Goal: Communication & Community: Answer question/provide support

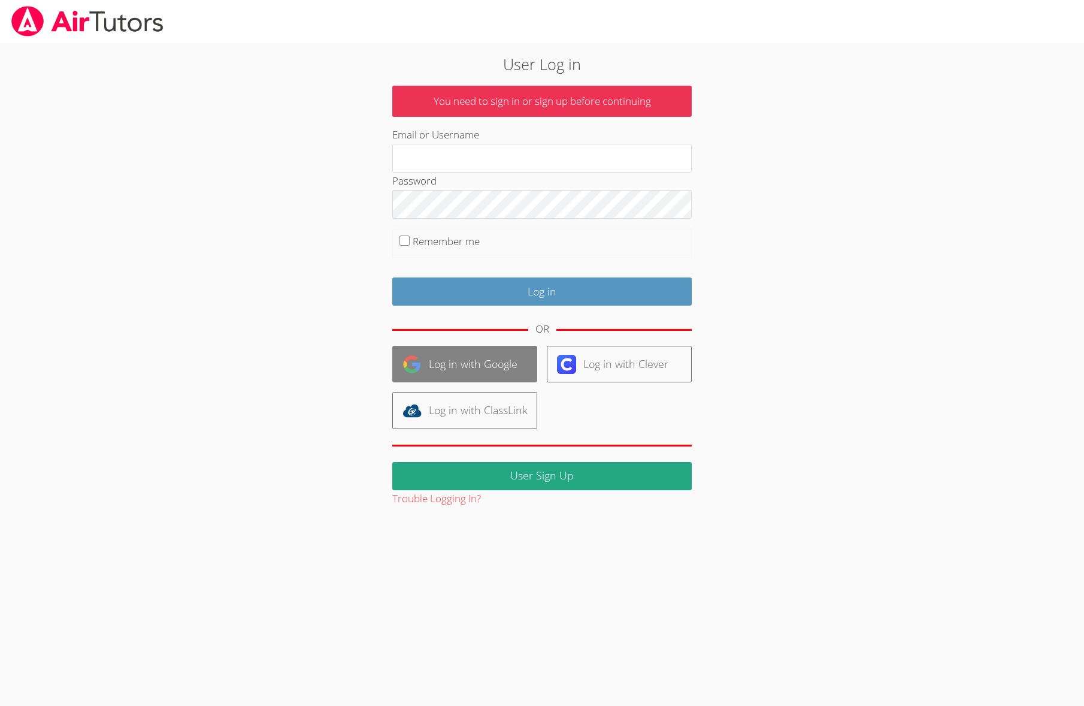
click at [471, 367] on link "Log in with Google" at bounding box center [464, 364] width 145 height 37
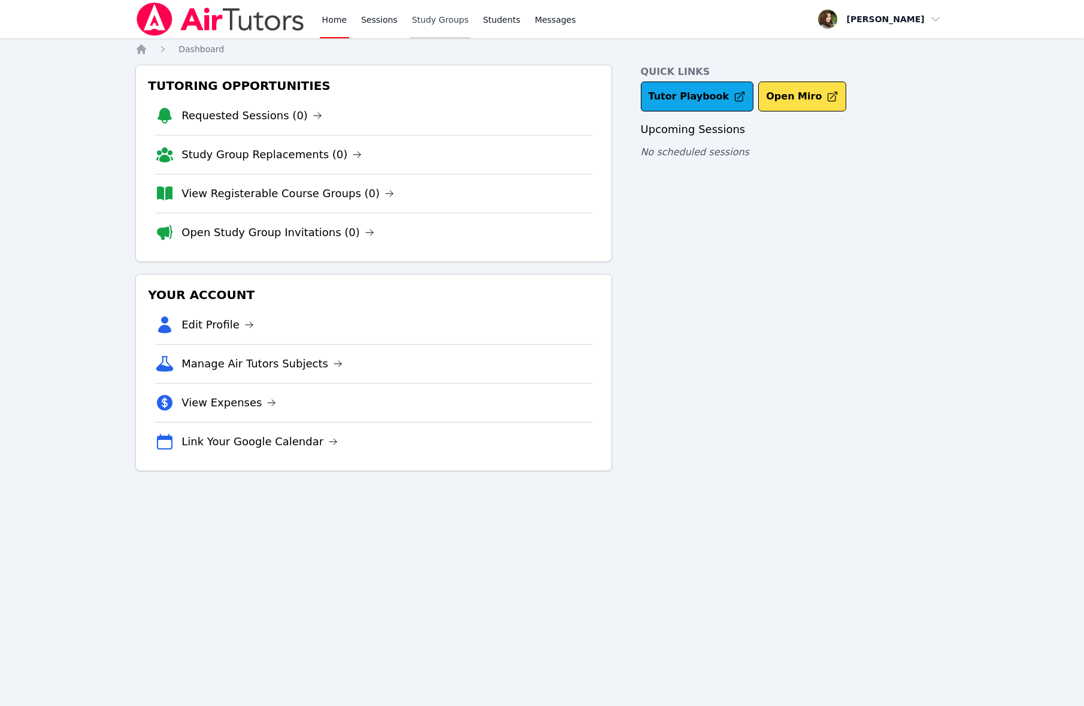
click at [432, 26] on link "Study Groups" at bounding box center [441, 19] width 62 height 38
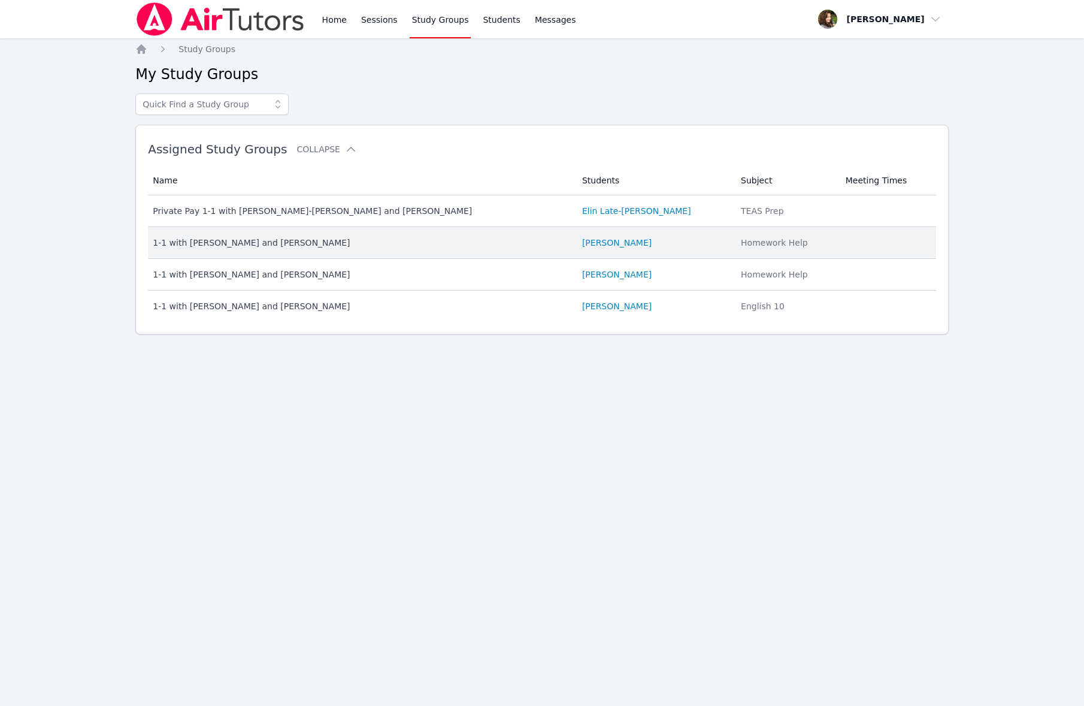
click at [274, 246] on div "1-1 with Kira Rezinveber and Diana Carle" at bounding box center [360, 243] width 415 height 12
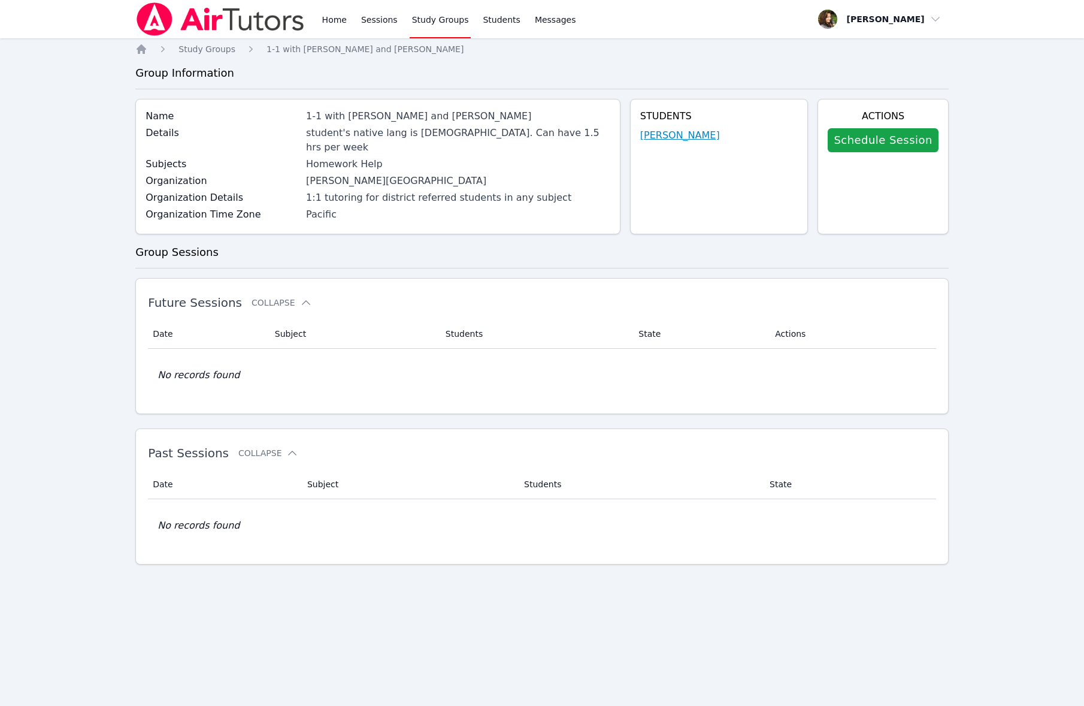
click at [708, 139] on link "Kira Rezinveber" at bounding box center [680, 135] width 80 height 14
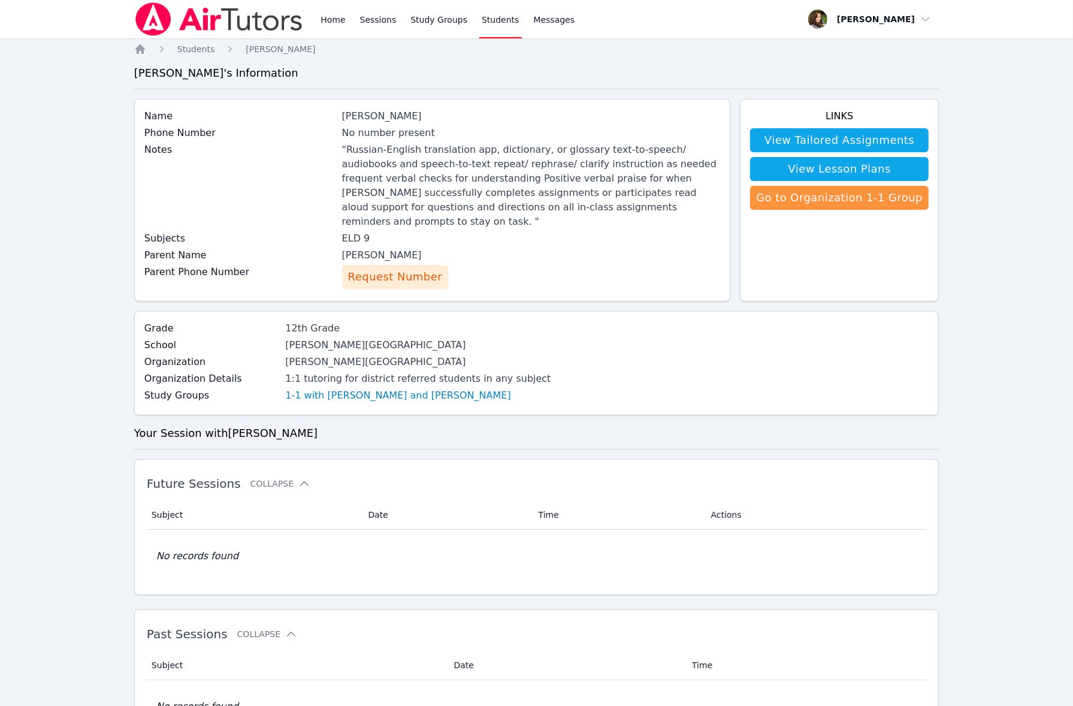
click at [369, 248] on div "Iuliia Kalinina" at bounding box center [531, 255] width 379 height 14
click at [834, 139] on link "View Tailored Assignments" at bounding box center [839, 140] width 178 height 24
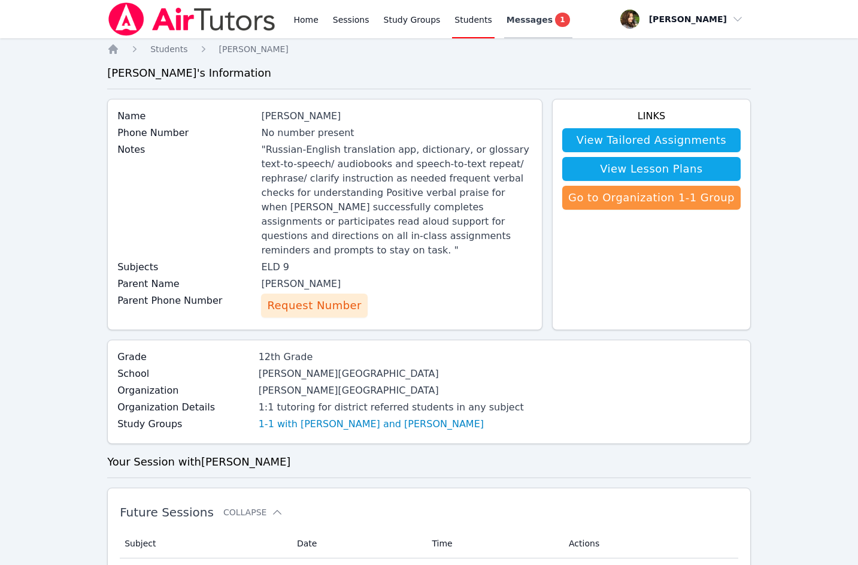
click at [512, 11] on link "Messages 1" at bounding box center [538, 19] width 68 height 38
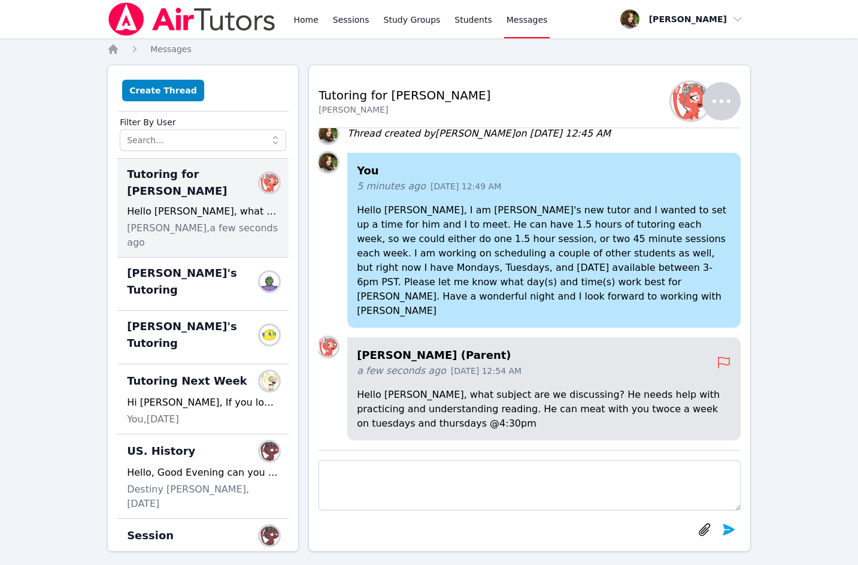
click at [513, 472] on textarea at bounding box center [530, 485] width 422 height 50
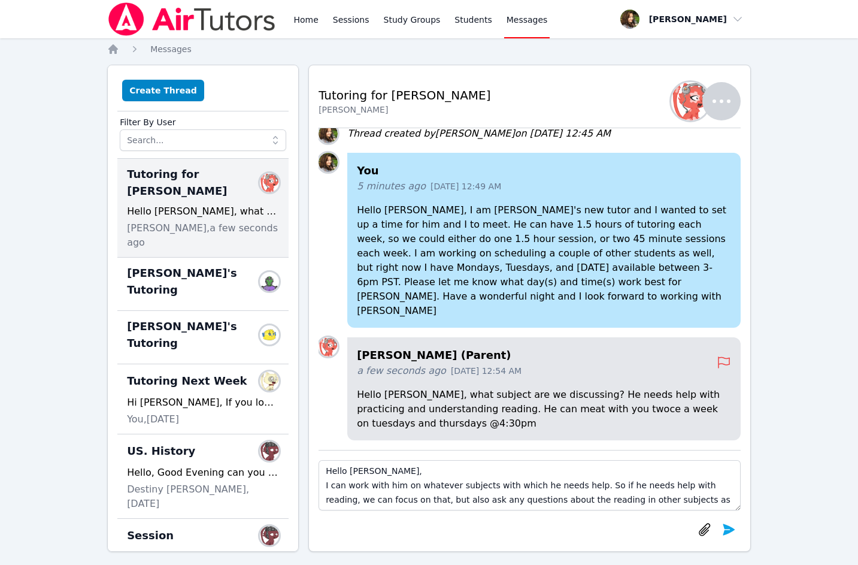
scroll to position [9, 0]
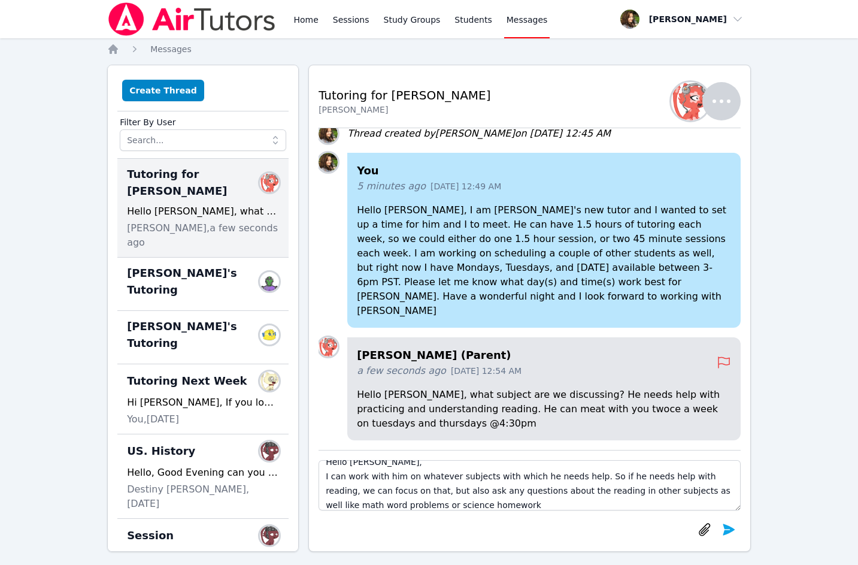
click at [326, 477] on textarea "Hello Yuliya, I can work with him on whatever subjects with which he needs help…" at bounding box center [530, 485] width 422 height 50
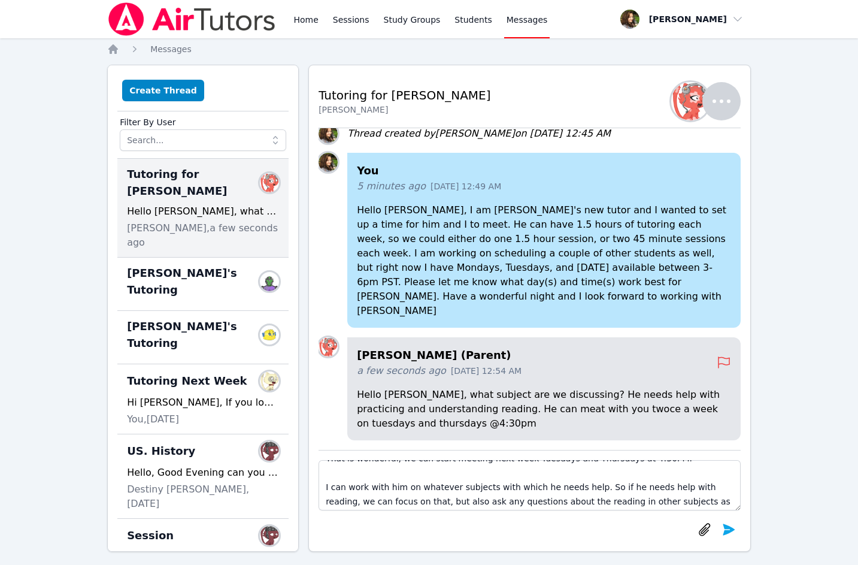
scroll to position [43, 0]
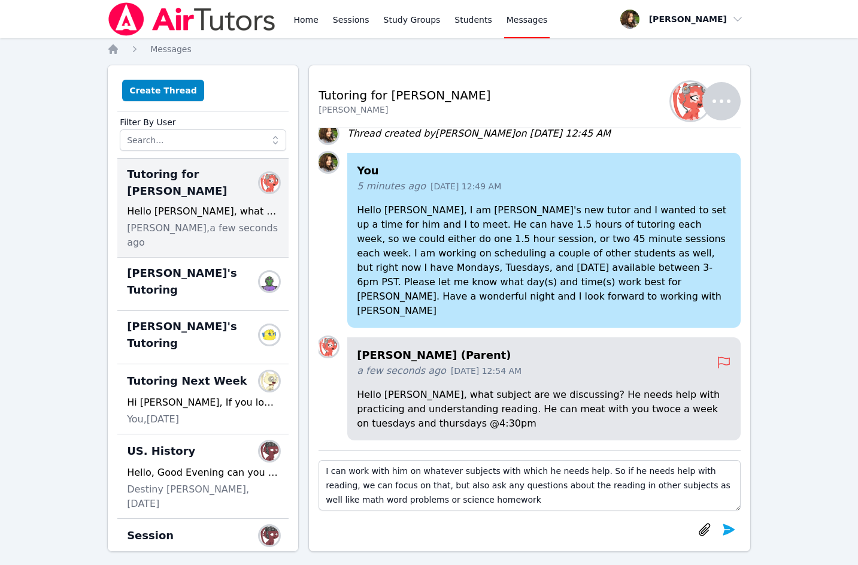
click at [420, 468] on textarea "Hello Yuliya, That is wonderful, we can start meeting next week Tuesdays and Th…" at bounding box center [530, 485] width 422 height 50
click at [552, 473] on textarea "Hello Yuliya, That is wonderful, we can start meeting next week Tuesdays and Th…" at bounding box center [530, 485] width 422 height 50
drag, startPoint x: 513, startPoint y: 485, endPoint x: 681, endPoint y: 476, distance: 168.0
click at [691, 473] on textarea "Hello Yuliya, That is wonderful, we can start meeting next week Tuesdays and Th…" at bounding box center [530, 485] width 422 height 50
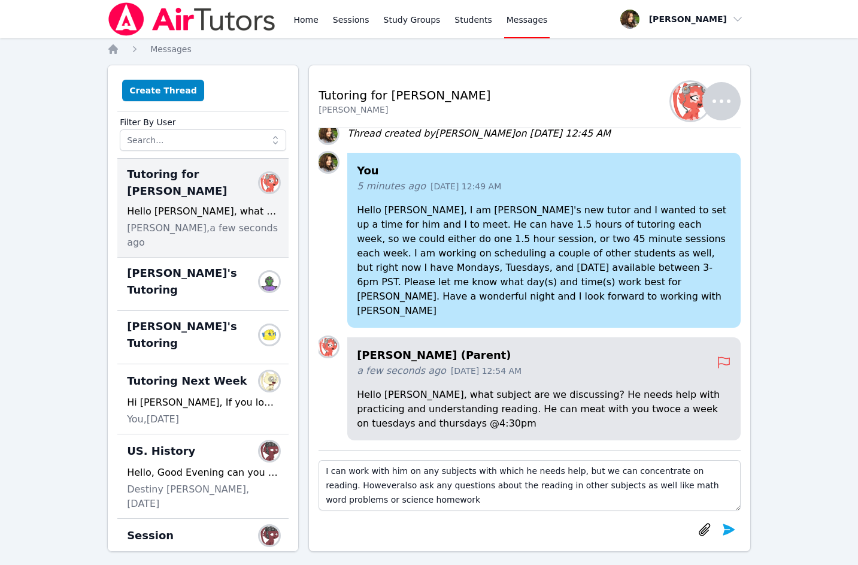
drag, startPoint x: 357, startPoint y: 488, endPoint x: 450, endPoint y: 502, distance: 94.4
click at [450, 502] on textarea "Hello Yuliya, That is wonderful, we can start meeting next week Tuesdays and Th…" at bounding box center [530, 485] width 422 height 50
click at [350, 486] on textarea "Hello Yuliya, That is wonderful, we can start meeting next week Tuesdays and Th…" at bounding box center [530, 485] width 422 height 50
click at [586, 484] on textarea "Hello Yuliya, That is wonderful, we can start meeting next week Tuesdays and Th…" at bounding box center [530, 485] width 422 height 50
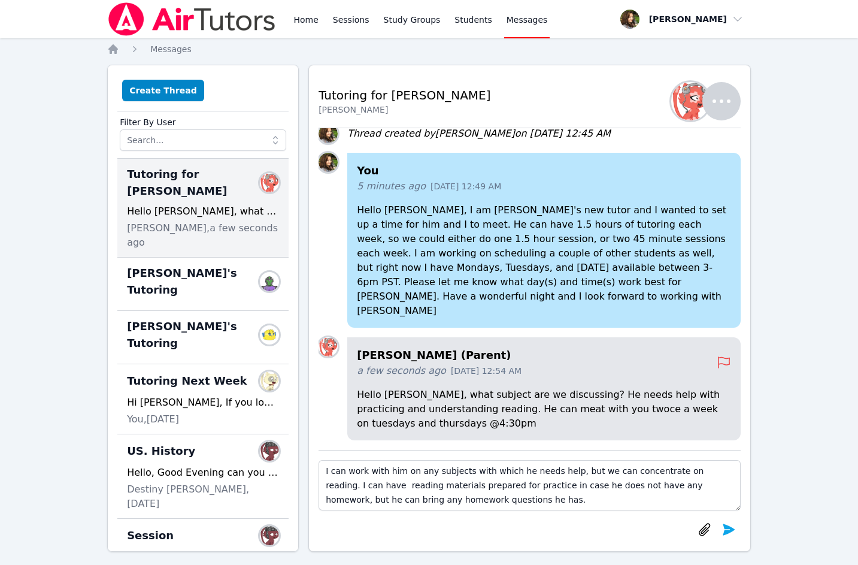
click at [685, 483] on textarea "Hello Yuliya, That is wonderful, we can start meeting next week Tuesdays and Th…" at bounding box center [530, 485] width 422 height 50
click at [364, 500] on textarea "Hello Yuliya, That is wonderful, we can start meeting next week Tuesdays and Th…" at bounding box center [530, 485] width 422 height 50
click at [509, 494] on textarea "Hello Yuliya, That is wonderful, we can start meeting next week Tuesdays and Th…" at bounding box center [530, 485] width 422 height 50
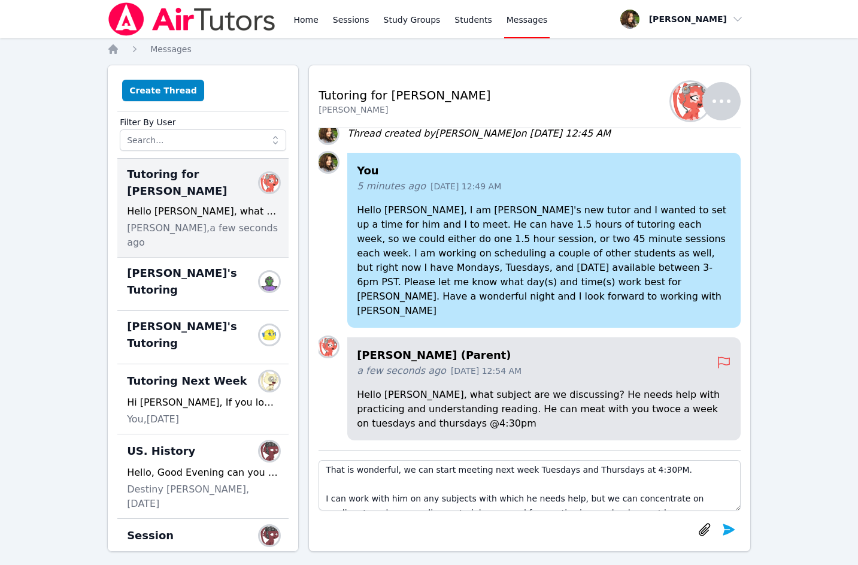
scroll to position [0, 0]
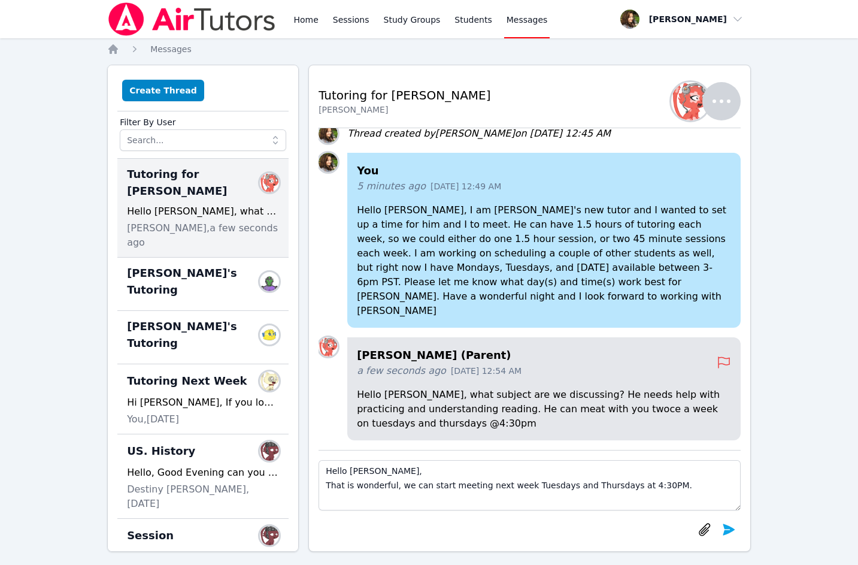
click at [329, 488] on textarea "Hello Yuliya, That is wonderful, we can start meeting next week Tuesdays and Th…" at bounding box center [530, 485] width 422 height 50
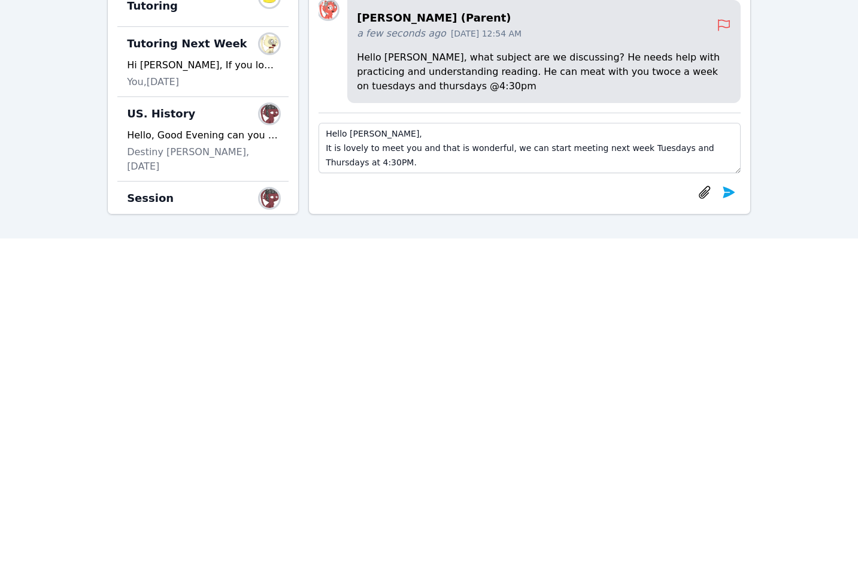
scroll to position [346, 0]
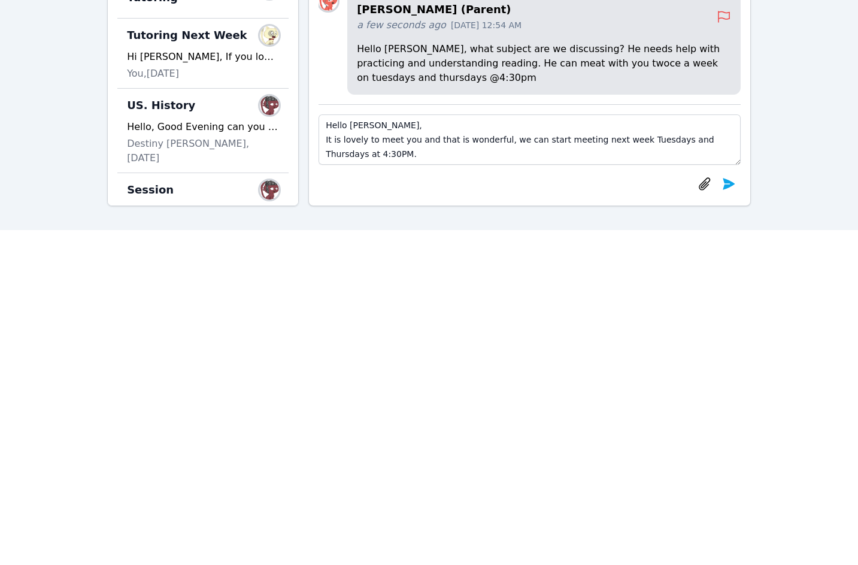
click at [385, 155] on textarea "Hello Yuliya, It is lovely to meet you and that is wonderful, we can start meet…" at bounding box center [530, 139] width 422 height 50
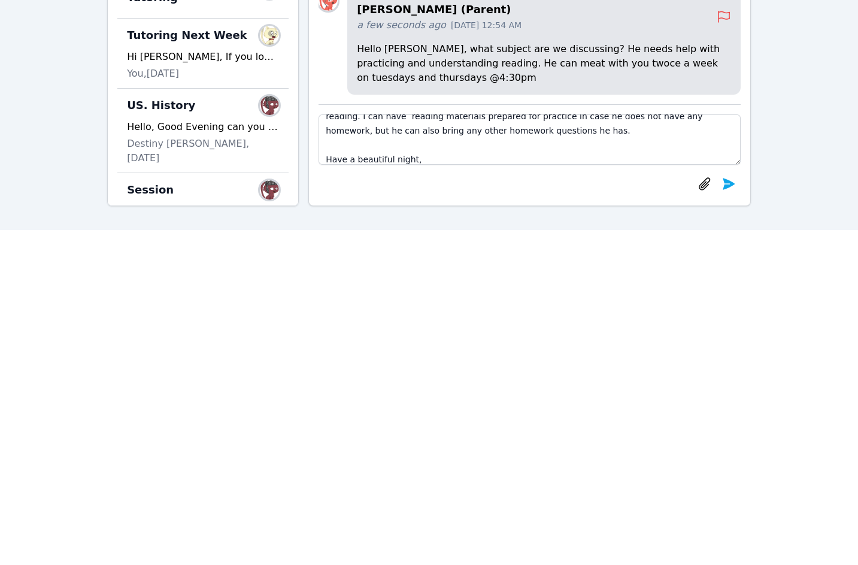
scroll to position [95, 0]
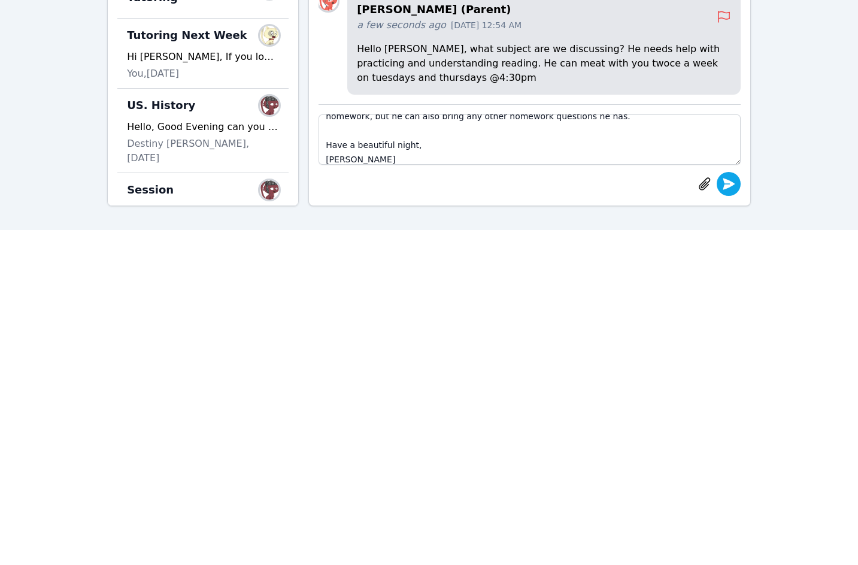
type textarea "Hello Yuliya, It is lovely to meet you and that is wonderful, we can start meet…"
click at [734, 192] on button "submit" at bounding box center [729, 184] width 24 height 24
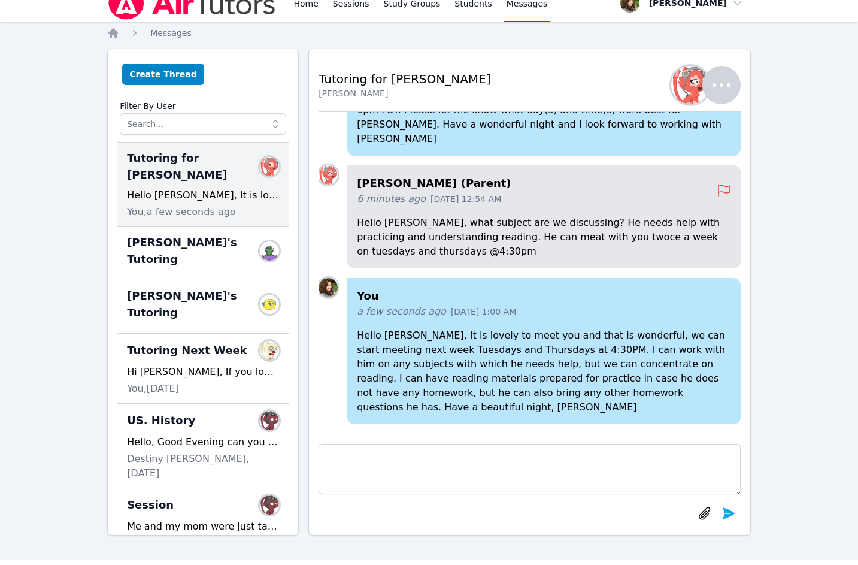
scroll to position [0, 0]
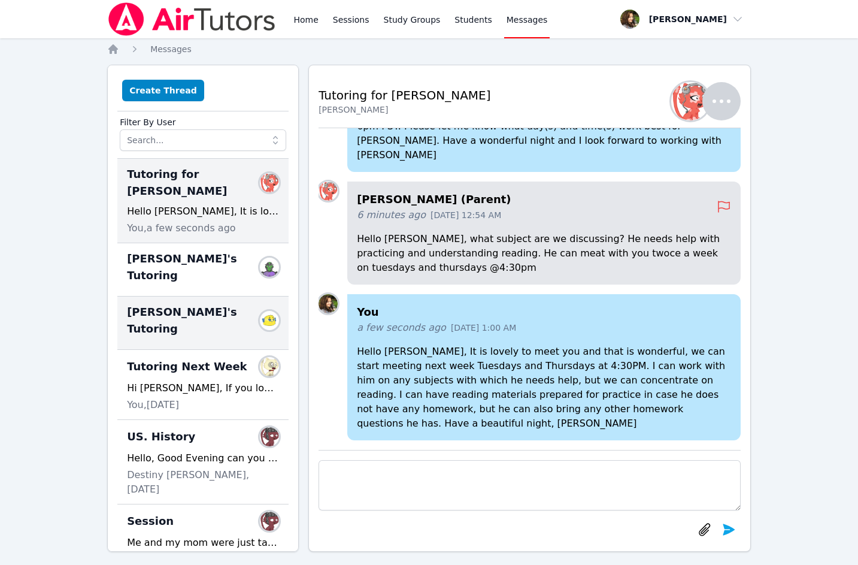
click at [204, 304] on div "Kira's Tutoring Members" at bounding box center [203, 321] width 152 height 34
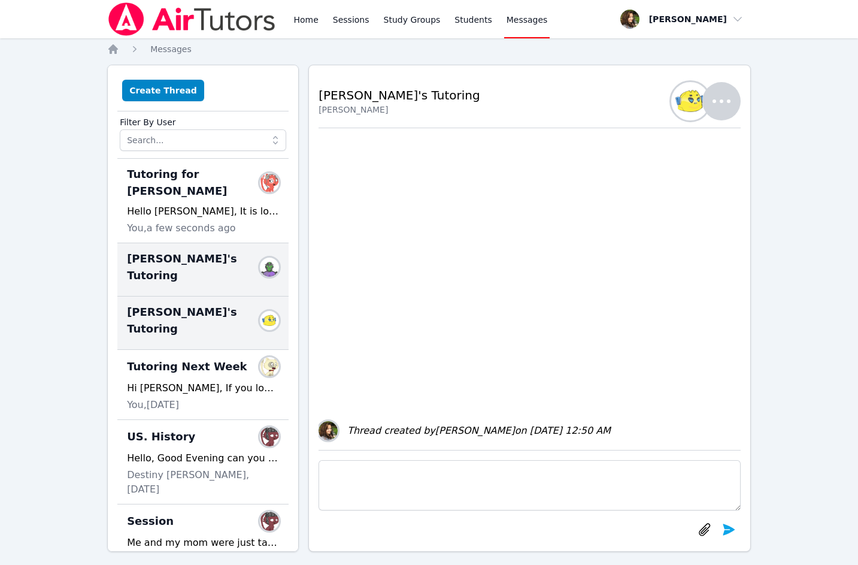
click at [183, 250] on span "Kira's Tutoring" at bounding box center [196, 267] width 138 height 34
click at [194, 304] on span "Kira's Tutoring" at bounding box center [196, 321] width 138 height 34
click at [195, 250] on span "Kira's Tutoring" at bounding box center [196, 267] width 138 height 34
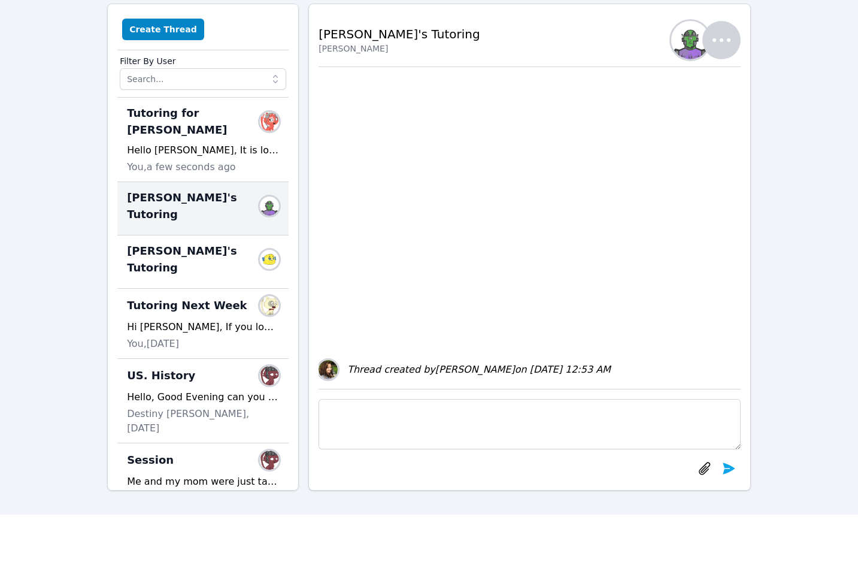
scroll to position [60, 0]
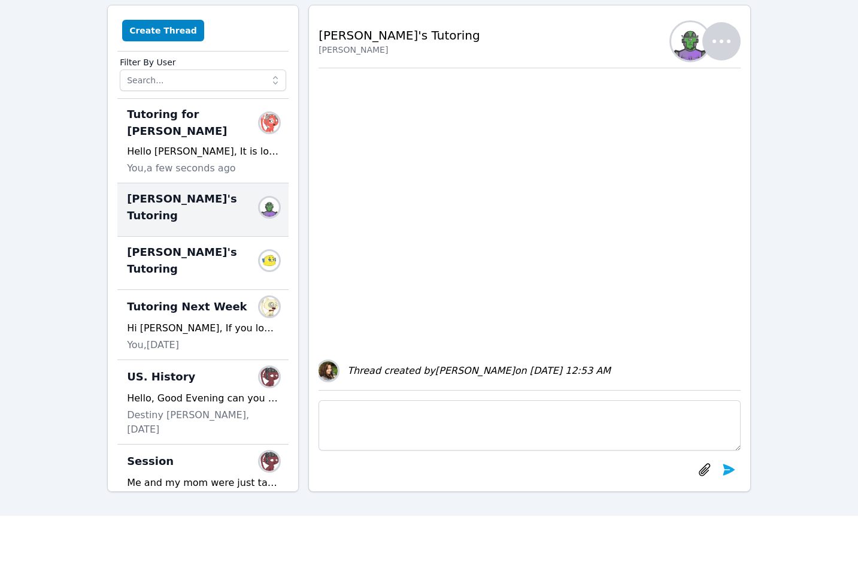
click at [164, 190] on span "Kira's Tutoring" at bounding box center [196, 207] width 138 height 34
click at [176, 244] on span "Kira's Tutoring" at bounding box center [196, 261] width 138 height 34
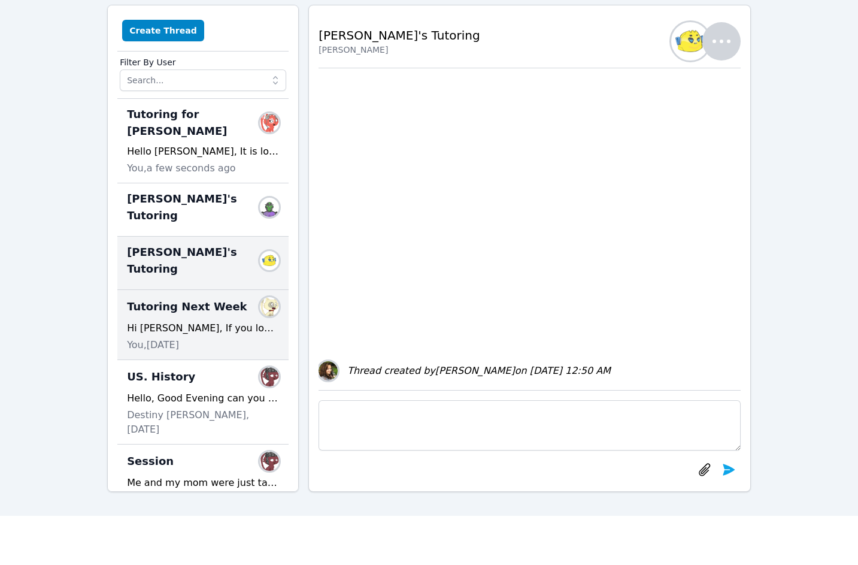
click at [195, 297] on div "Tutoring Next Week Members" at bounding box center [203, 306] width 152 height 19
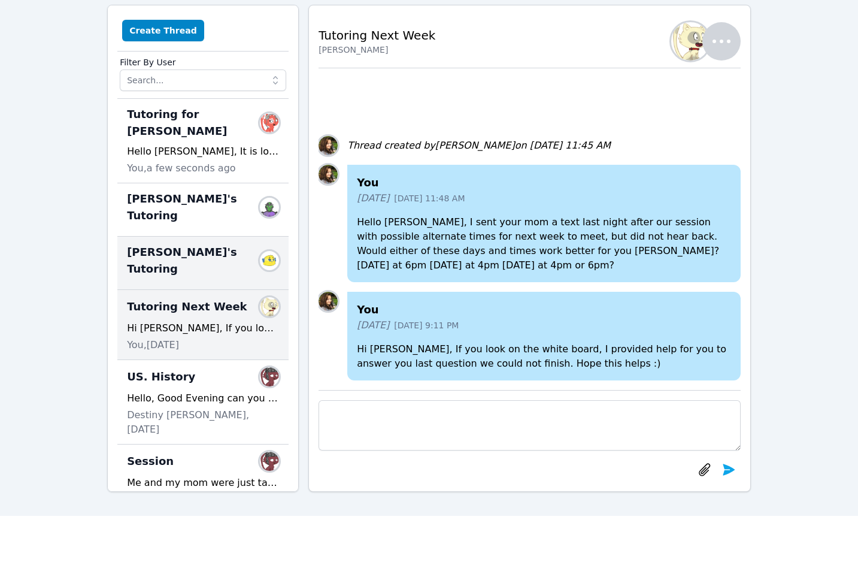
click at [186, 244] on span "Kira's Tutoring" at bounding box center [196, 261] width 138 height 34
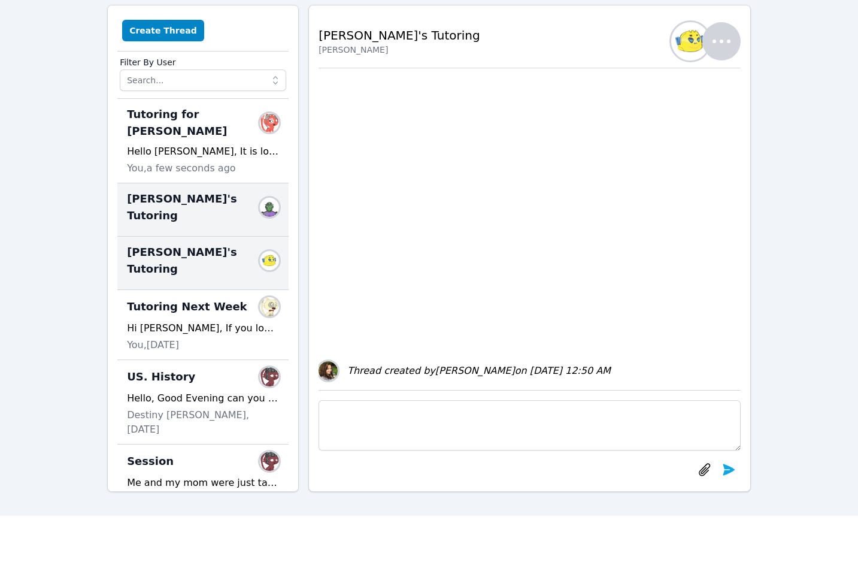
click at [179, 196] on div "Kira's Tutoring Members" at bounding box center [202, 209] width 171 height 53
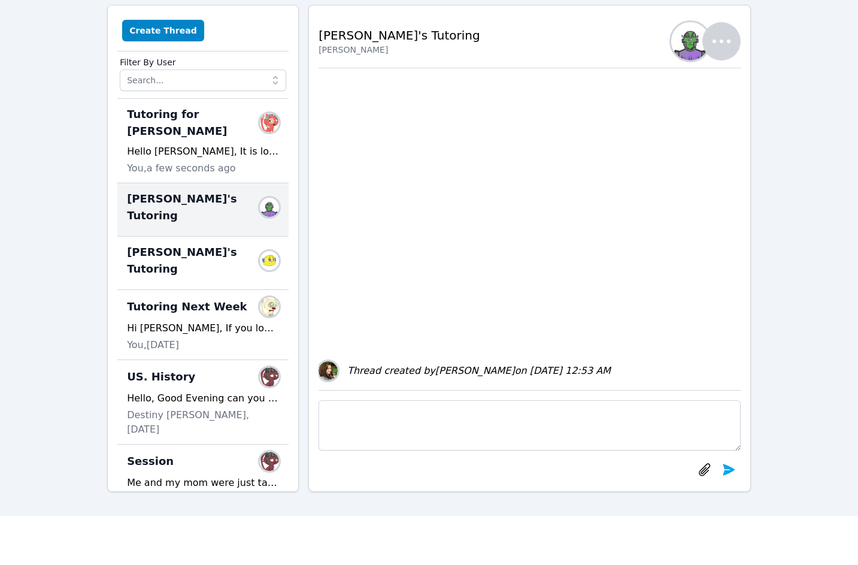
click at [725, 39] on icon "button" at bounding box center [721, 41] width 29 height 29
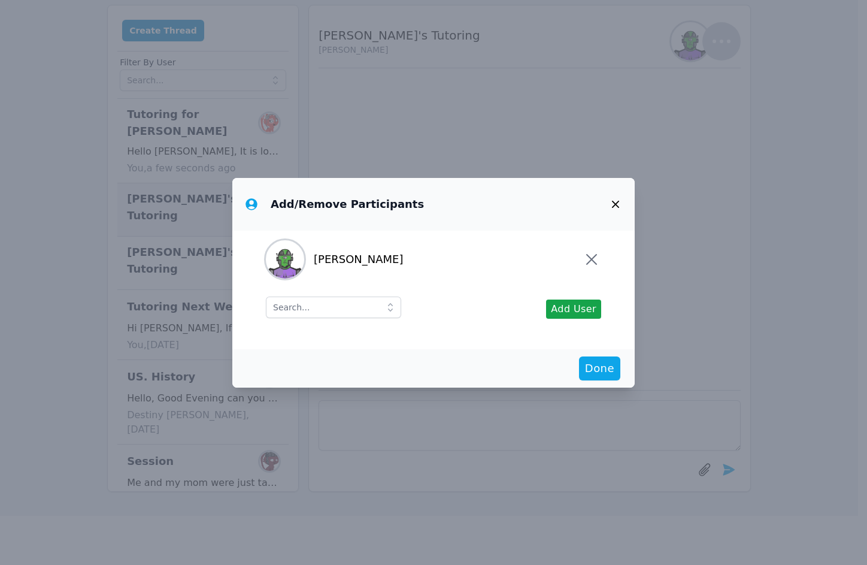
click at [618, 204] on icon "button" at bounding box center [616, 204] width 14 height 14
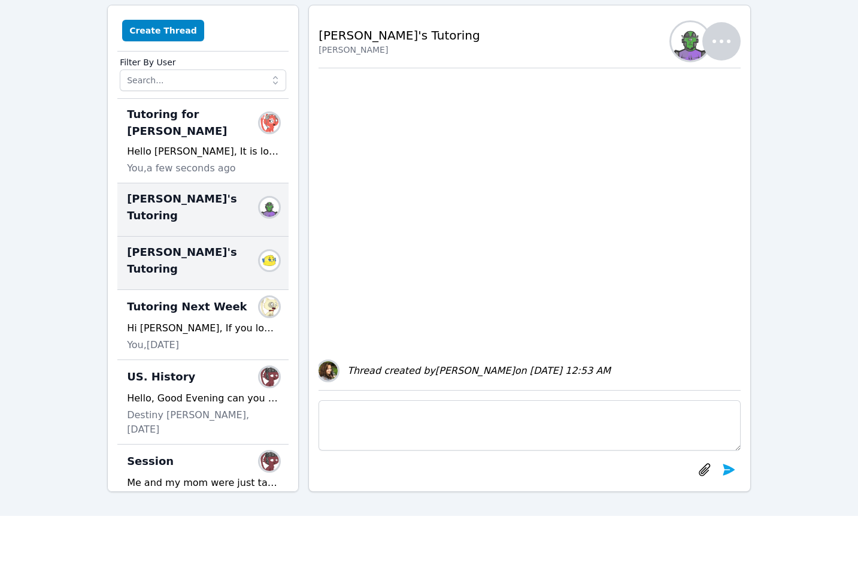
click at [192, 244] on span "Kira's Tutoring" at bounding box center [196, 261] width 138 height 34
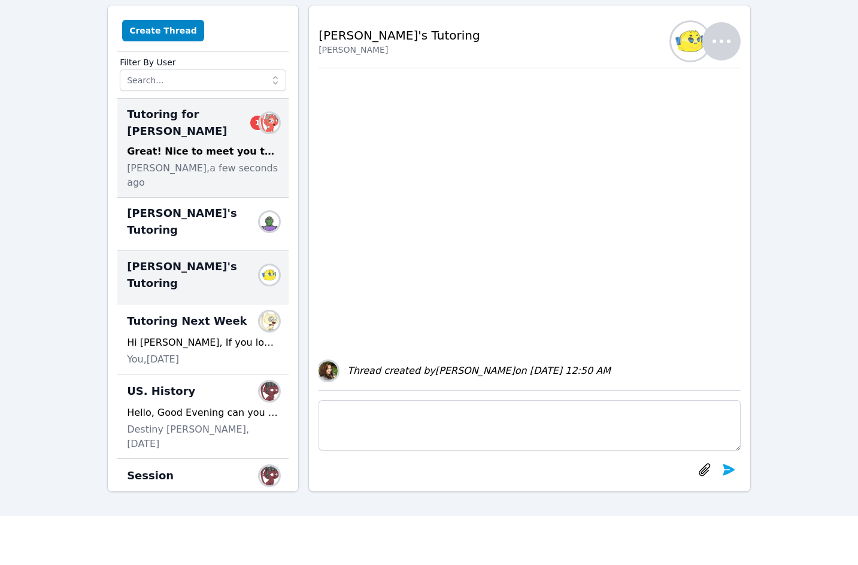
click at [193, 125] on div "Tutoring for Daniel 1 Members Great! Nice to meet you too Diana! See you on tue…" at bounding box center [202, 148] width 171 height 99
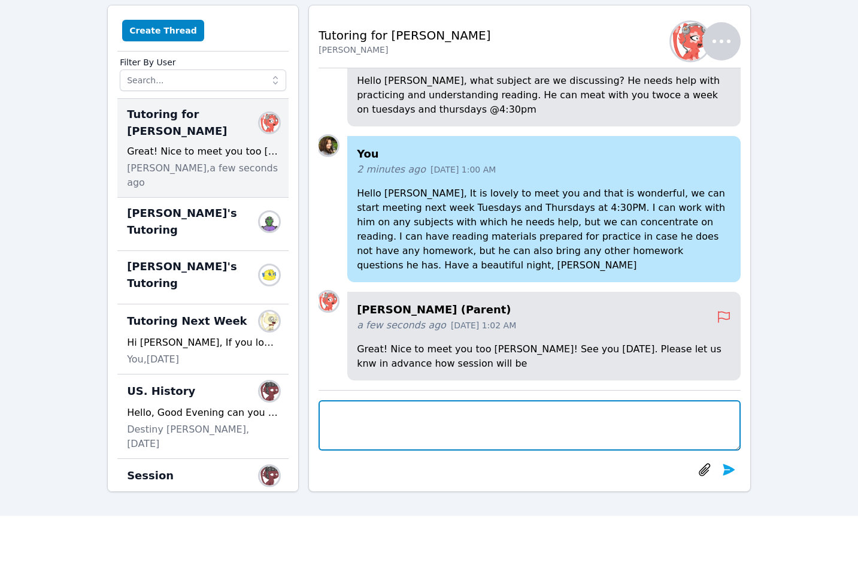
click at [444, 406] on textarea at bounding box center [530, 425] width 422 height 50
type textarea "A"
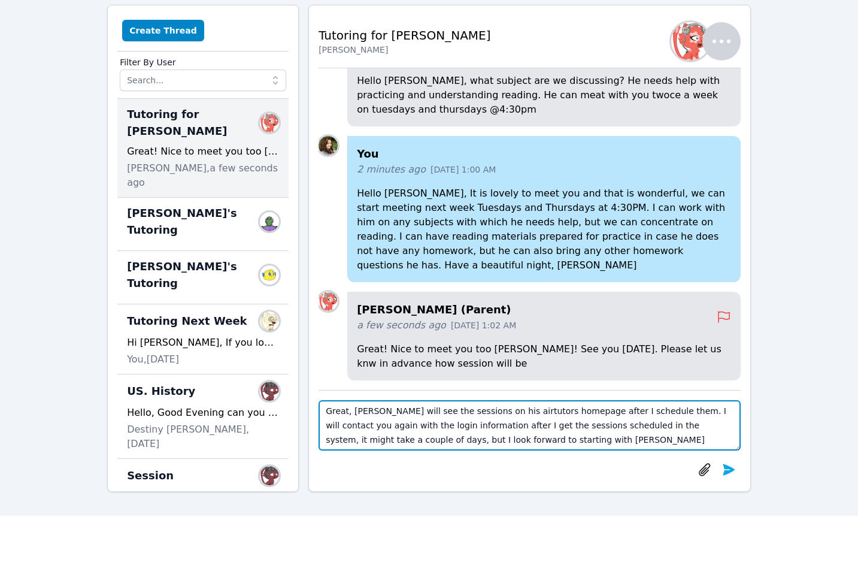
click at [480, 413] on textarea "Great, Daniel will see the sessions on his airtutors homepage after I schedule …" at bounding box center [530, 425] width 422 height 50
click at [706, 411] on textarea "Great, Daniel will see the sessions on his Airtutors homepage after I schedule …" at bounding box center [530, 425] width 422 height 50
drag, startPoint x: 410, startPoint y: 428, endPoint x: 430, endPoint y: 428, distance: 19.8
click at [430, 428] on textarea "Great, Daniel will see the sessions on his Airtutors homepage after I schedule …" at bounding box center [530, 425] width 422 height 50
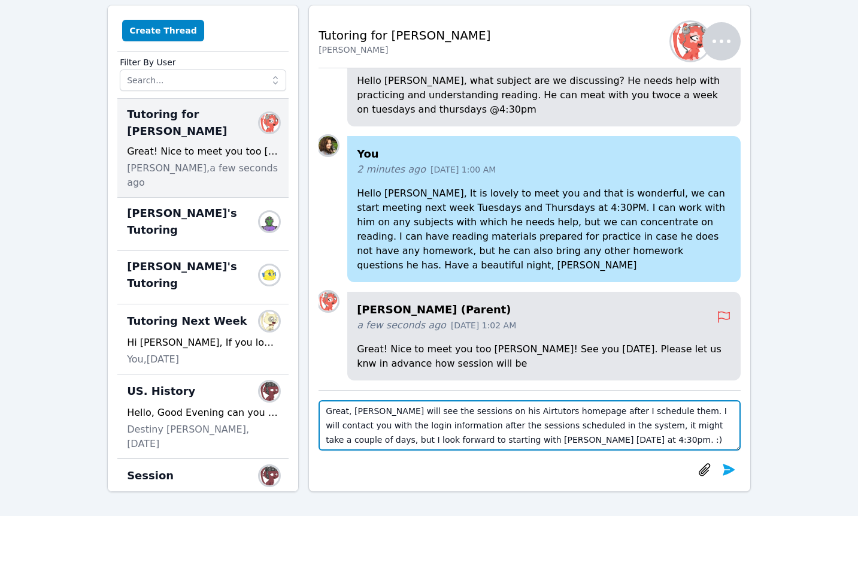
click at [458, 425] on textarea "Great, Daniel will see the sessions on his Airtutors homepage after I schedule …" at bounding box center [530, 425] width 422 height 50
click at [553, 441] on textarea "Great, Daniel will see the sessions on his Airtutors homepage after I schedule …" at bounding box center [530, 425] width 422 height 50
type textarea "Great, Daniel will see the sessions on his Airtutors homepage after I schedule …"
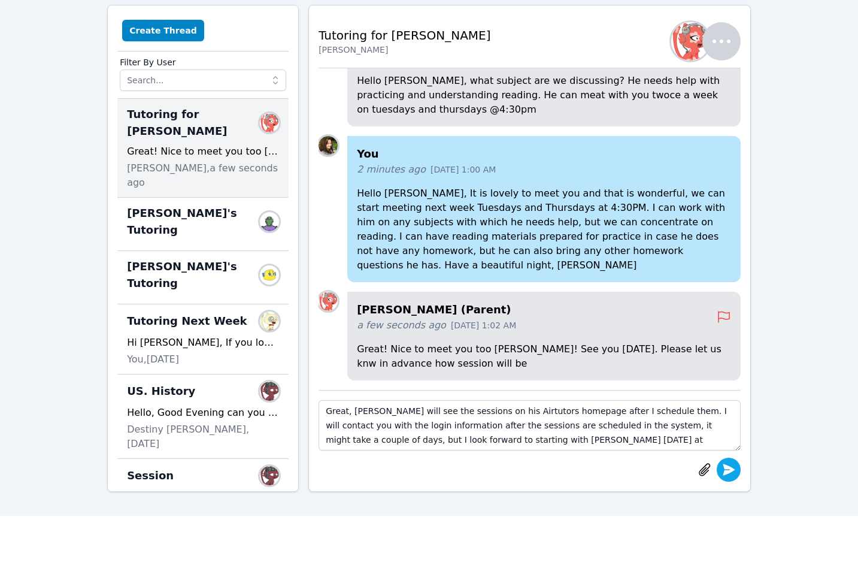
click at [730, 470] on icon "submit" at bounding box center [729, 469] width 14 height 14
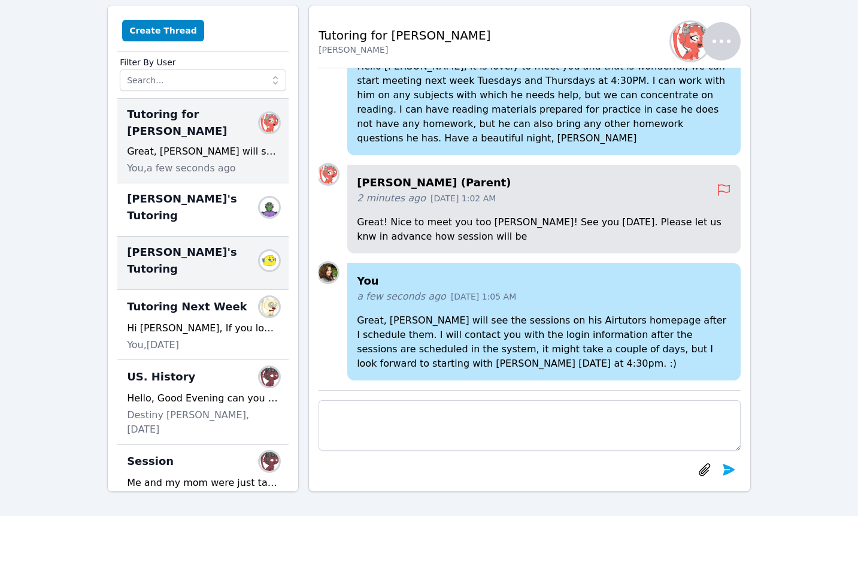
click at [158, 244] on span "Kira's Tutoring" at bounding box center [196, 261] width 138 height 34
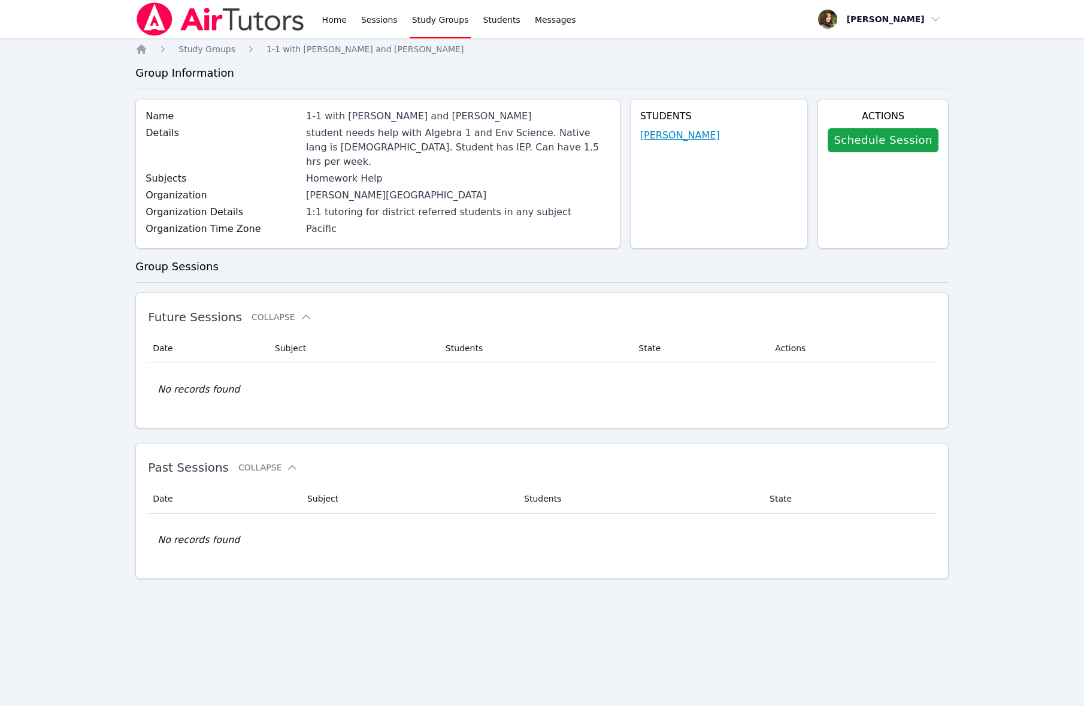
click at [702, 134] on link "Daniel Shekhtman" at bounding box center [680, 135] width 80 height 14
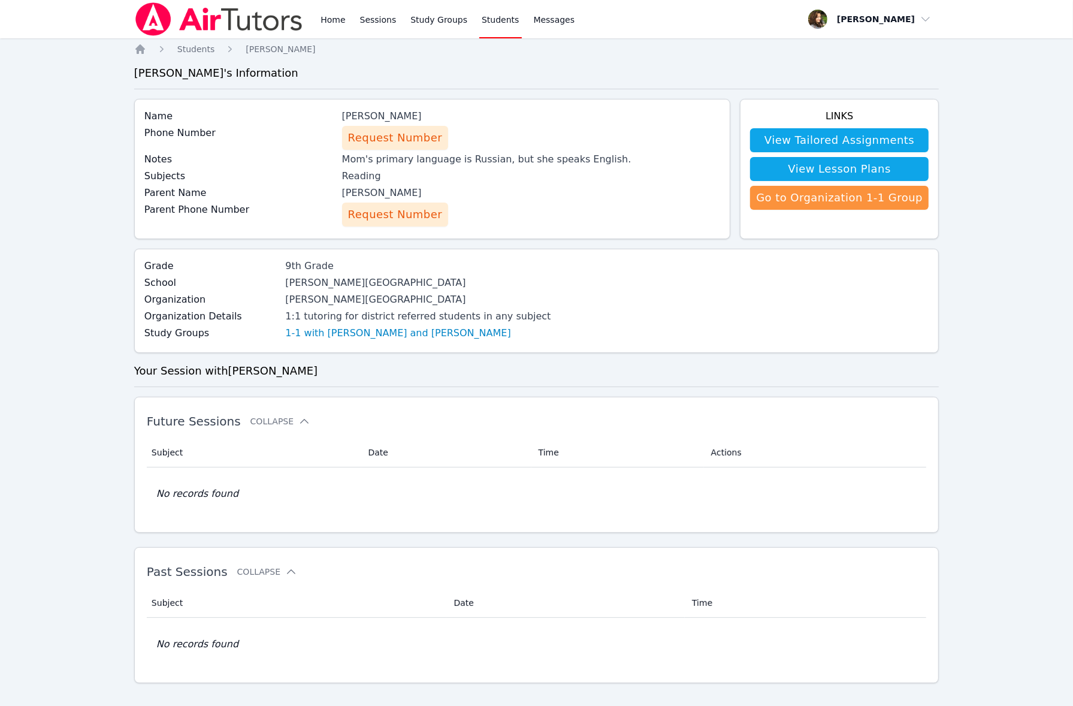
click at [382, 192] on div "Yuliya Shekhtman" at bounding box center [531, 193] width 379 height 14
copy div "Yuliya Shekhtman"
click at [550, 11] on link "Messages" at bounding box center [554, 19] width 46 height 38
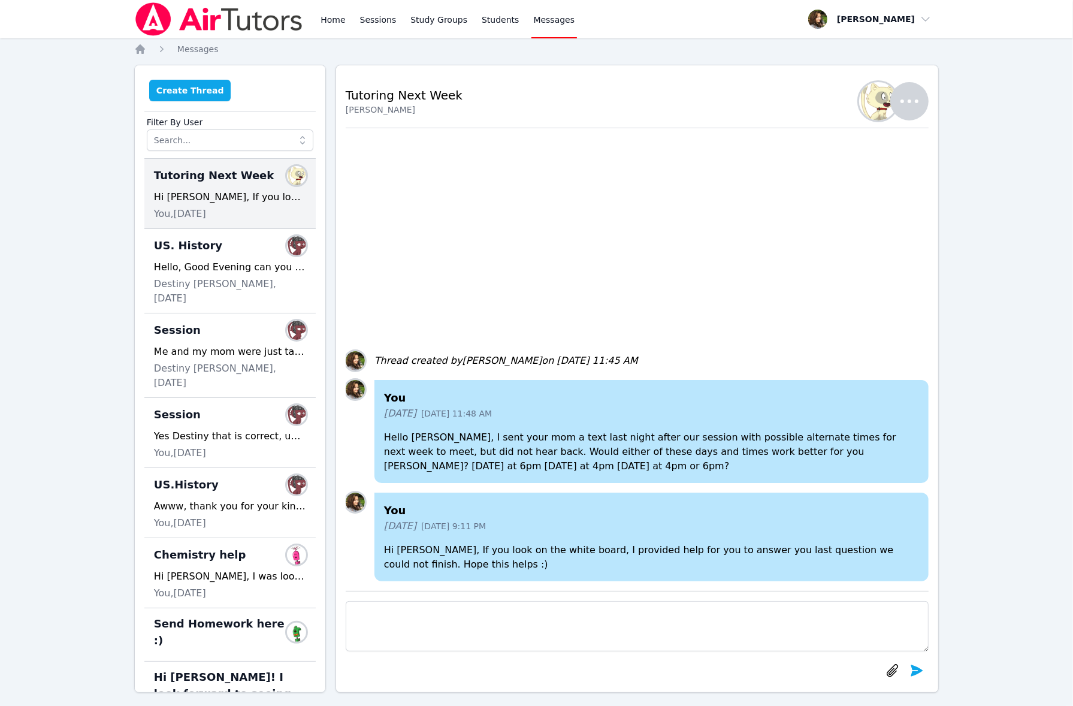
click at [196, 91] on button "Create Thread" at bounding box center [190, 91] width 82 height 22
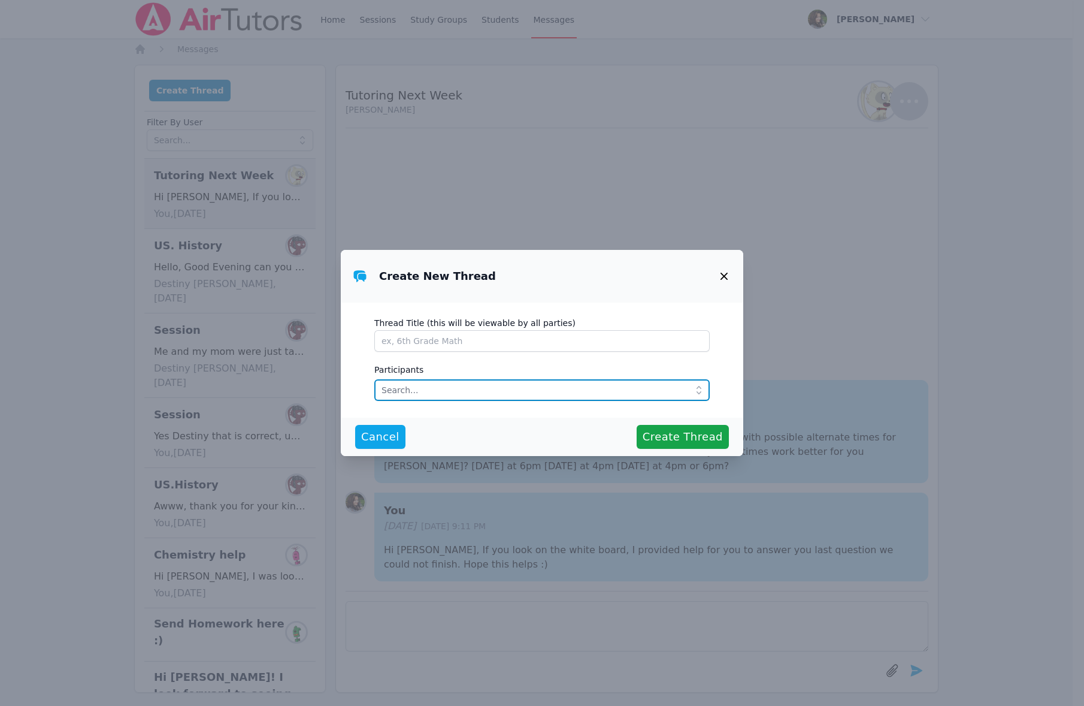
click at [465, 393] on input "text" at bounding box center [541, 390] width 335 height 22
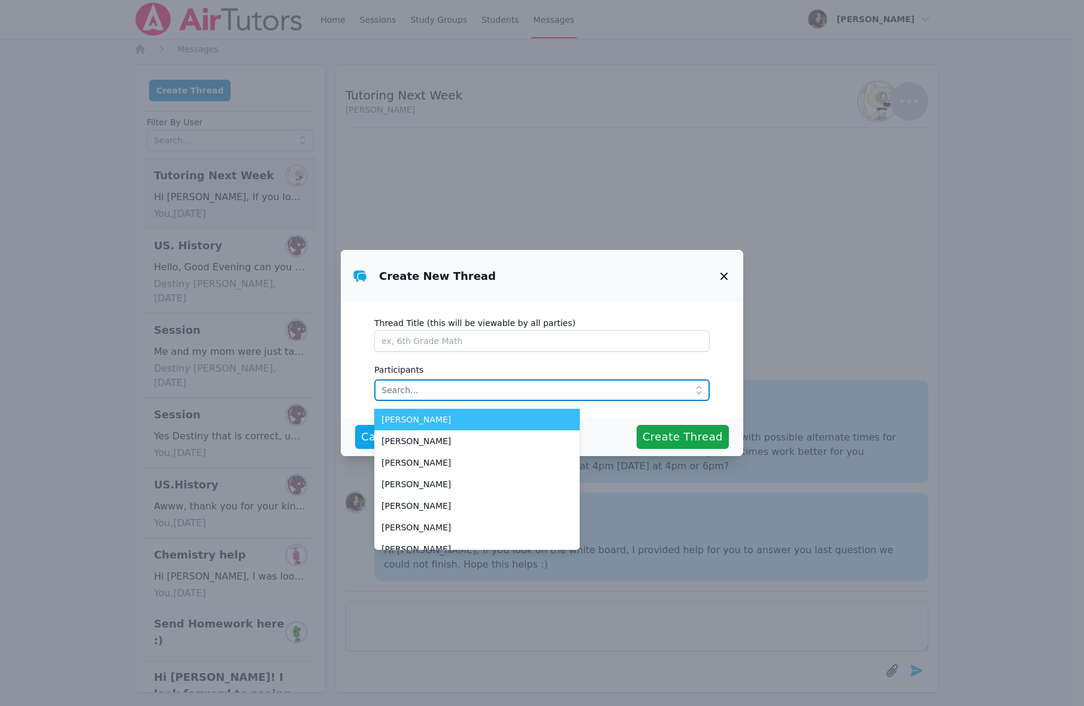
paste input "Yuliya Shekhtman"
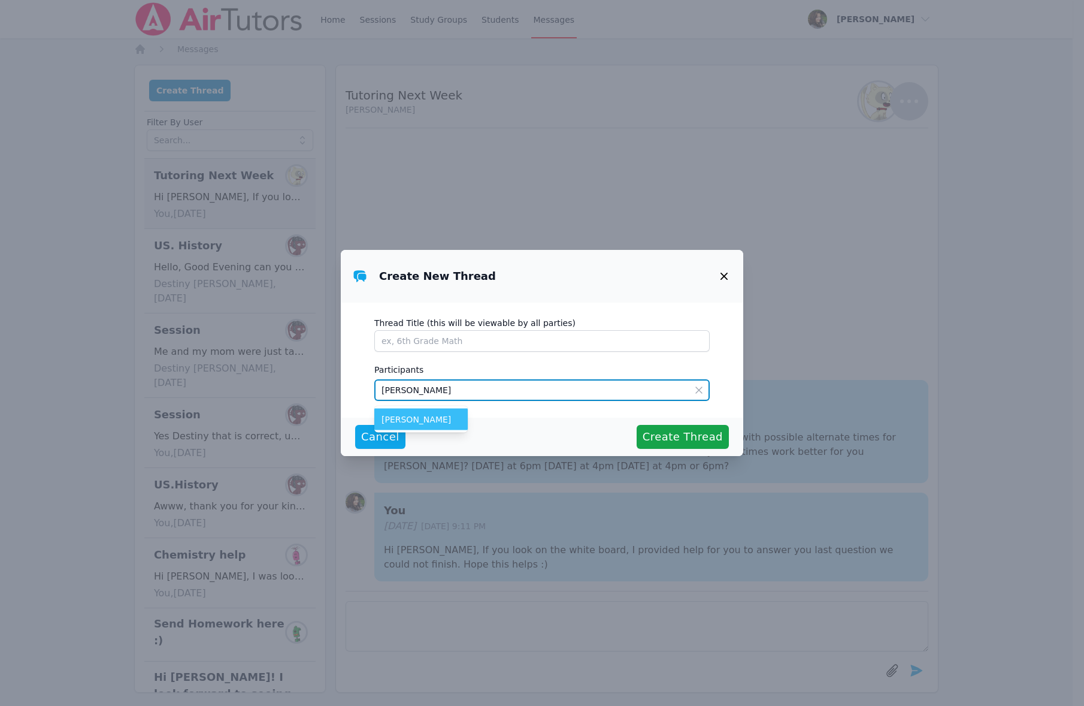
type input "Yuliya Shekhtman"
click at [433, 423] on span "Yuliya Shekhtman" at bounding box center [421, 419] width 79 height 12
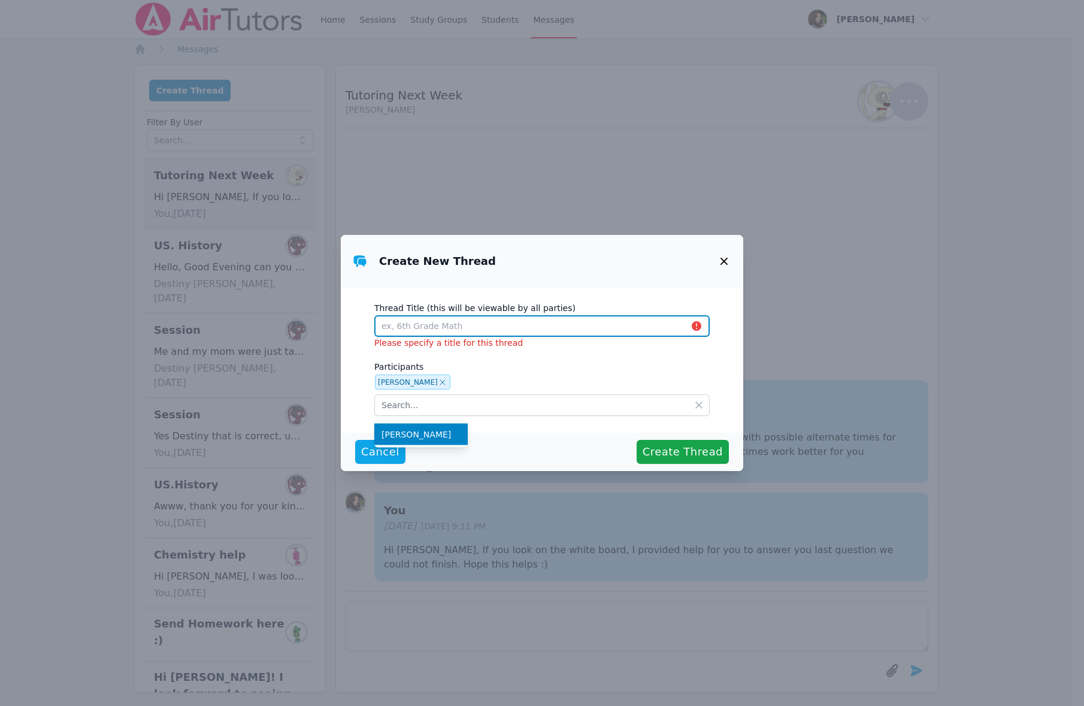
click at [442, 322] on input "Thread Title (this will be viewable by all parties)" at bounding box center [541, 326] width 335 height 22
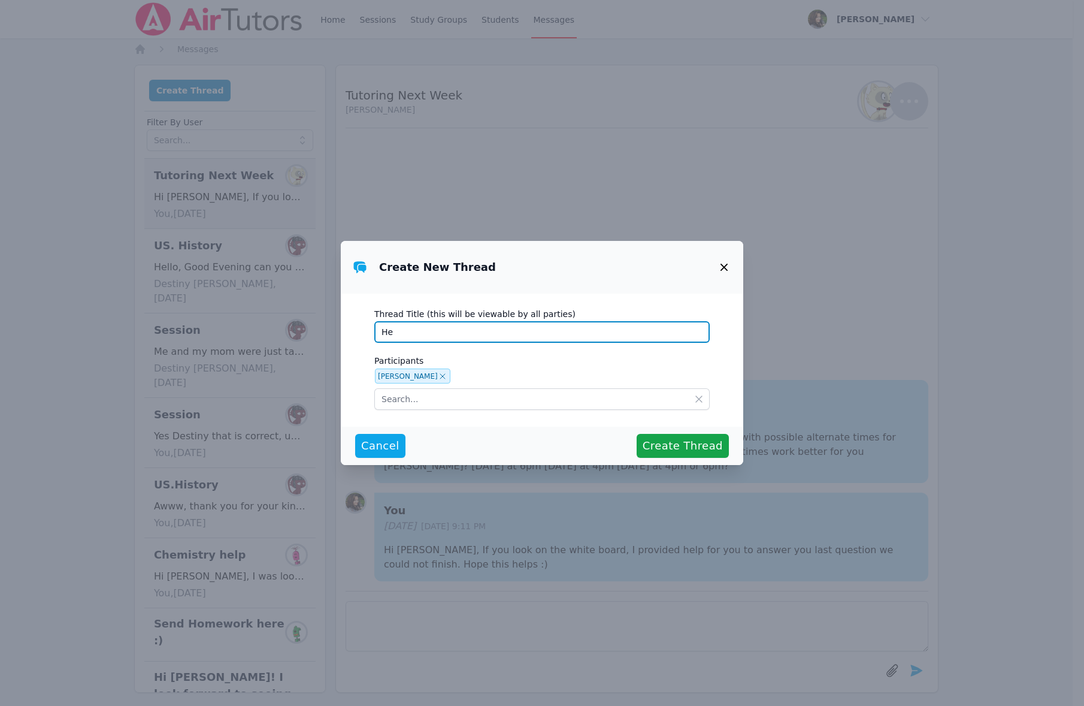
type input "H"
type input "Tutoring for [PERSON_NAME]"
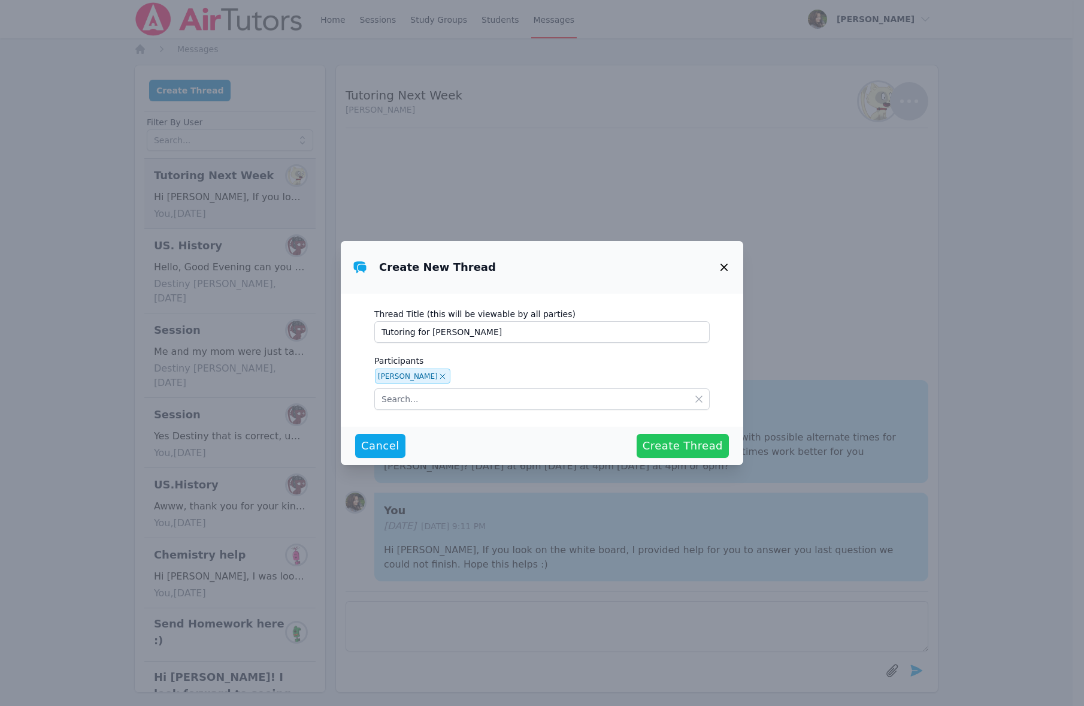
click at [688, 450] on span "Create Thread" at bounding box center [683, 445] width 80 height 17
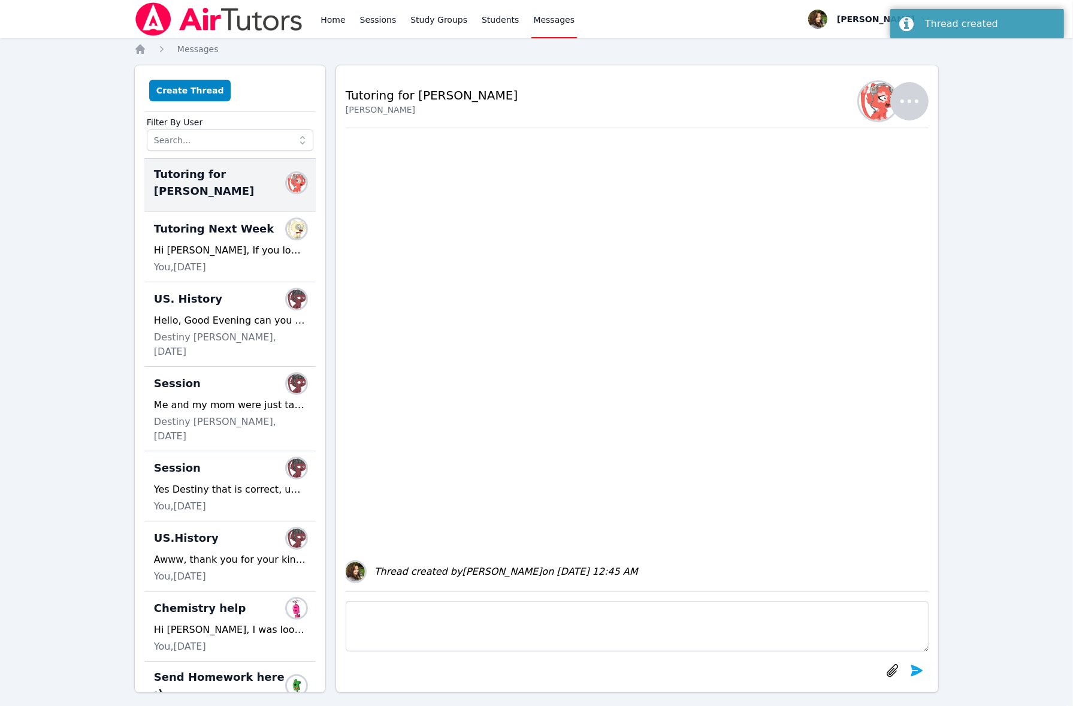
click at [469, 621] on textarea at bounding box center [637, 626] width 583 height 50
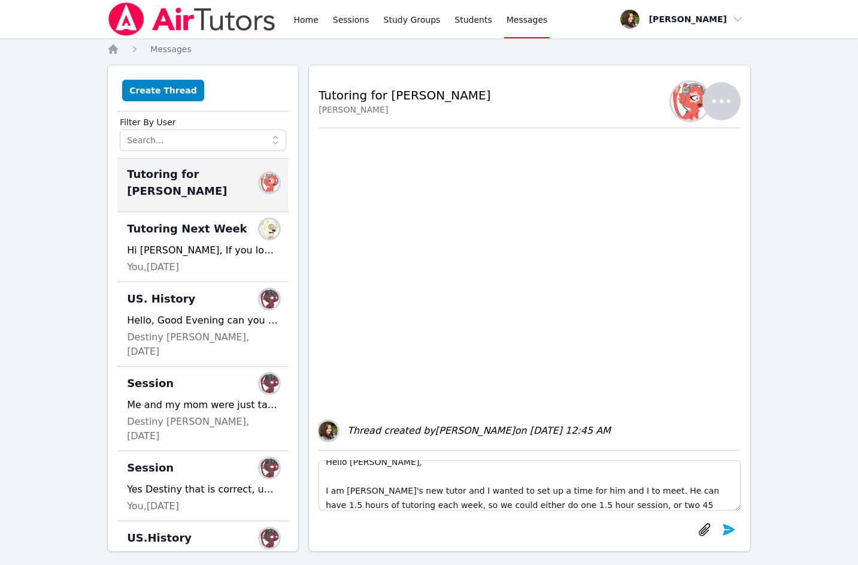
scroll to position [23, 0]
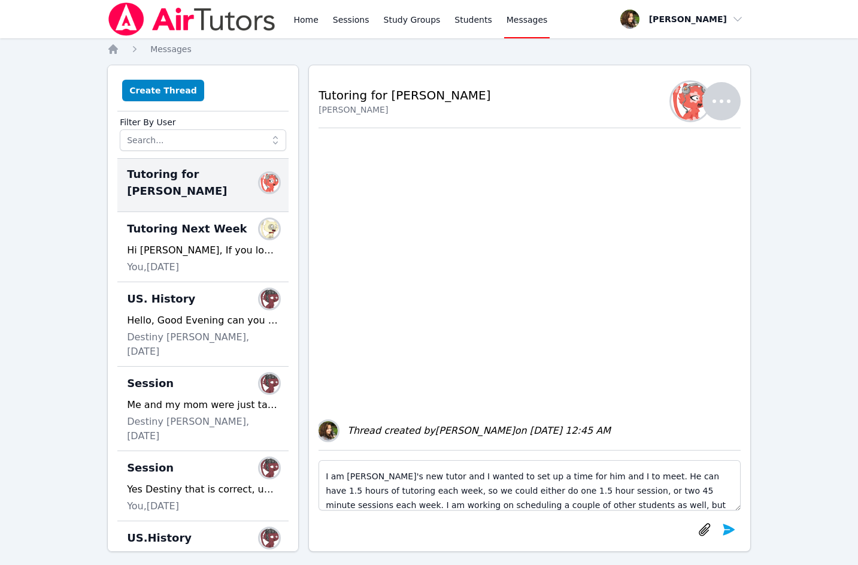
click at [76, 206] on div "Home Sessions Study Groups Students Messages Open user menu Diana Carle Open ma…" at bounding box center [429, 288] width 858 height 576
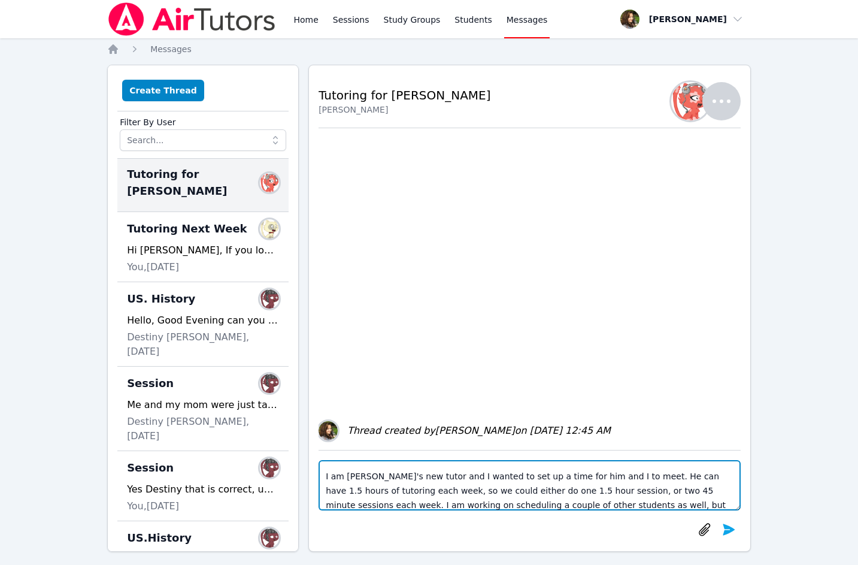
click at [585, 504] on textarea "Hello Yuliya, I am Daniel's new tutor and I wanted to set up a time for him and…" at bounding box center [530, 485] width 422 height 50
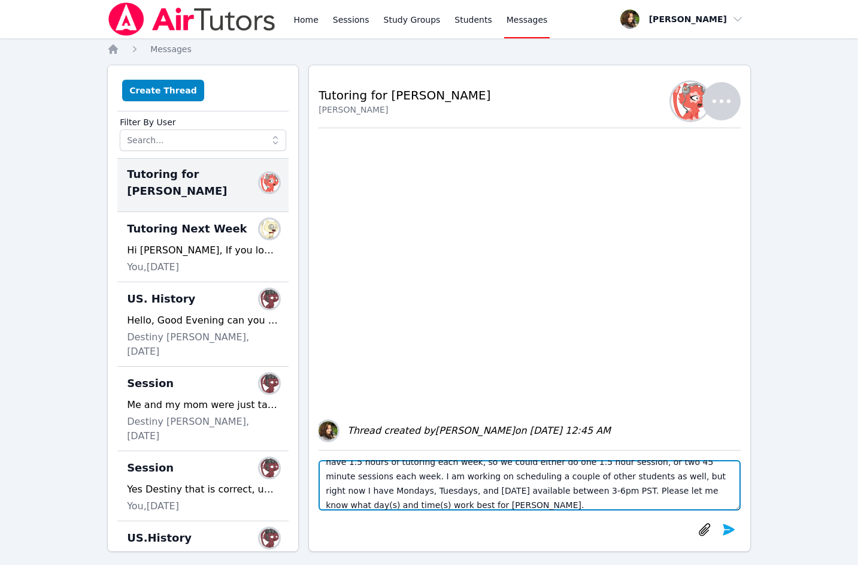
scroll to position [66, 0]
click at [724, 476] on textarea "Hello Yuliya, I am Daniel's new tutor and I wanted to set up a time for him and…" at bounding box center [530, 485] width 422 height 50
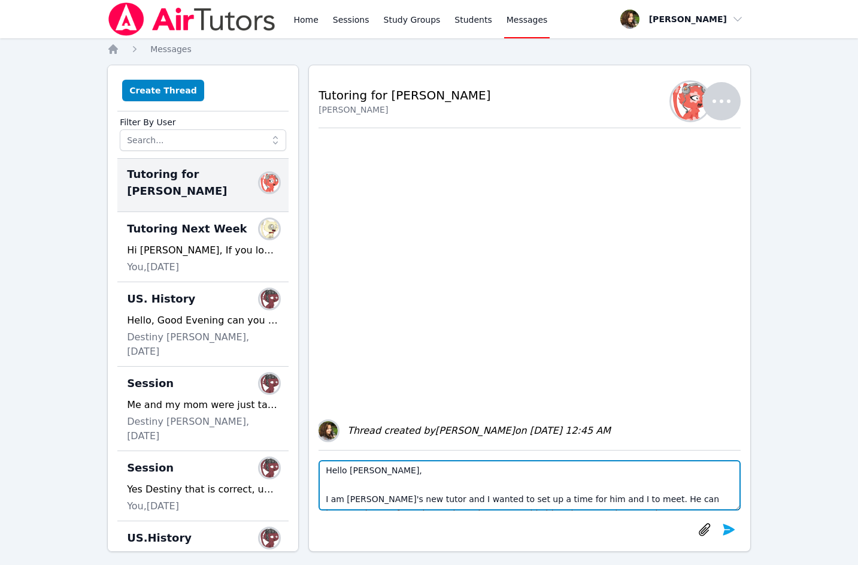
scroll to position [0, 0]
click at [389, 504] on textarea "Hello Yuliya, I am Daniel's new tutor and I wanted to set up a time for him and…" at bounding box center [530, 485] width 422 height 50
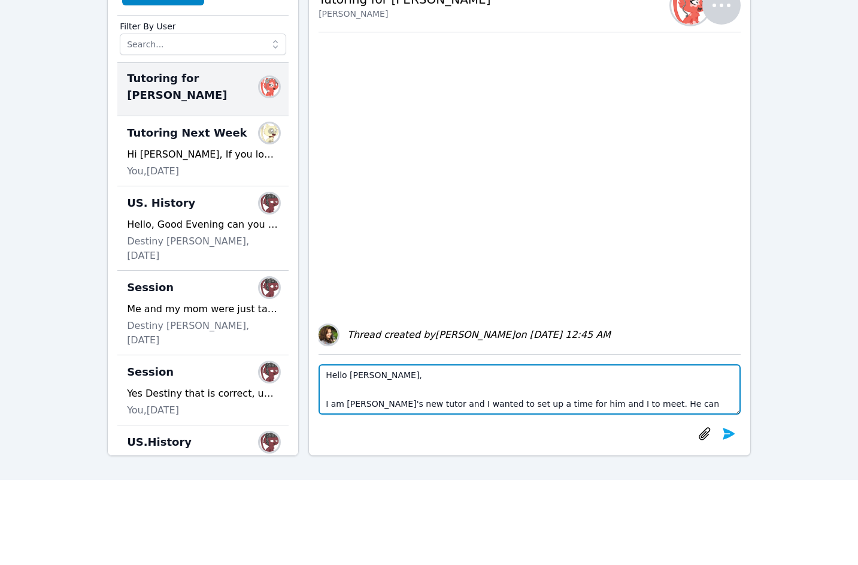
scroll to position [120, 0]
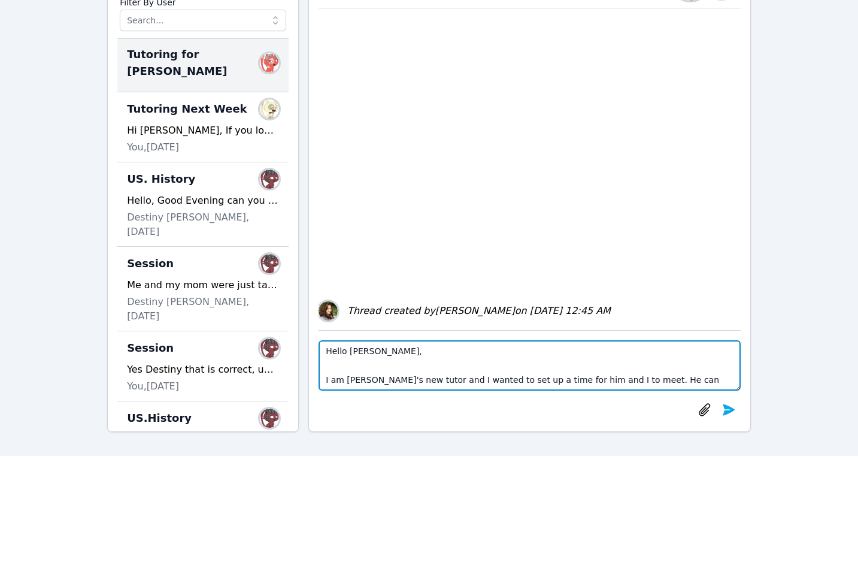
click at [648, 380] on textarea "Hello Yuliya, I am Daniel's new tutor and I wanted to set up a time for him and…" at bounding box center [530, 365] width 422 height 50
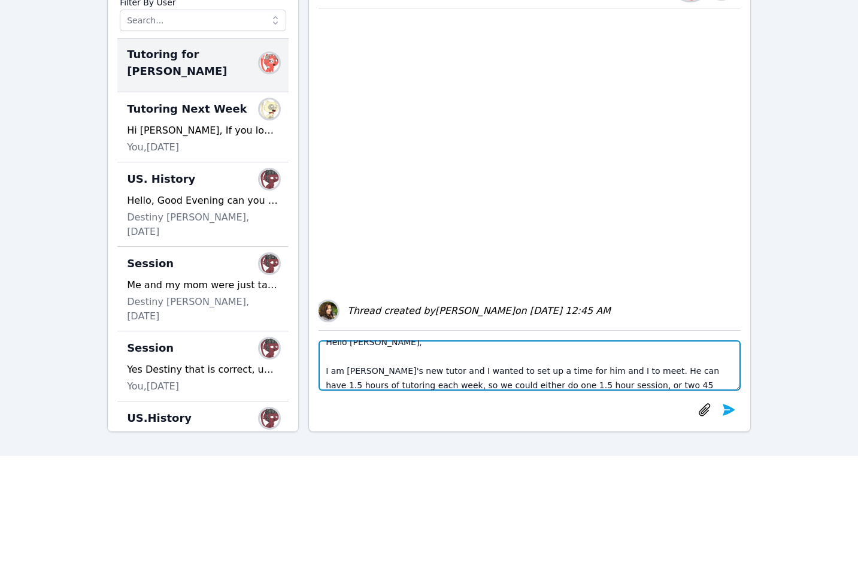
scroll to position [23, 0]
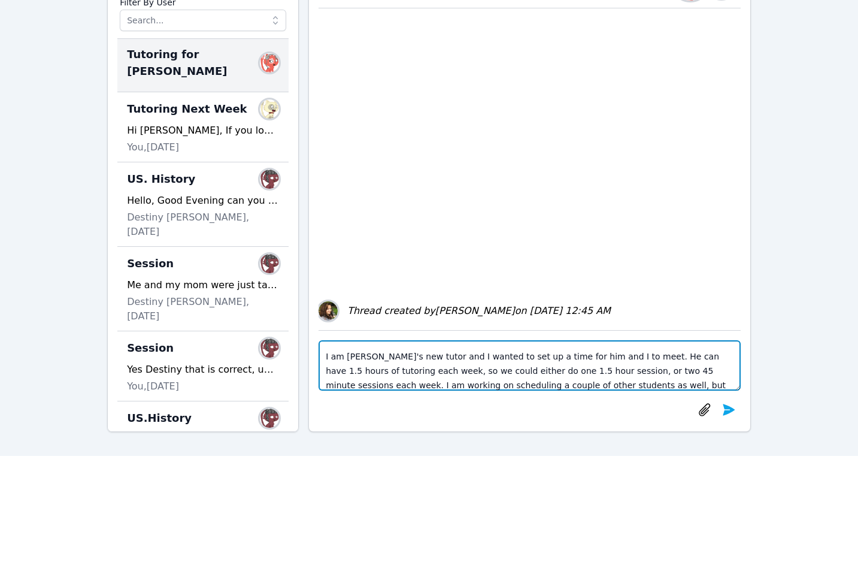
click at [497, 373] on textarea "Hello Yuliya, I am Daniel's new tutor and I wanted to set up a time for him and…" at bounding box center [530, 365] width 422 height 50
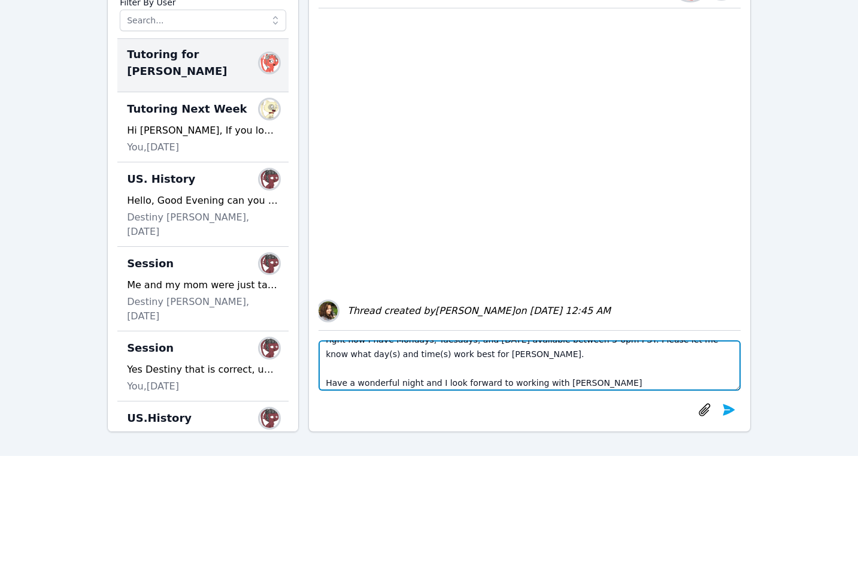
click at [591, 379] on textarea "Hello Yuliya, I am Daniel's new tutor and I wanted to set up a time for him and…" at bounding box center [530, 365] width 422 height 50
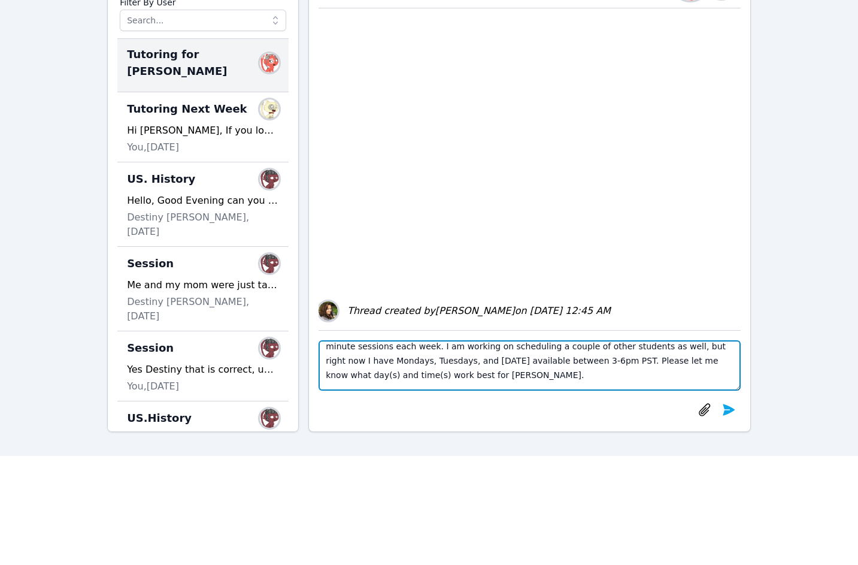
scroll to position [86, 0]
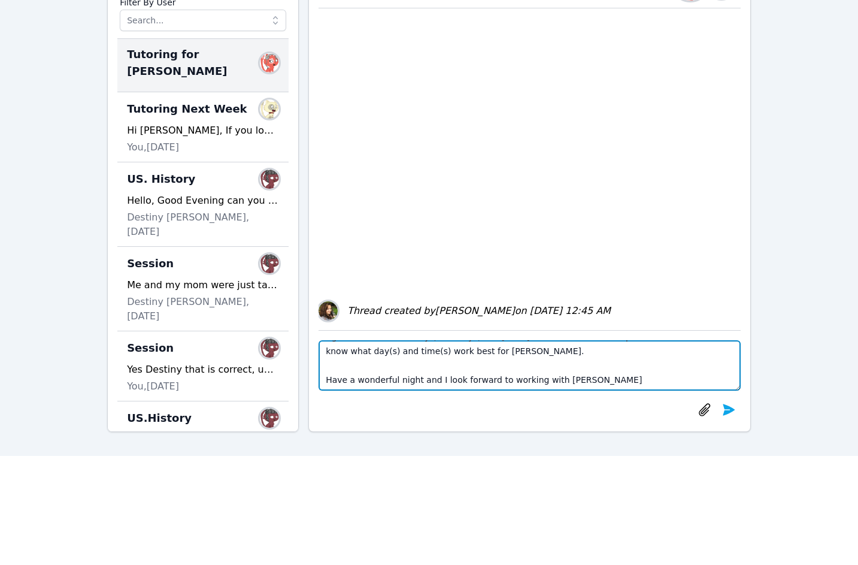
click at [573, 370] on textarea "Hello Yuliya, I am Daniel's new tutor and I wanted to set up a time for him and…" at bounding box center [530, 365] width 422 height 50
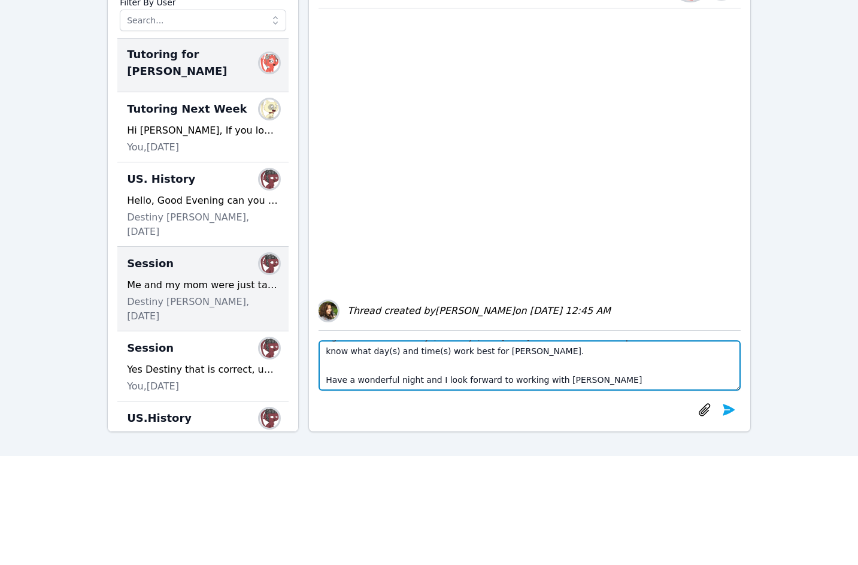
scroll to position [0, 0]
drag, startPoint x: 366, startPoint y: 382, endPoint x: 260, endPoint y: 268, distance: 156.0
click at [260, 268] on div "Create Thread Filter By User Tutoring for Daniel Members Tutoring Next Week Mem…" at bounding box center [429, 188] width 644 height 487
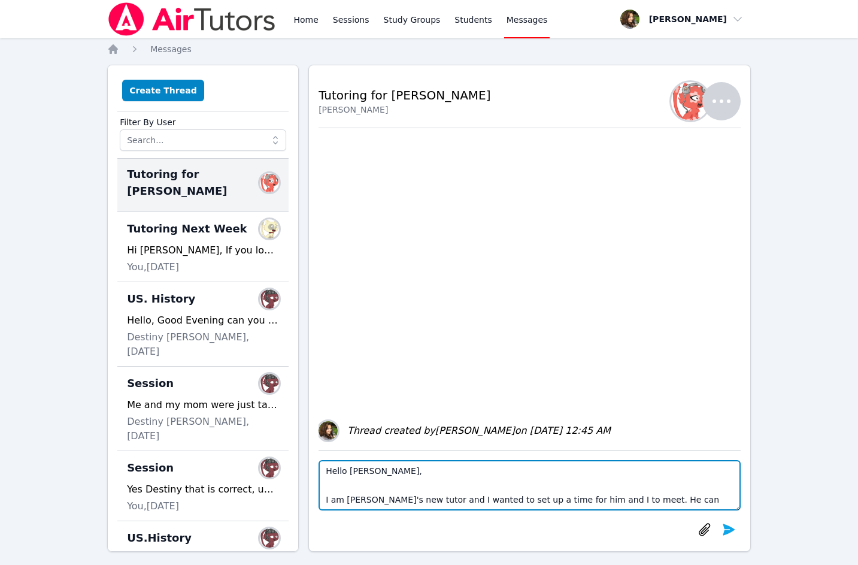
scroll to position [222, 0]
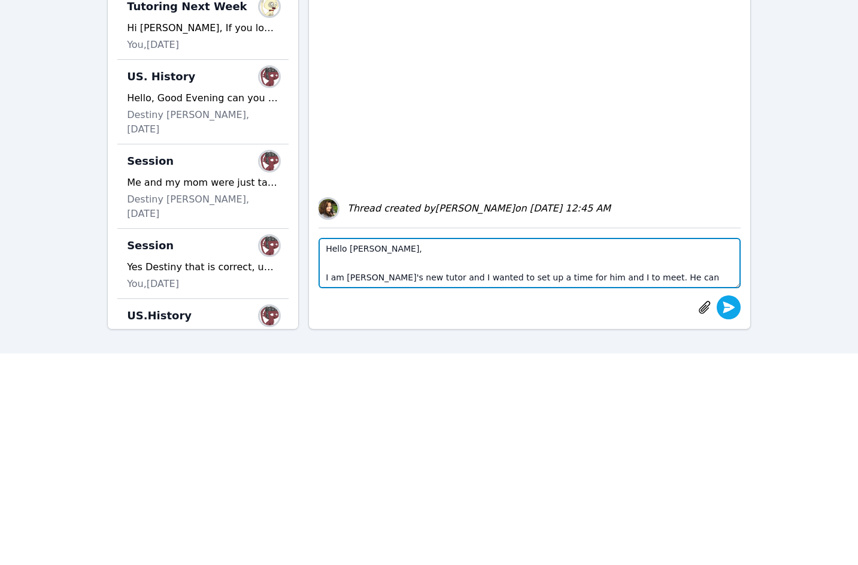
type textarea "Hello Yuliya, I am Daniel's new tutor and I wanted to set up a time for him and…"
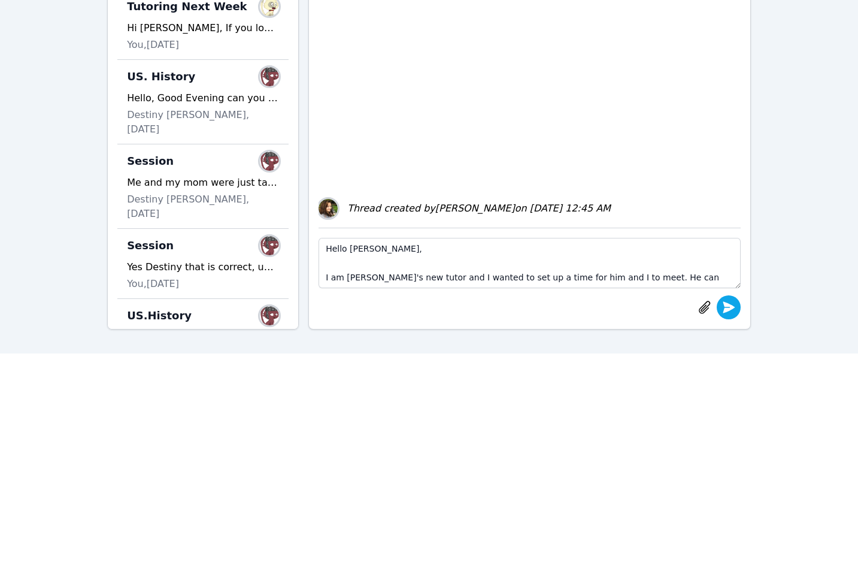
click at [729, 311] on icon "submit" at bounding box center [729, 306] width 12 height 11
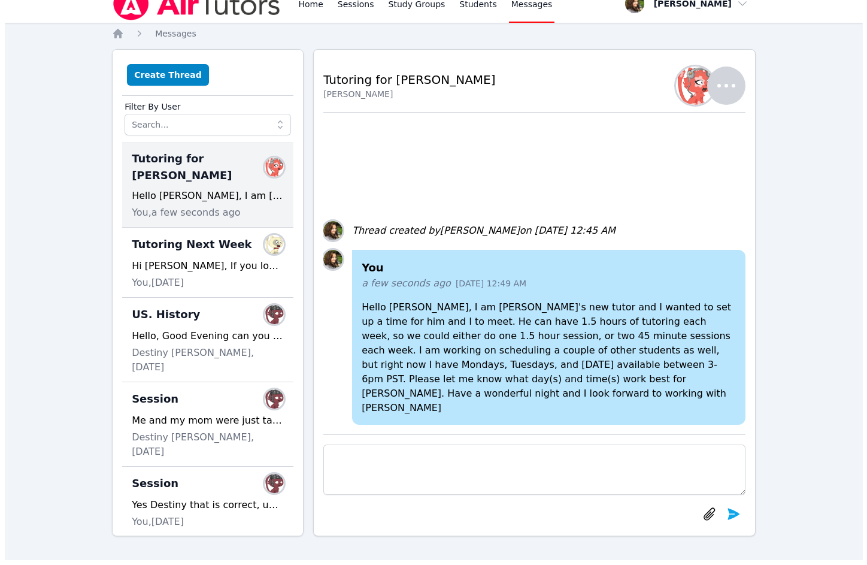
scroll to position [14, 0]
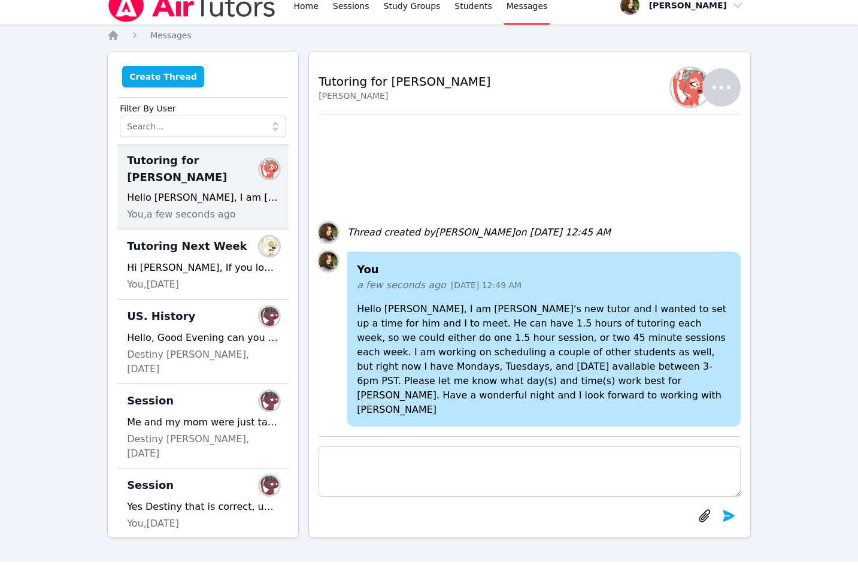
click at [161, 83] on button "Create Thread" at bounding box center [163, 77] width 82 height 22
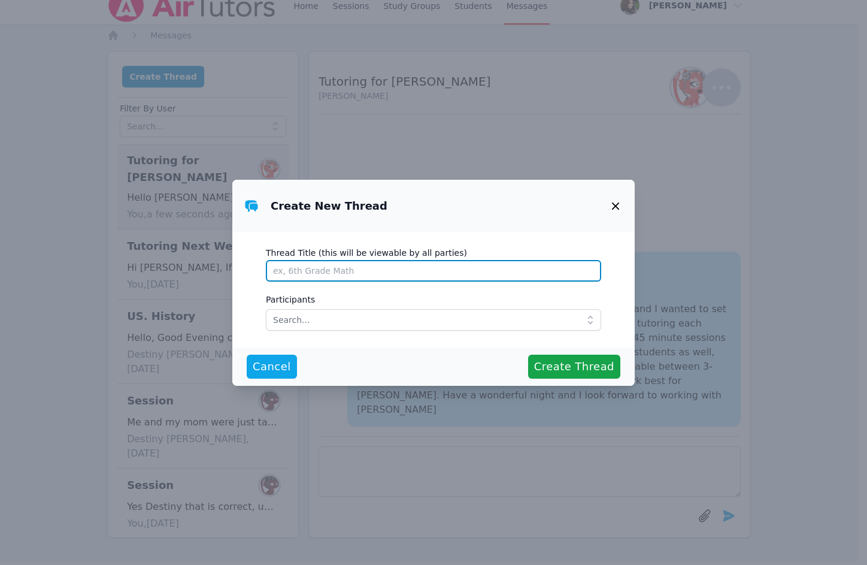
click at [309, 274] on input "Thread Title (this will be viewable by all parties)" at bounding box center [433, 271] width 335 height 22
type input "Kira's Tutoring"
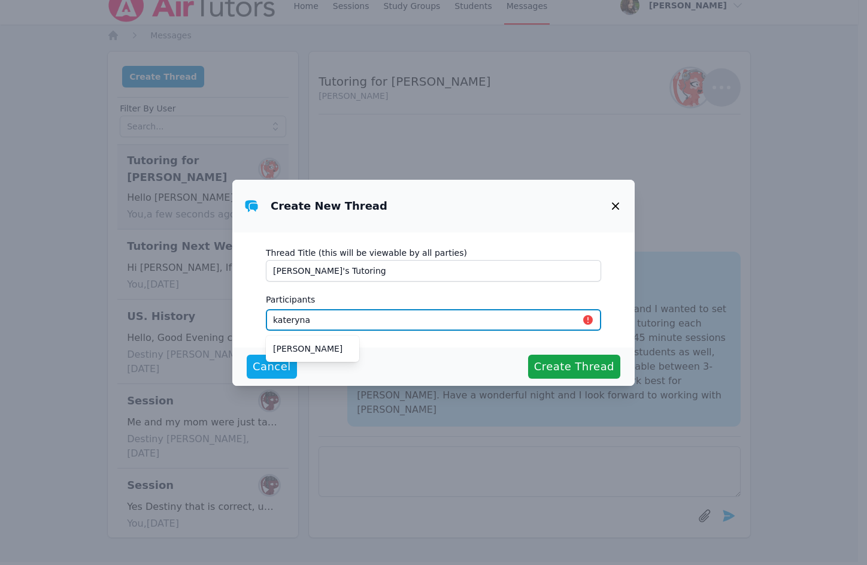
type input "kateryna"
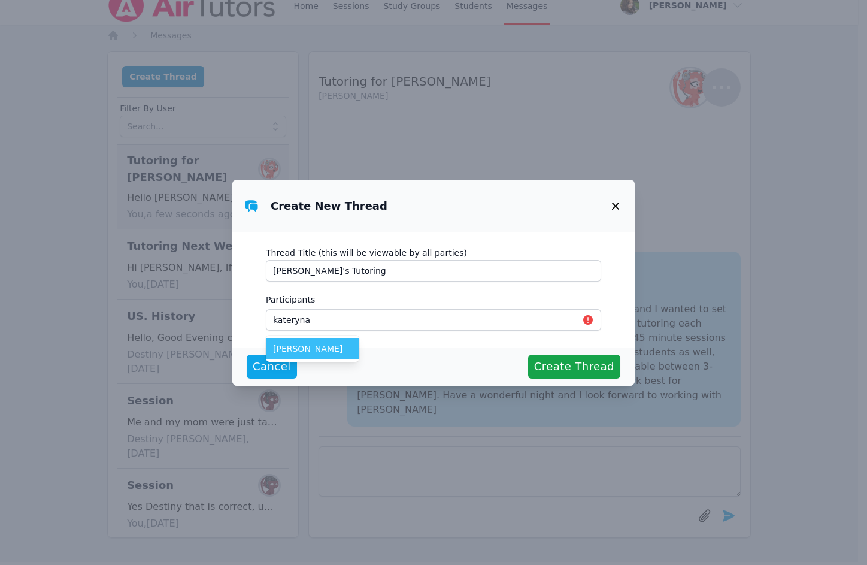
click at [296, 350] on span "Kateryna Brik" at bounding box center [312, 349] width 79 height 12
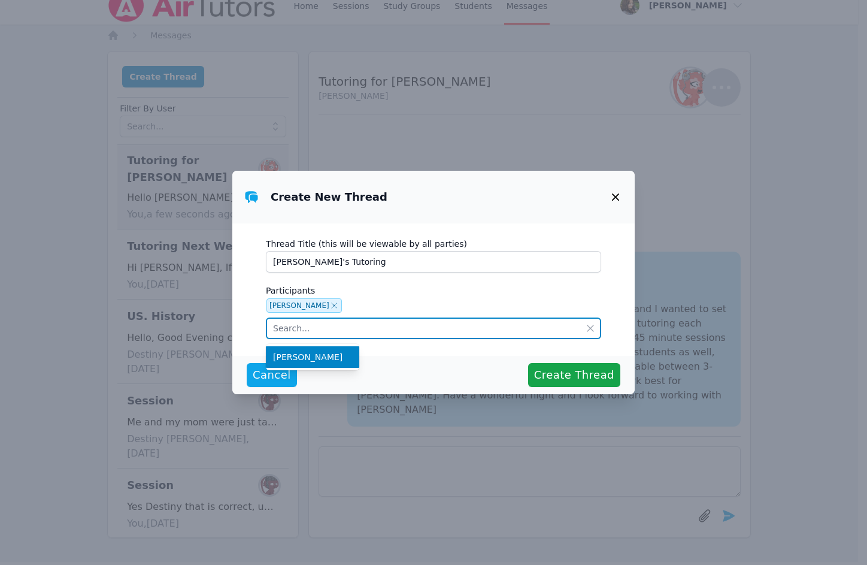
click at [377, 328] on input "text" at bounding box center [433, 328] width 335 height 22
paste input "Hello Yuliya, I am Daniel's new tutor and I wanted to set up a time for him and…"
click at [278, 331] on input "katerynaHello Yuliya, I am Daniel's new tutor and I wanted to set up a time for…" at bounding box center [433, 328] width 335 height 22
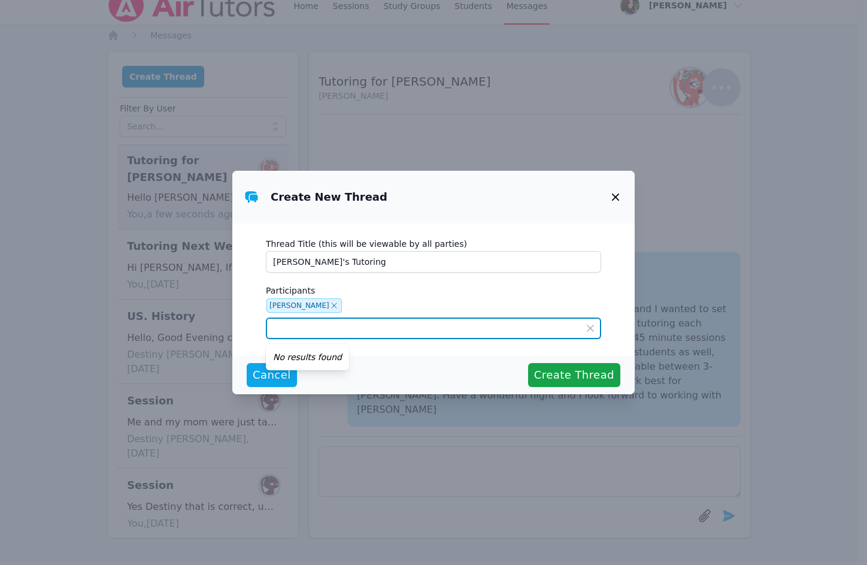
scroll to position [0, 1586]
type input "katerynaHello Yuliya, I am Daniel's new tutor and I wanted to set up a time for…"
click at [318, 328] on input "katerynaHello Yuliya, I am Daniel's new tutor and I wanted to set up a time for…" at bounding box center [433, 328] width 335 height 22
click at [552, 325] on input "katerynaHello Yuliya, I am Daniel's new tutor and I wanted to set up a time for…" at bounding box center [433, 328] width 335 height 22
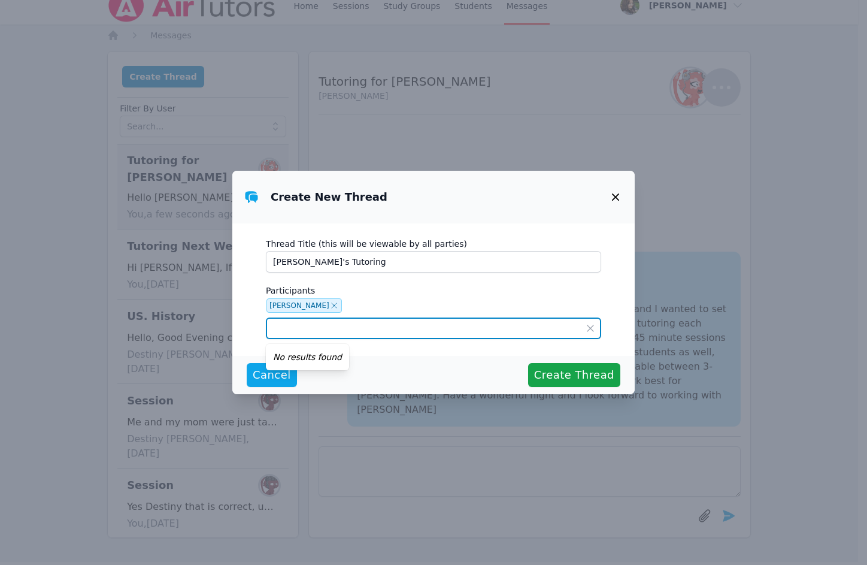
click at [552, 325] on input "katerynaHello Yuliya, I am Daniel's new tutor and I wanted to set up a time for…" at bounding box center [433, 328] width 335 height 22
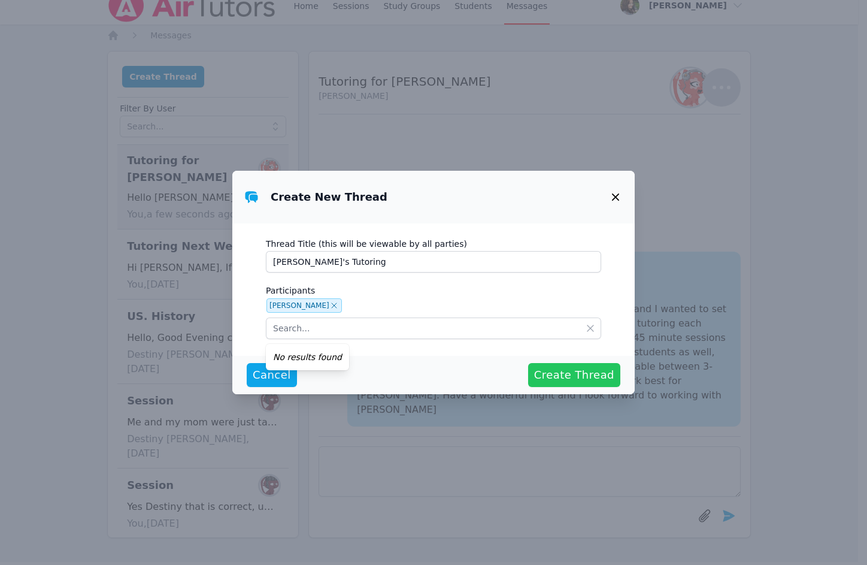
click at [570, 375] on span "Create Thread" at bounding box center [574, 375] width 80 height 17
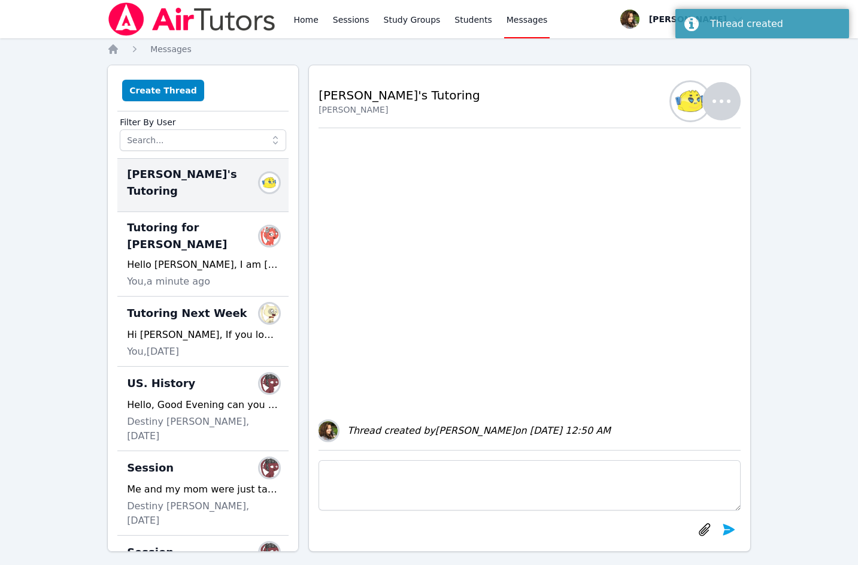
click at [384, 474] on textarea at bounding box center [530, 485] width 422 height 50
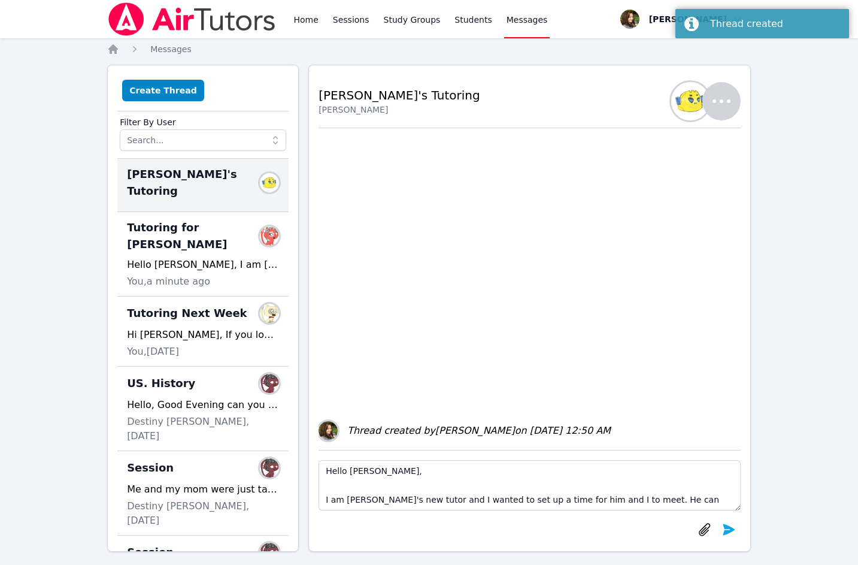
scroll to position [81, 0]
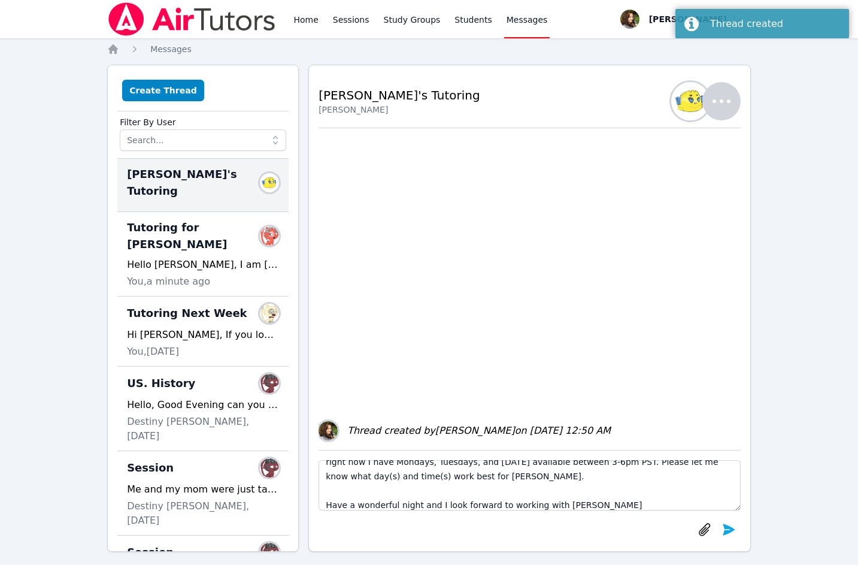
click at [549, 489] on textarea "Hello Yuliya, I am Daniel's new tutor and I wanted to set up a time for him and…" at bounding box center [530, 485] width 422 height 50
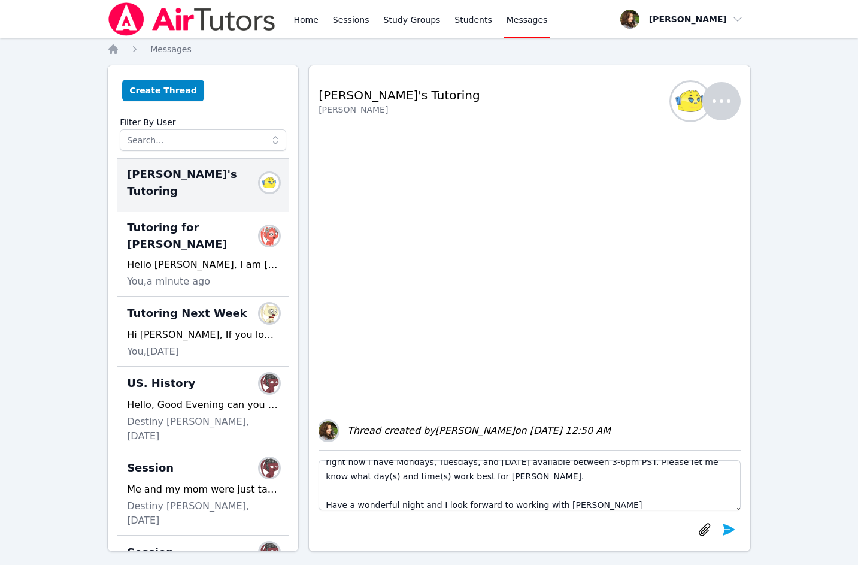
scroll to position [0, 0]
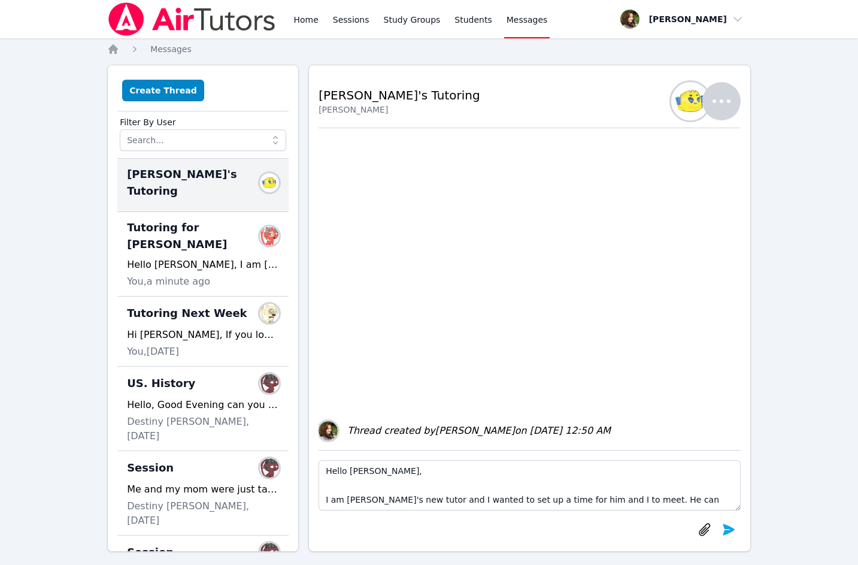
click at [362, 472] on textarea "Hello Yuliya, I am Daniel's new tutor and I wanted to set up a time for him and…" at bounding box center [530, 485] width 422 height 50
click at [352, 497] on textarea "Hello Kateryna, I am Daniel's new tutor and I wanted to set up a time for him a…" at bounding box center [530, 485] width 422 height 50
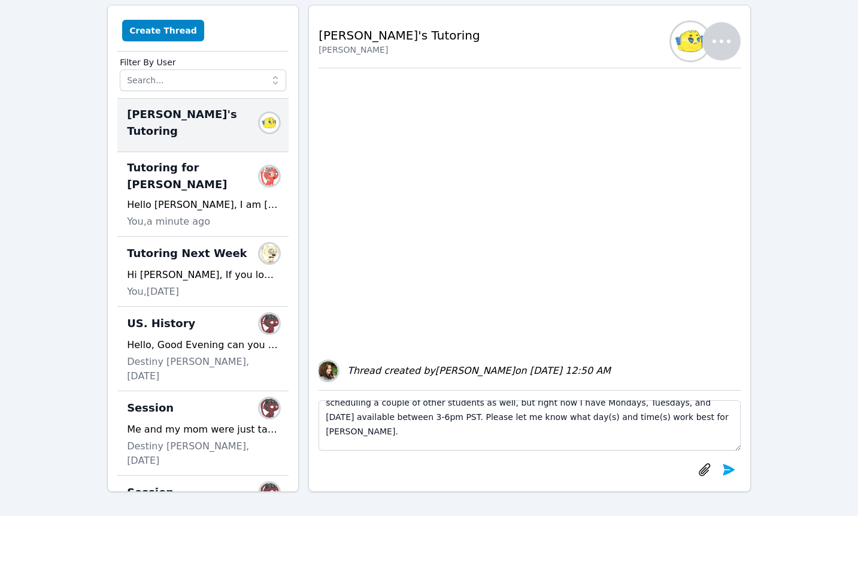
drag, startPoint x: 538, startPoint y: 438, endPoint x: 611, endPoint y: 434, distance: 73.2
click at [611, 434] on textarea "Hello Kateryna, I am so excited to work with Kira again this school year. new t…" at bounding box center [530, 425] width 422 height 50
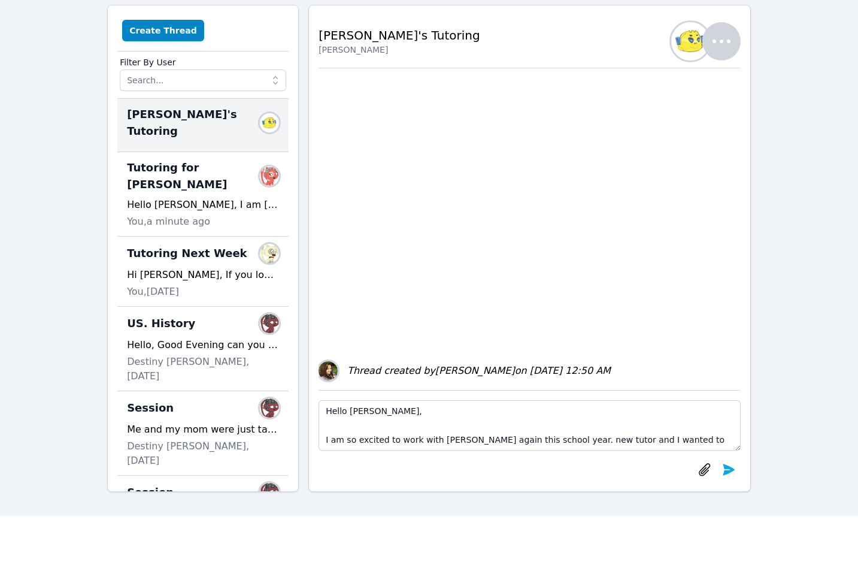
click at [586, 437] on textarea "Hello Kateryna, I am so excited to work with Kira again this school year. new t…" at bounding box center [530, 425] width 422 height 50
click at [659, 441] on textarea "Hello Kateryna, I am so excited to work with Kira again this school year, and I…" at bounding box center [530, 425] width 422 height 50
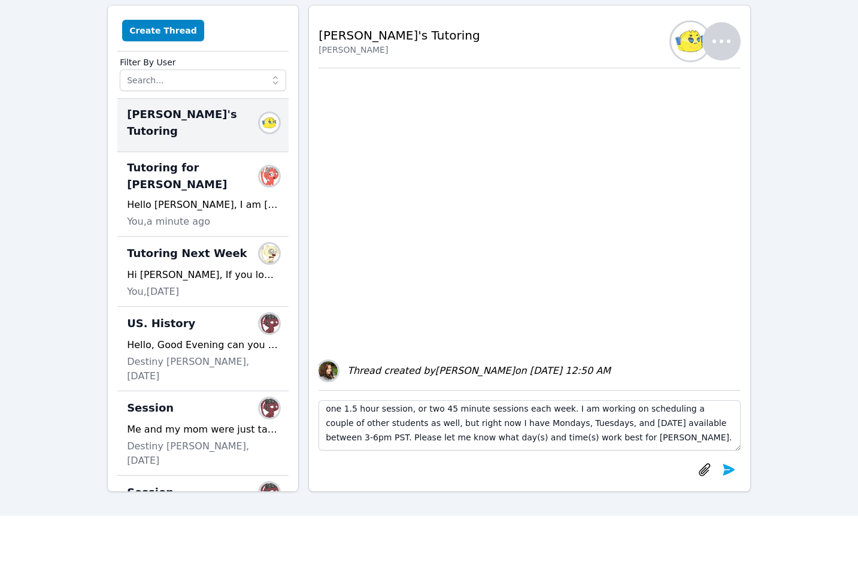
scroll to position [36, 0]
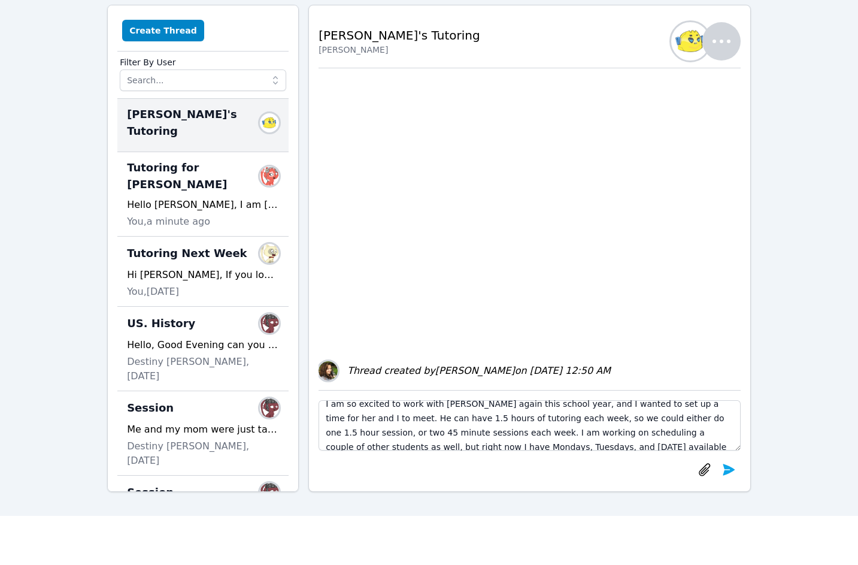
click at [331, 418] on textarea "Hello Kateryna, I am so excited to work with Kira again this school year, and I…" at bounding box center [530, 425] width 422 height 50
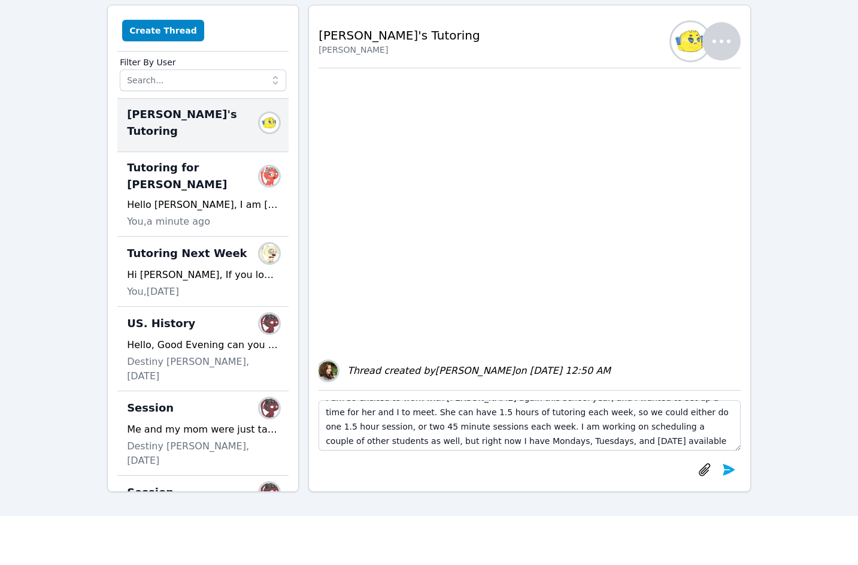
scroll to position [60, 0]
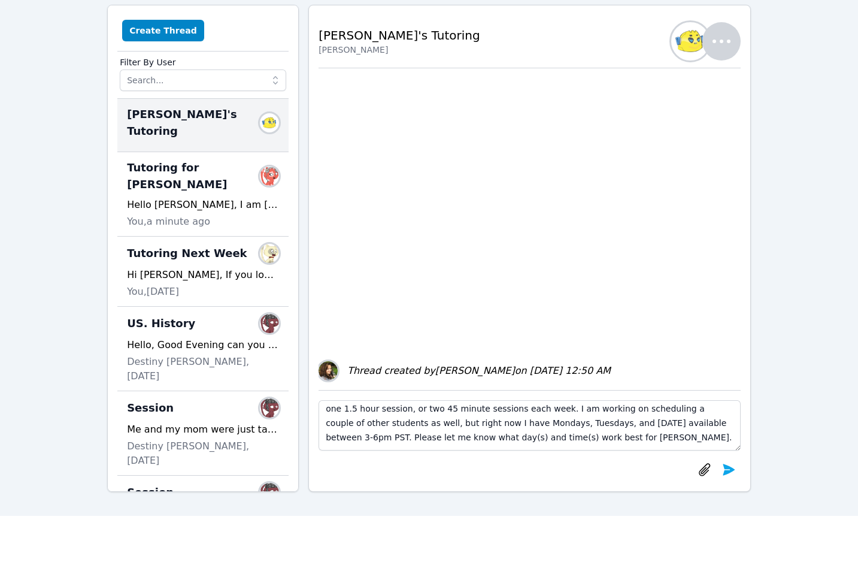
click at [410, 439] on textarea "Hello Kateryna, I am so excited to work with Kira again this school year, and I…" at bounding box center [530, 425] width 422 height 50
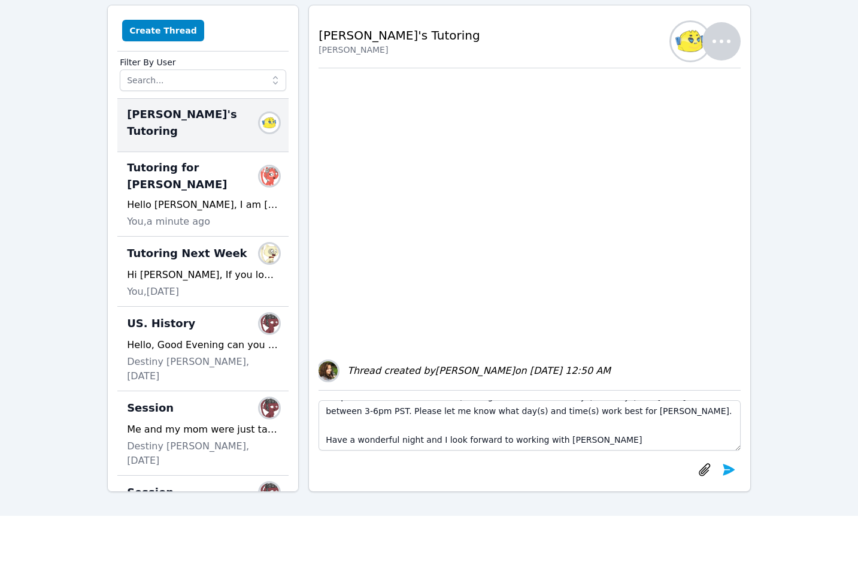
scroll to position [101, 0]
click at [559, 426] on textarea "Hello Kateryna, I am so excited to work with Kira again this school year, and I…" at bounding box center [530, 425] width 422 height 50
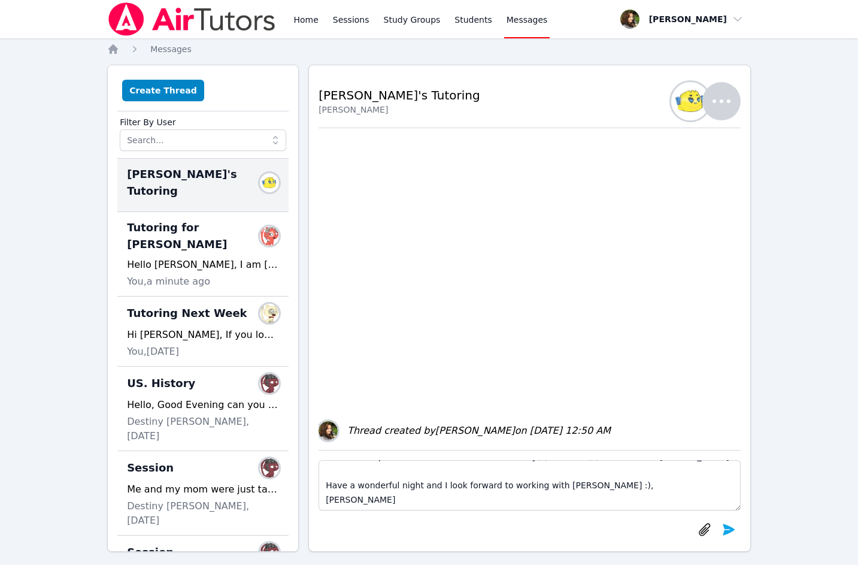
click at [550, 483] on textarea "Hello Kateryna, I am so excited to work with Kira again this school year, and I…" at bounding box center [530, 485] width 422 height 50
click at [549, 481] on textarea "Hello Kateryna, I am so excited to work with Kira again this school year, and I…" at bounding box center [530, 485] width 422 height 50
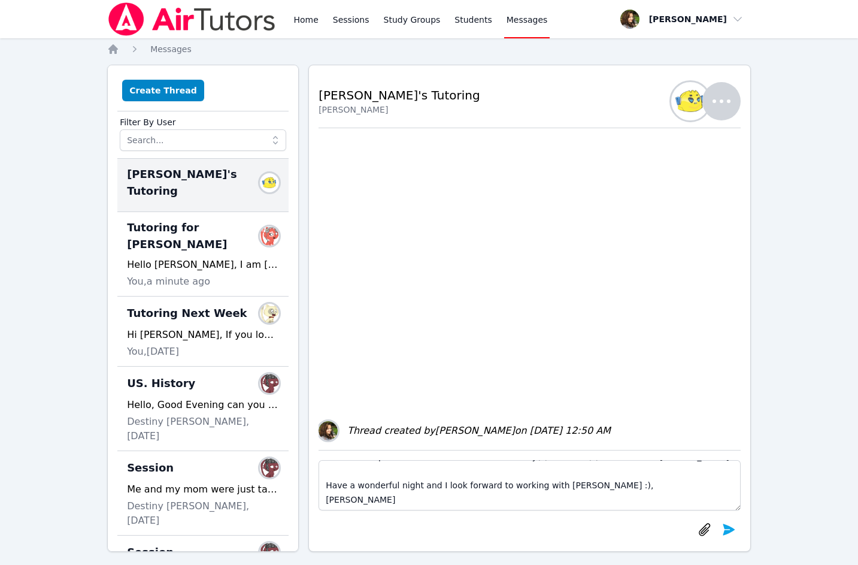
click at [439, 503] on textarea "Hello Kateryna, I am so excited to work with Kira again this school year, and I…" at bounding box center [530, 485] width 422 height 50
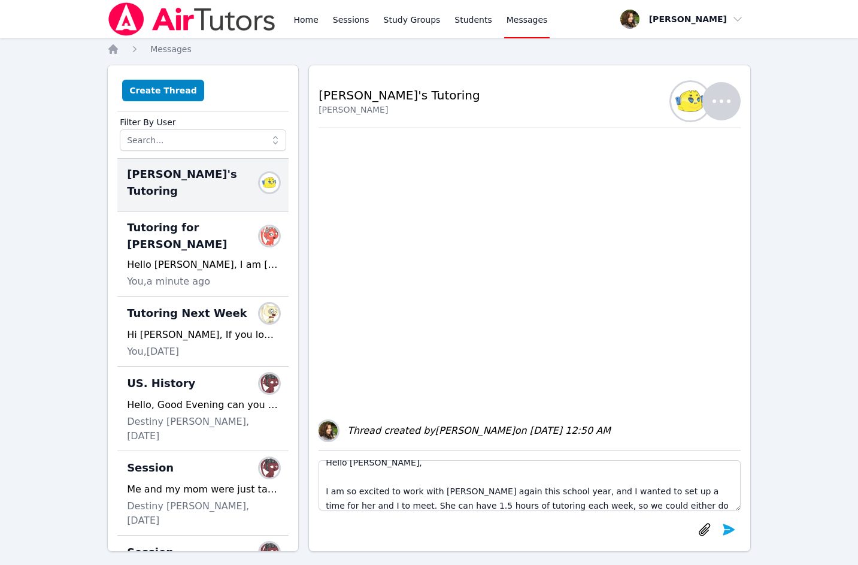
scroll to position [0, 0]
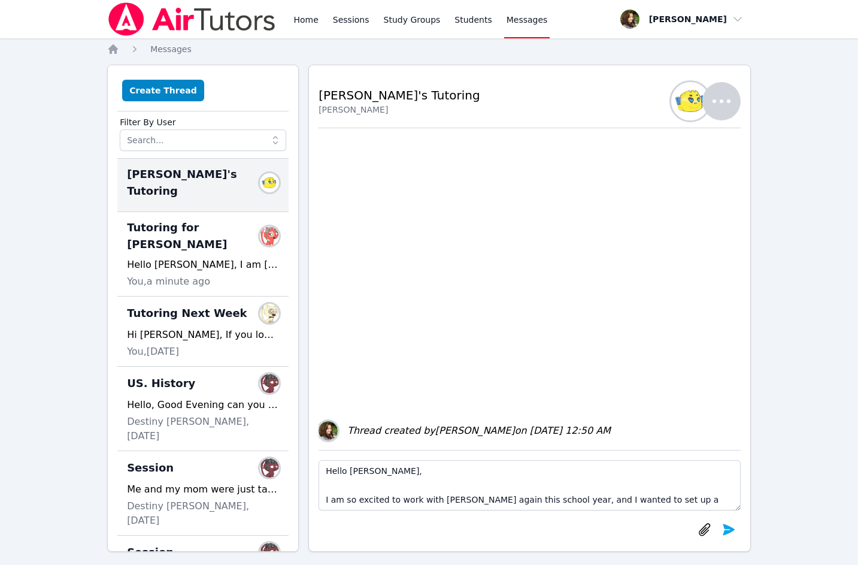
drag, startPoint x: 439, startPoint y: 503, endPoint x: 317, endPoint y: 364, distance: 185.5
click at [317, 364] on div "Back to Threads Kira's Tutoring Kateryna Brik Members Thread created by Diana C…" at bounding box center [529, 308] width 443 height 487
type textarea "Hello Kateryna, I am so excited to work with Kira again this school year, and I…"
click at [161, 96] on button "Create Thread" at bounding box center [163, 91] width 82 height 22
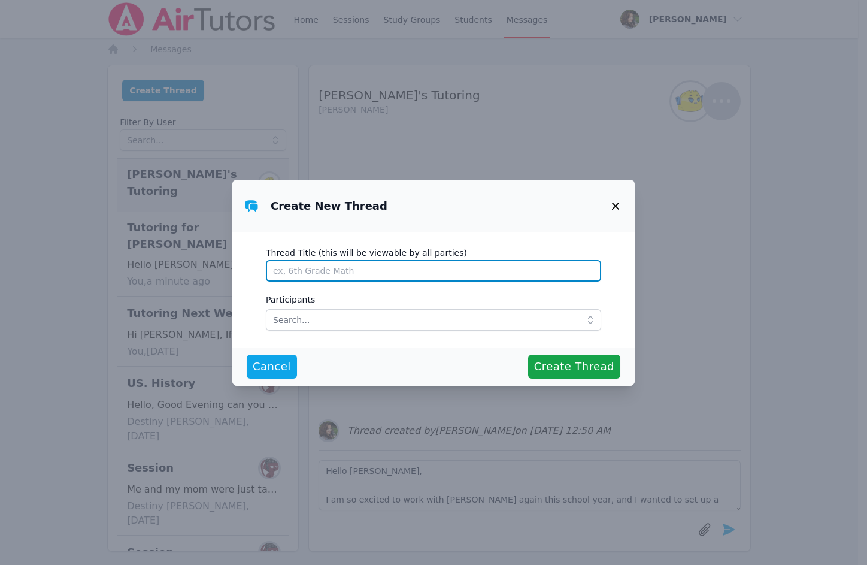
click at [290, 266] on input "Thread Title (this will be viewable by all parties)" at bounding box center [433, 271] width 335 height 22
type input "Kira's Tutoring"
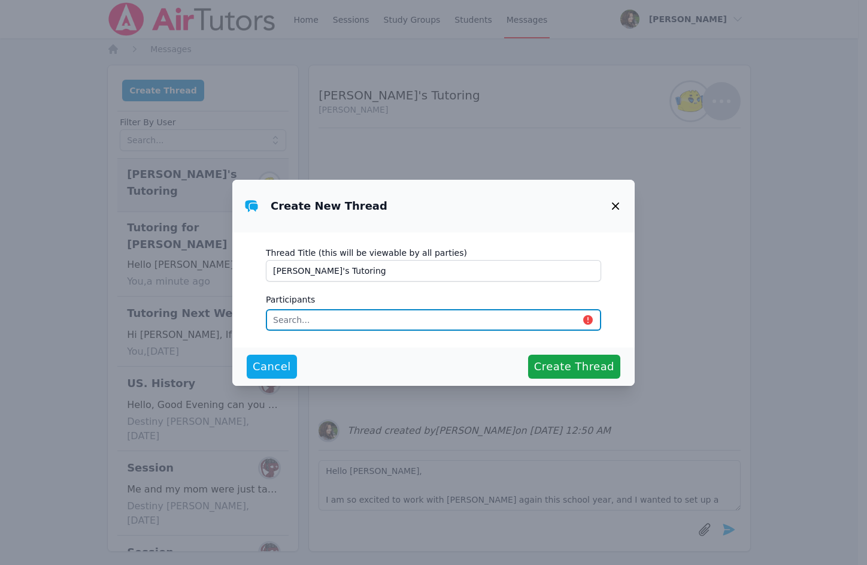
click at [345, 310] on input "text" at bounding box center [433, 320] width 335 height 22
type input "kalin"
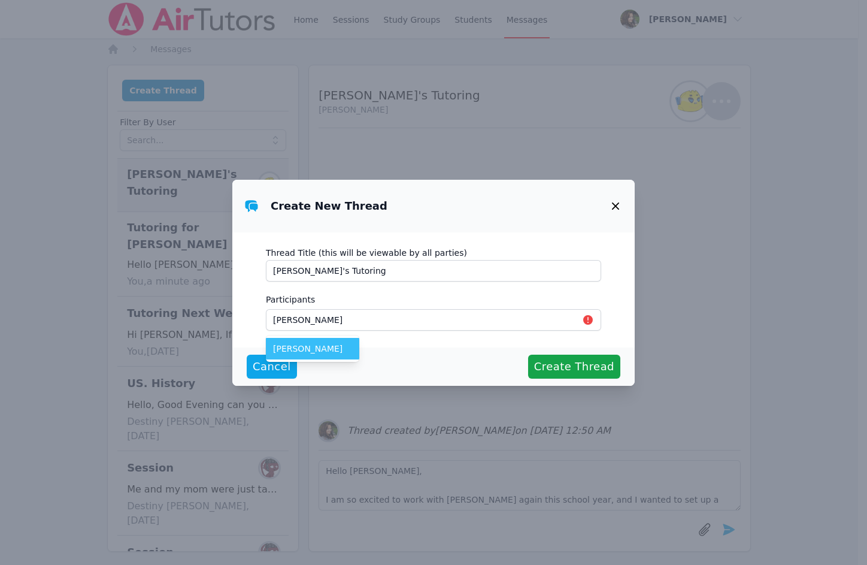
click at [311, 346] on span "Iuliia Kalinina" at bounding box center [312, 349] width 79 height 12
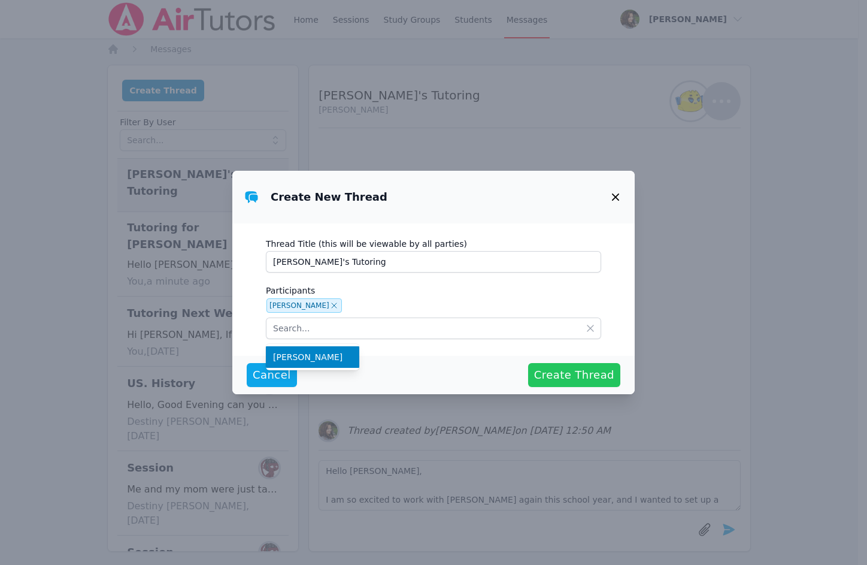
click at [561, 374] on span "Create Thread" at bounding box center [574, 375] width 80 height 17
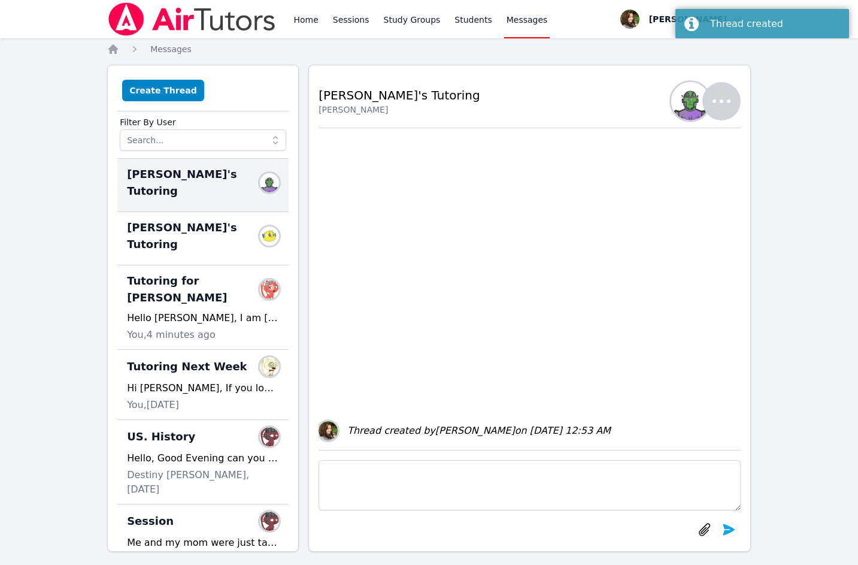
click at [359, 487] on textarea at bounding box center [530, 485] width 422 height 50
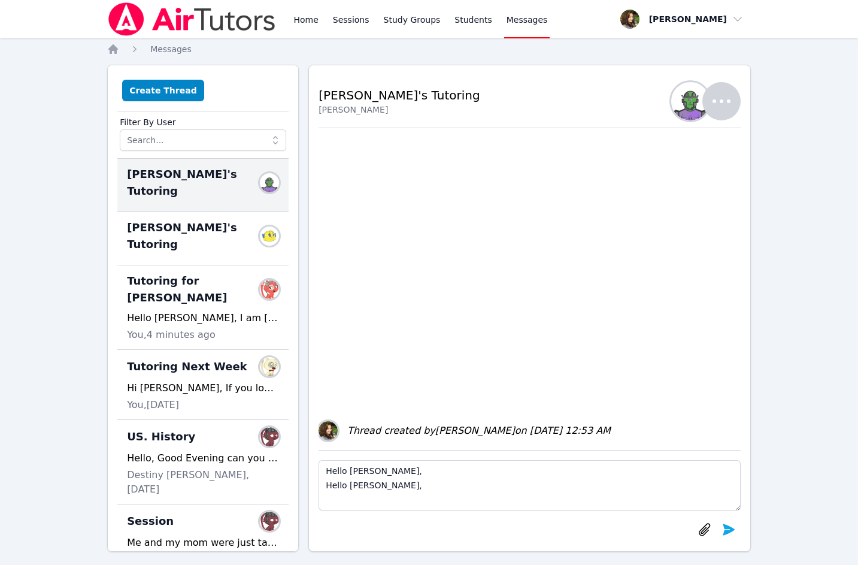
click at [358, 489] on textarea "Hello Iuliia, Hello Kateryna, I am so excited to work with Kira again this scho…" at bounding box center [530, 485] width 422 height 50
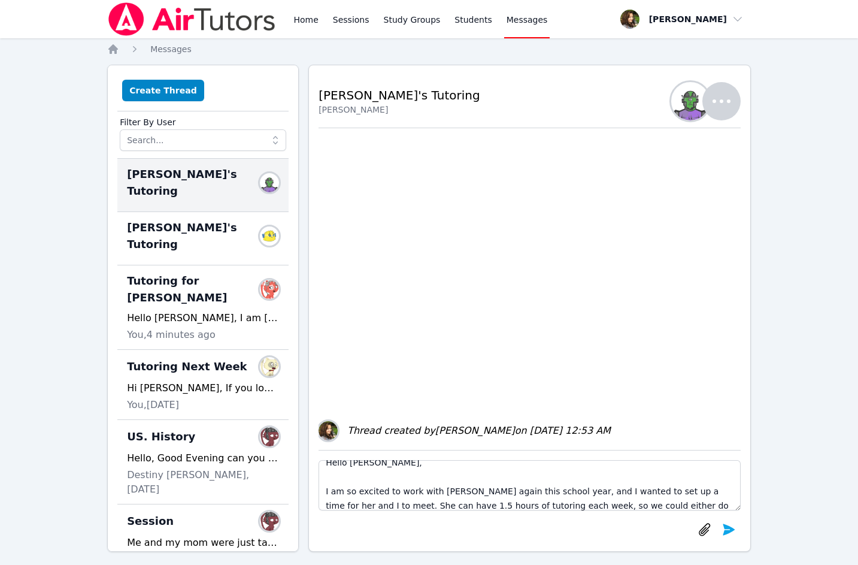
scroll to position [17, 0]
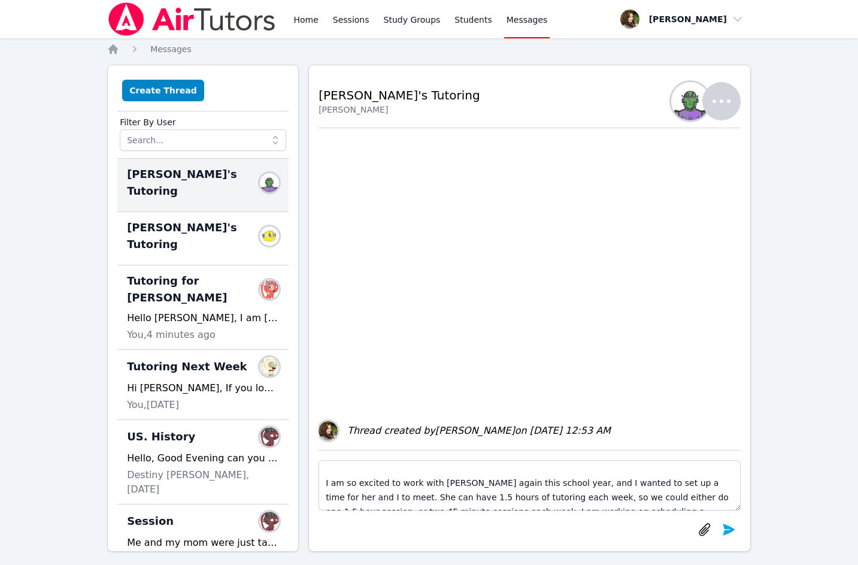
drag, startPoint x: 346, startPoint y: 499, endPoint x: 422, endPoint y: 483, distance: 78.2
click at [431, 483] on textarea "Hello Iuliia, I am so excited to work with Kira again this school year, and I w…" at bounding box center [530, 485] width 422 height 50
drag, startPoint x: 363, startPoint y: 483, endPoint x: 449, endPoint y: 483, distance: 85.7
click at [449, 483] on textarea "Hello Iuliia, I am Kira again this school year, and I wanted to set up a time f…" at bounding box center [530, 485] width 422 height 50
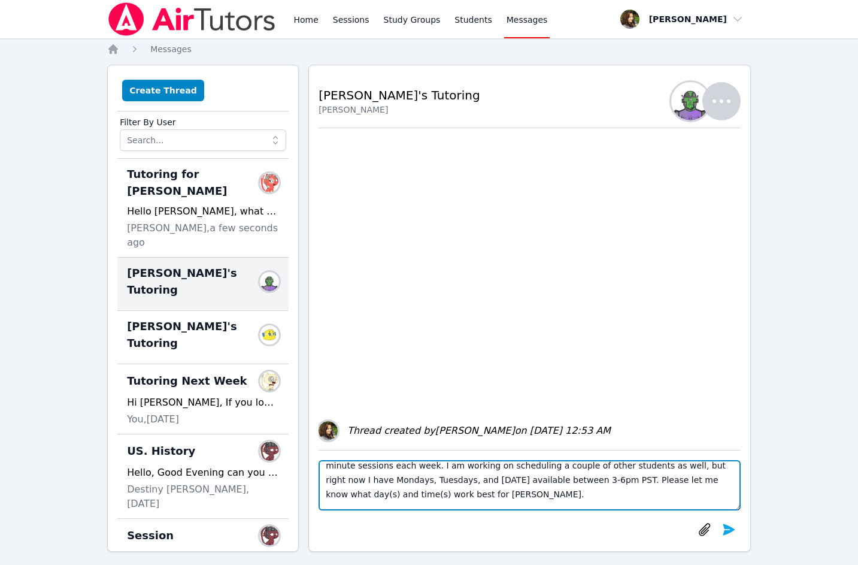
scroll to position [62, 0]
click at [434, 478] on textarea "Hello Iuliia, I am Kira's new tutor and I wanted to set up a time for her and I…" at bounding box center [530, 485] width 422 height 50
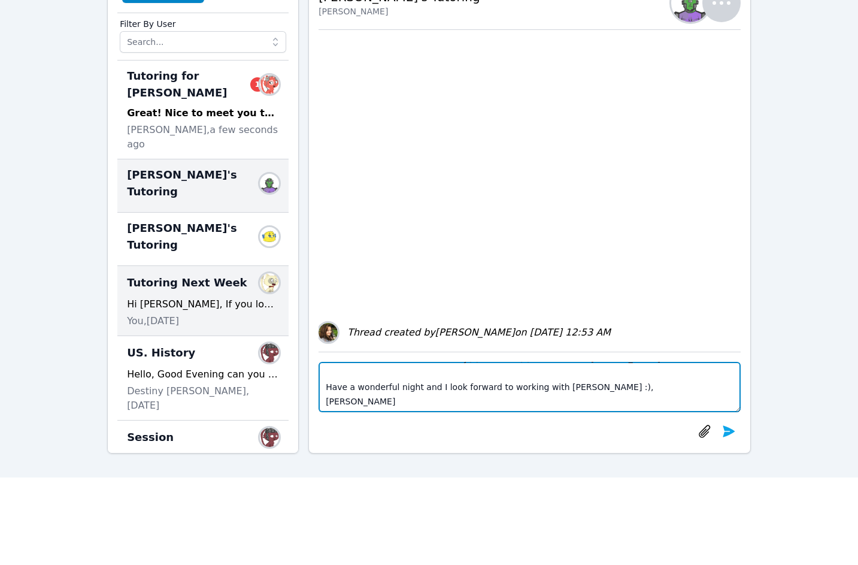
scroll to position [60, 0]
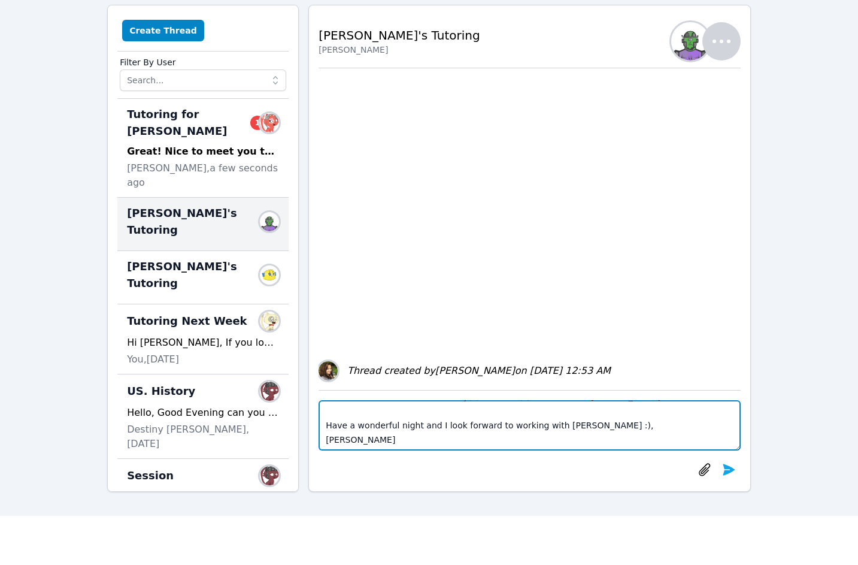
type textarea "Hello Iuliia, I am Kira's new tutor and I wanted to set up a time for her and I…"
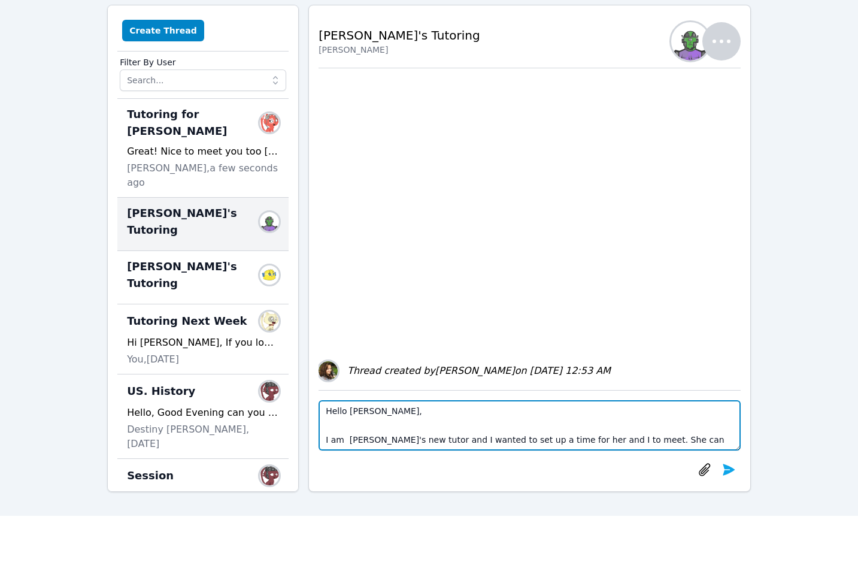
drag, startPoint x: 363, startPoint y: 438, endPoint x: 292, endPoint y: 310, distance: 145.8
click at [292, 310] on div "Create Thread Filter By User Tutoring for Daniel Members Great! Nice to meet yo…" at bounding box center [429, 248] width 644 height 487
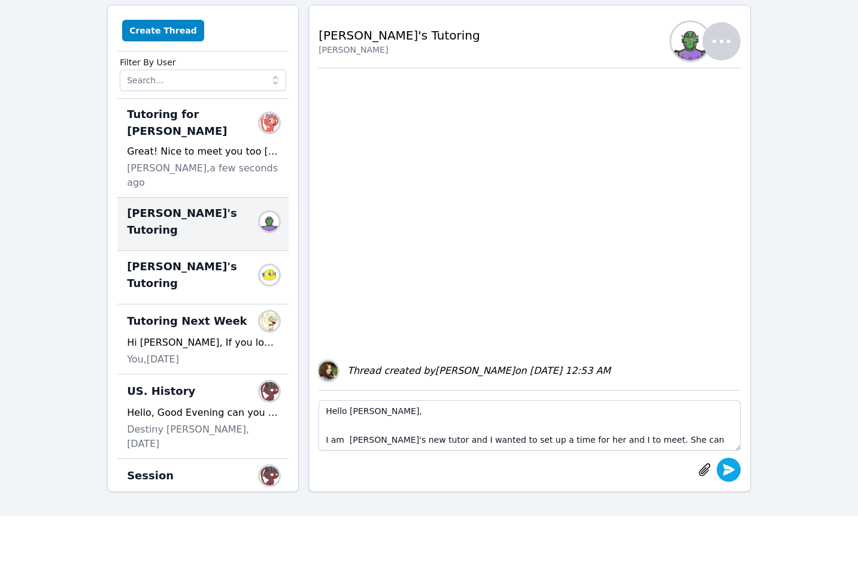
click at [733, 470] on icon "submit" at bounding box center [729, 469] width 12 height 11
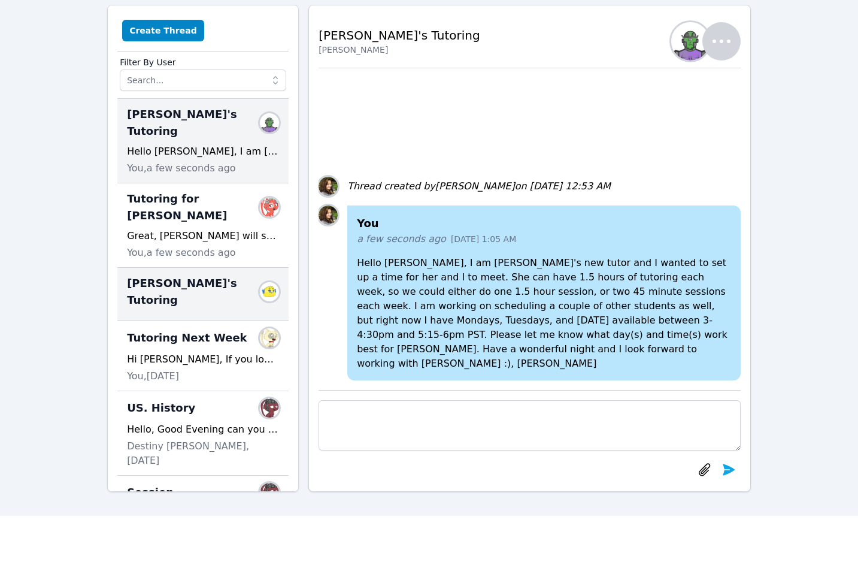
click at [150, 275] on span "Kira's Tutoring" at bounding box center [196, 292] width 138 height 34
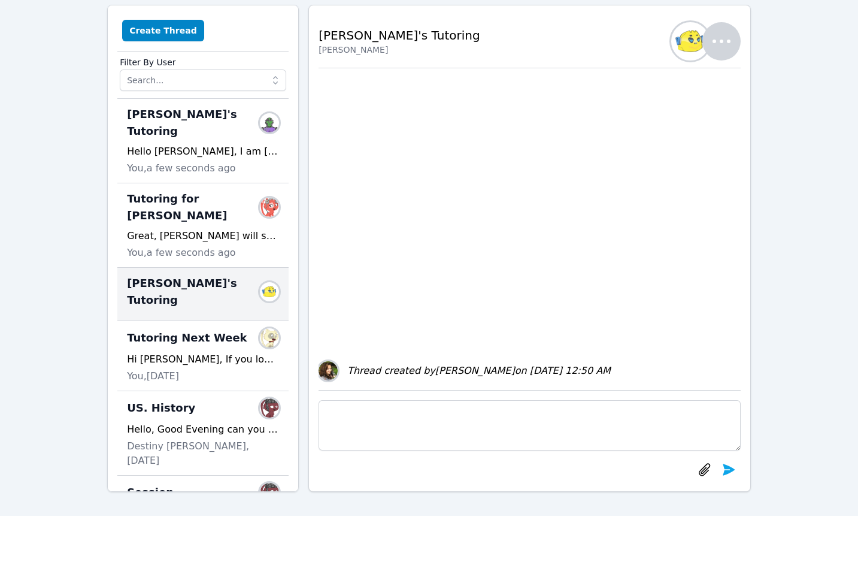
click at [150, 275] on span "Kira's Tutoring" at bounding box center [196, 292] width 138 height 34
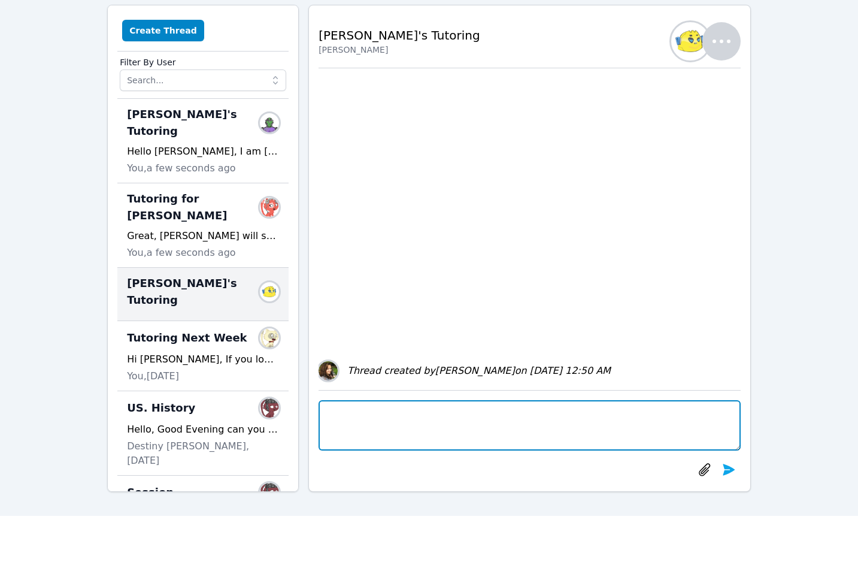
click at [350, 426] on textarea at bounding box center [530, 425] width 422 height 50
paste textarea "Hello Iuliia, I am Kira's new tutor and I wanted to set up a time for her and I…"
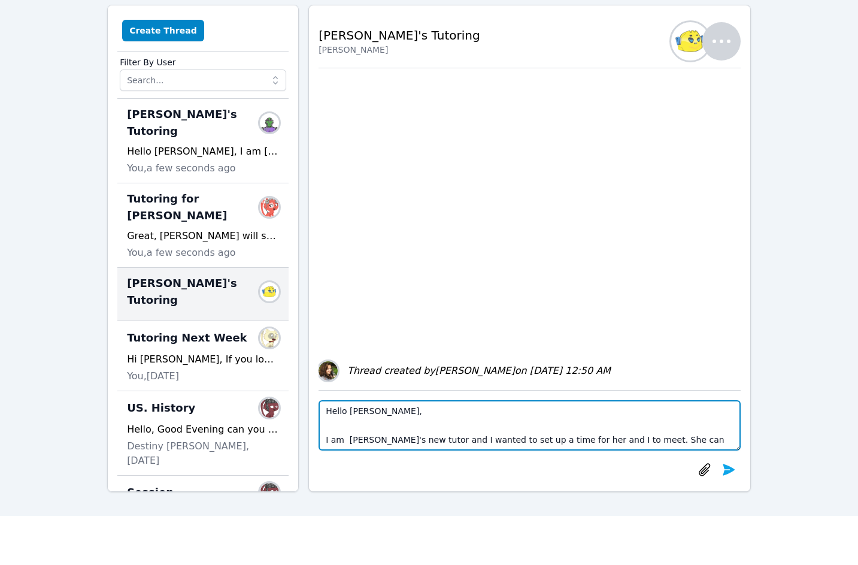
drag, startPoint x: 346, startPoint y: 440, endPoint x: 408, endPoint y: 435, distance: 61.9
click at [408, 435] on textarea "Hello Iuliia, I am Kira's new tutor and I wanted to set up a time for her and I…" at bounding box center [530, 425] width 422 height 50
click at [350, 410] on textarea "Hello Iuliia, I am so excited to be Kira's tutor again, and I wanted to set up …" at bounding box center [530, 425] width 422 height 50
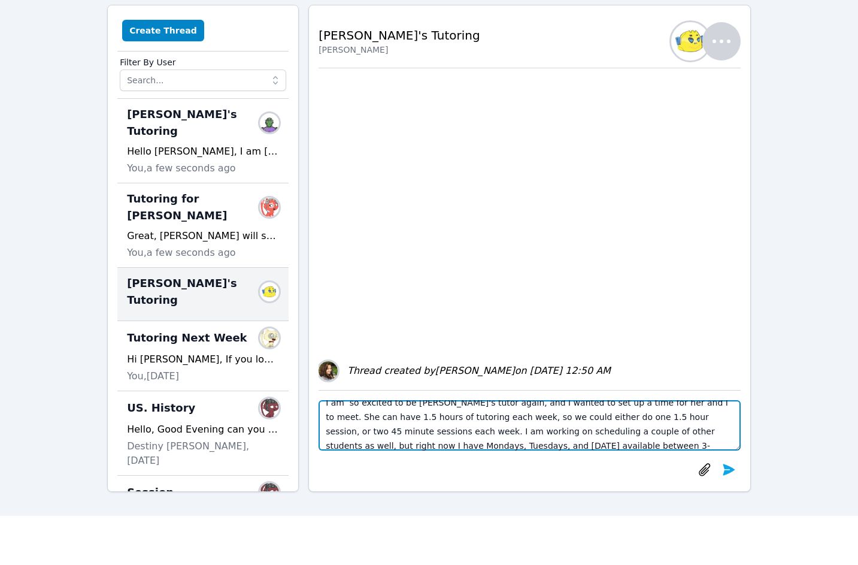
scroll to position [48, 0]
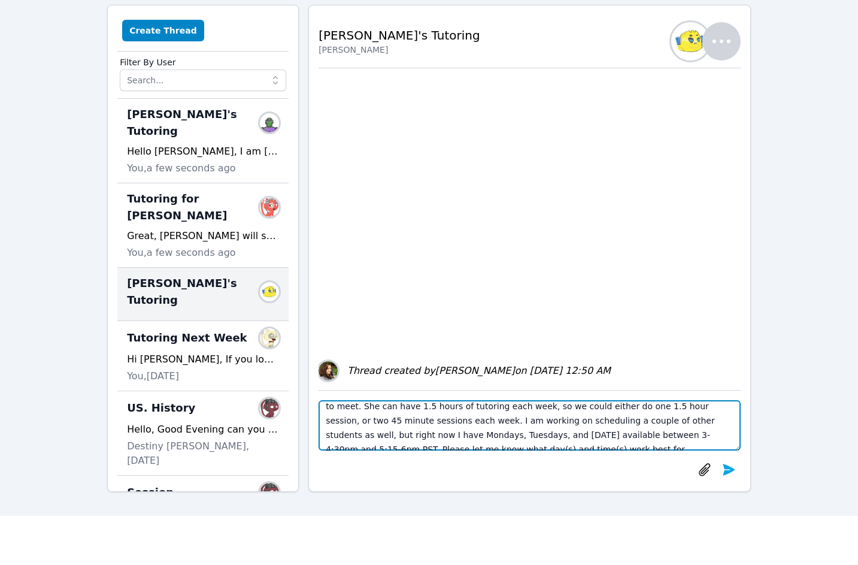
click at [715, 422] on textarea "Hello Kateryna, I am so excited to be Kira's tutor again, and I wanted to set u…" at bounding box center [530, 425] width 422 height 50
click at [716, 420] on textarea "Hello Kateryna, I am so excited to be Kira's tutor again, and I wanted to set u…" at bounding box center [530, 425] width 422 height 50
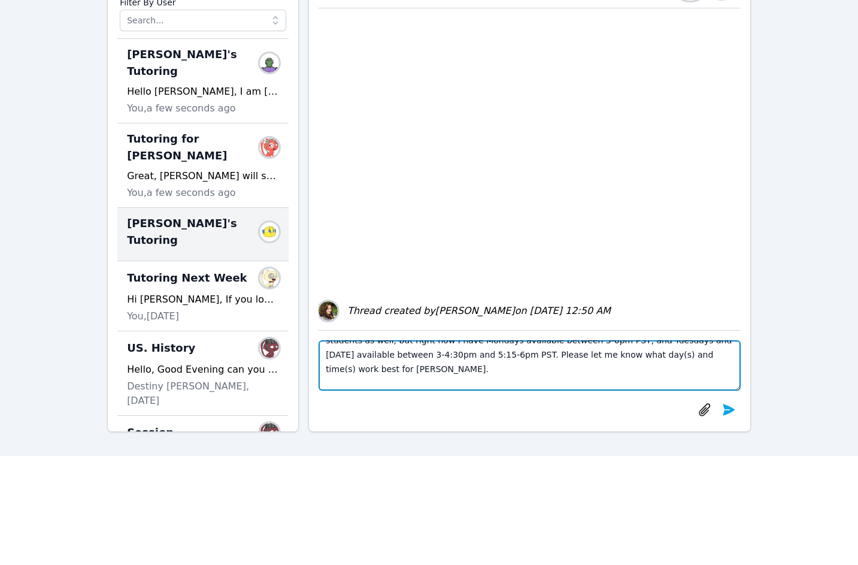
scroll to position [101, 0]
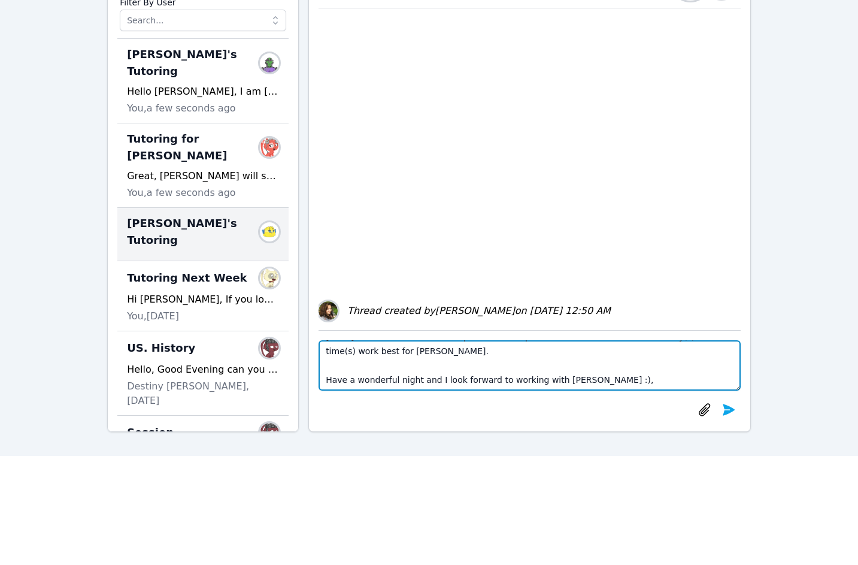
click at [560, 365] on textarea "Hello Kateryna, I am so excited to be Kira's tutor again, and I wanted to set u…" at bounding box center [530, 365] width 422 height 50
type textarea "Hello Kateryna, I am so excited to be Kira's tutor again, and I wanted to set u…"
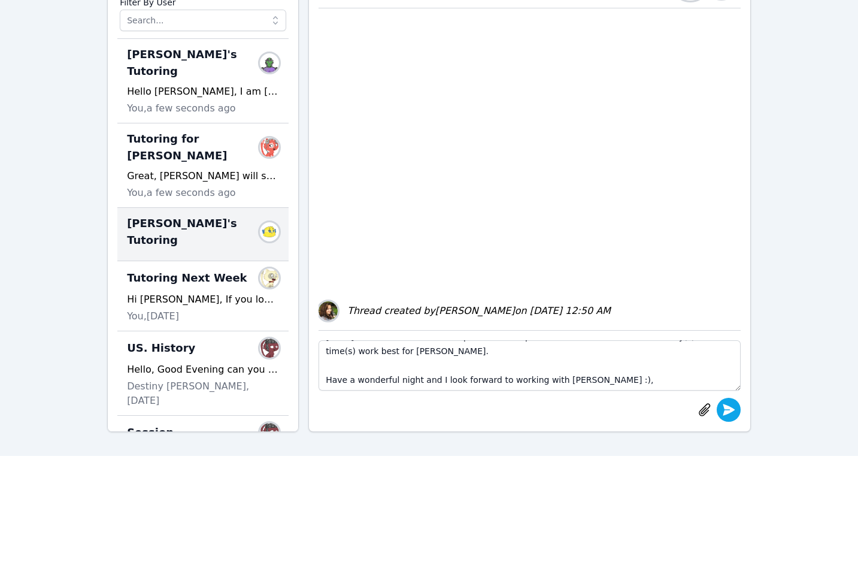
click at [731, 411] on icon "submit" at bounding box center [729, 409] width 12 height 11
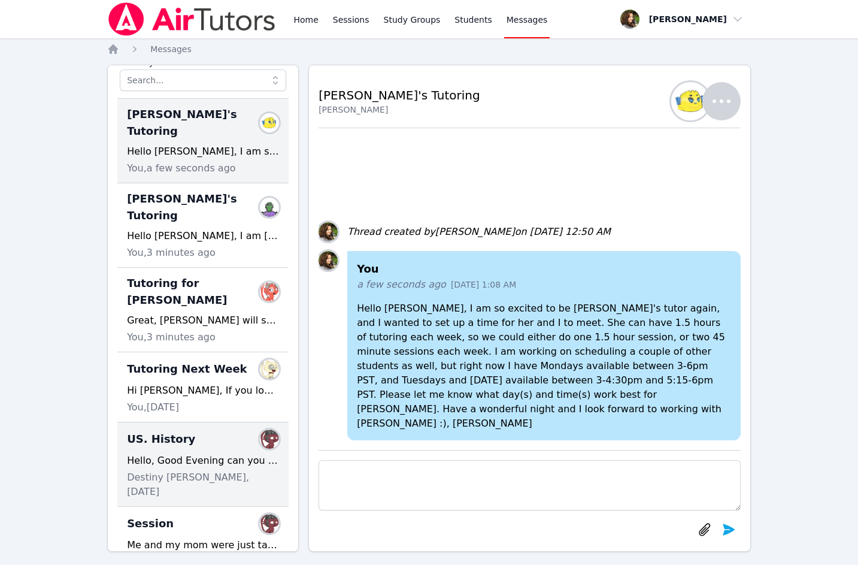
scroll to position [120, 0]
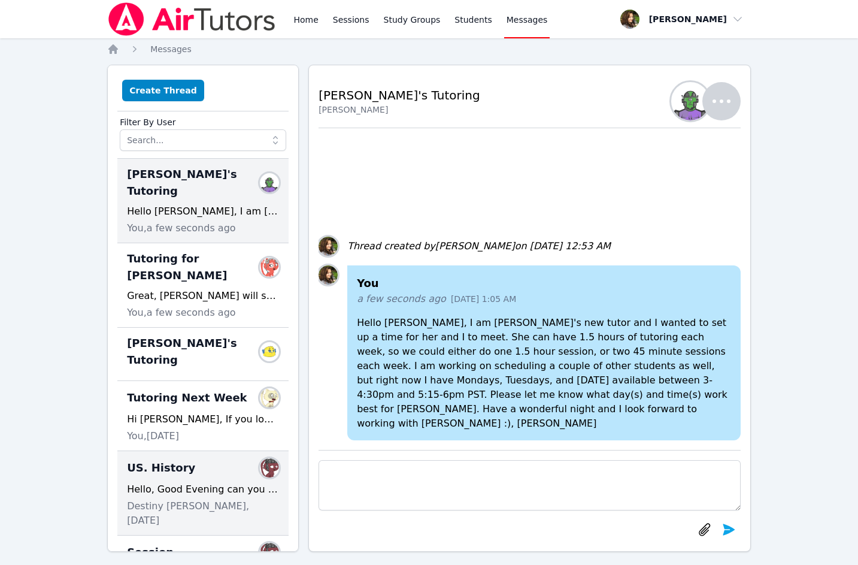
click at [204, 482] on div "Hello, Good Evening can you please let me know how the conversion chart works f…" at bounding box center [203, 489] width 152 height 14
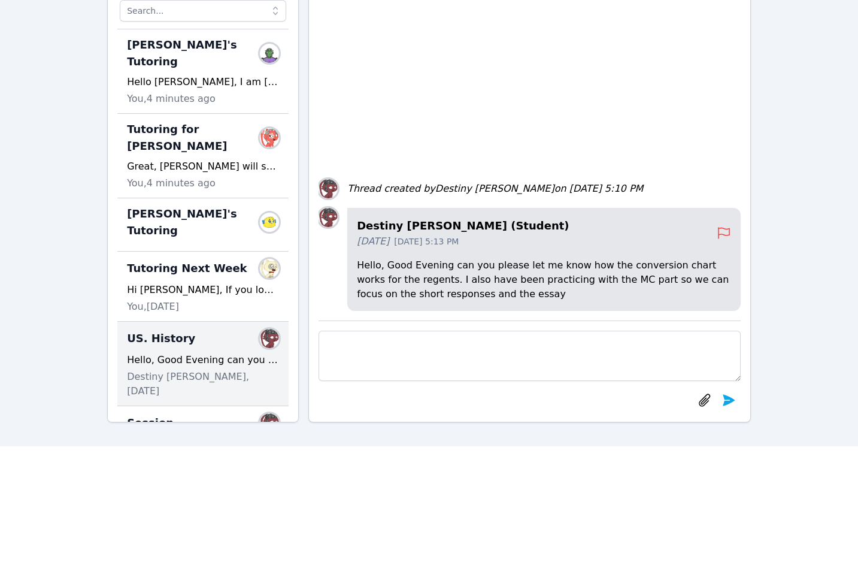
scroll to position [180, 0]
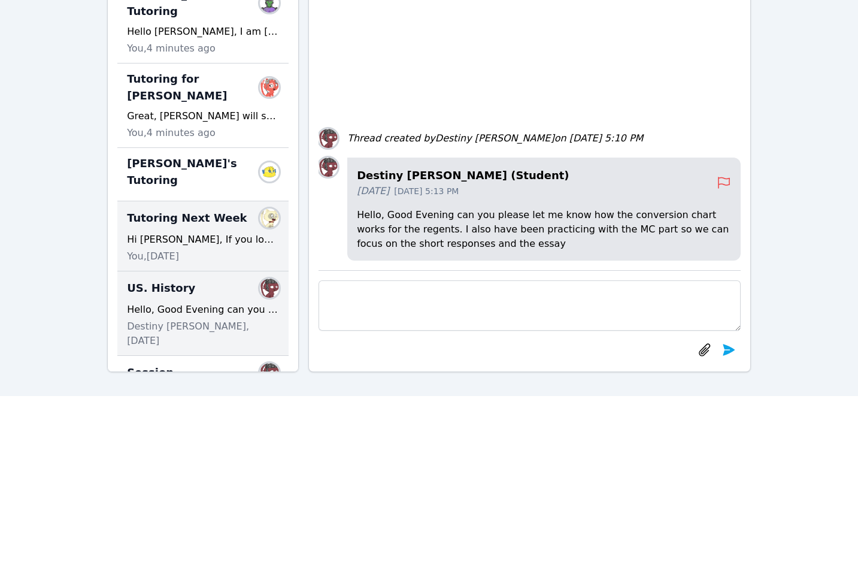
click at [225, 210] on span "Tutoring Next Week" at bounding box center [187, 218] width 120 height 17
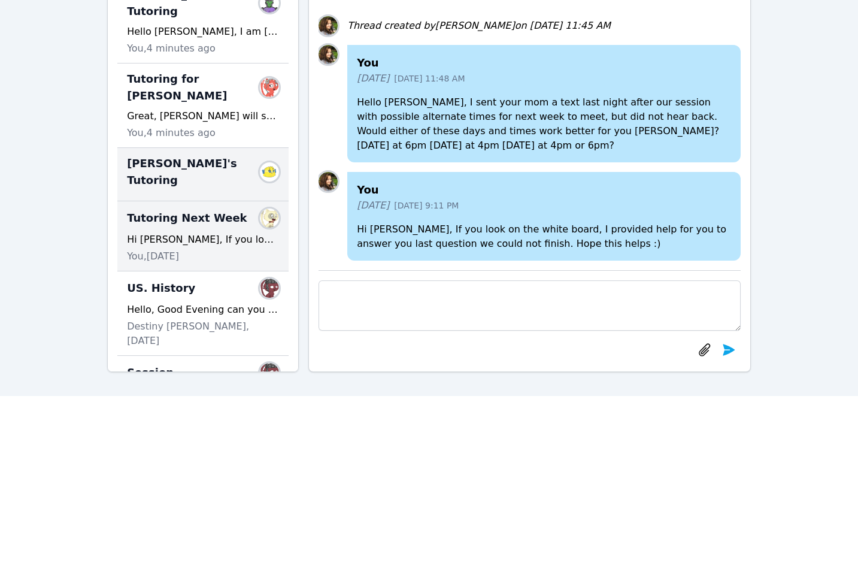
click at [217, 155] on div "Kira's Tutoring Members" at bounding box center [203, 172] width 152 height 34
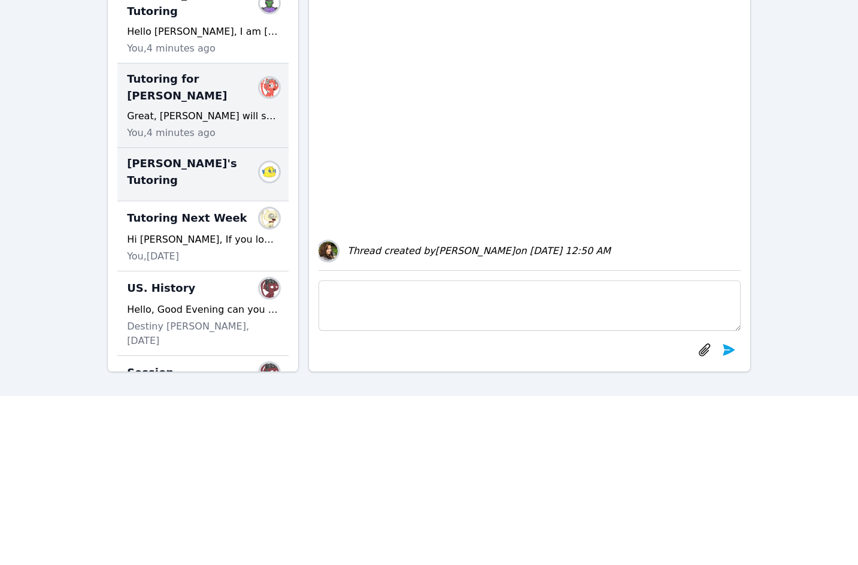
click at [240, 109] on div "Great, [PERSON_NAME] will see the sessions on his Airtutors homepage after I sc…" at bounding box center [203, 116] width 152 height 14
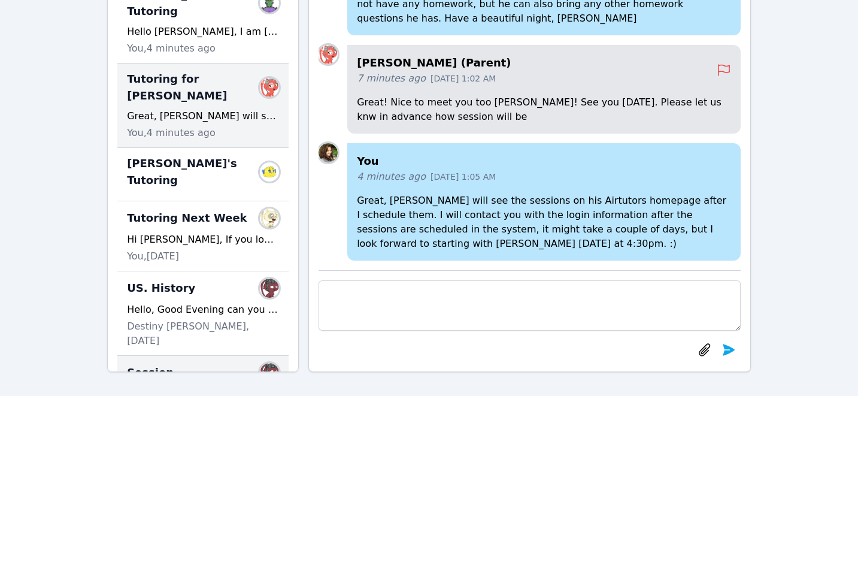
click at [212, 363] on div "Session Members" at bounding box center [203, 372] width 152 height 19
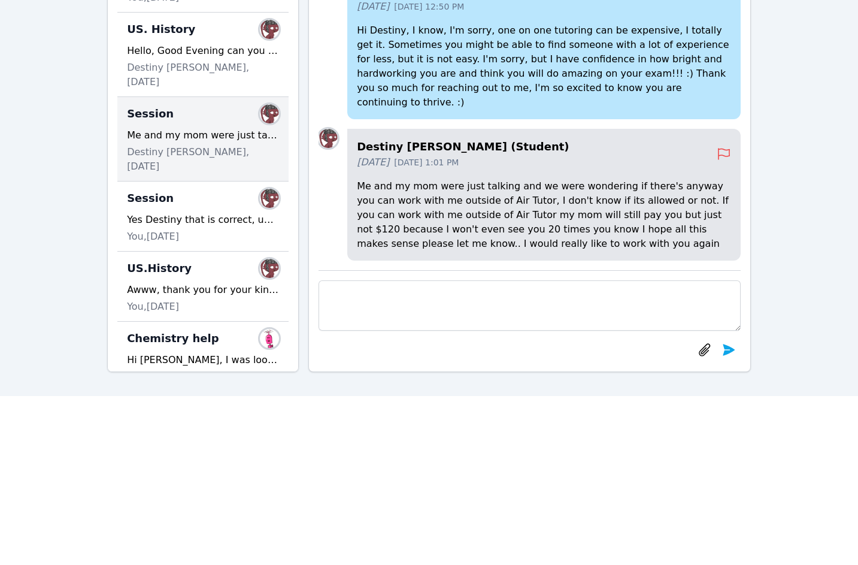
scroll to position [299, 0]
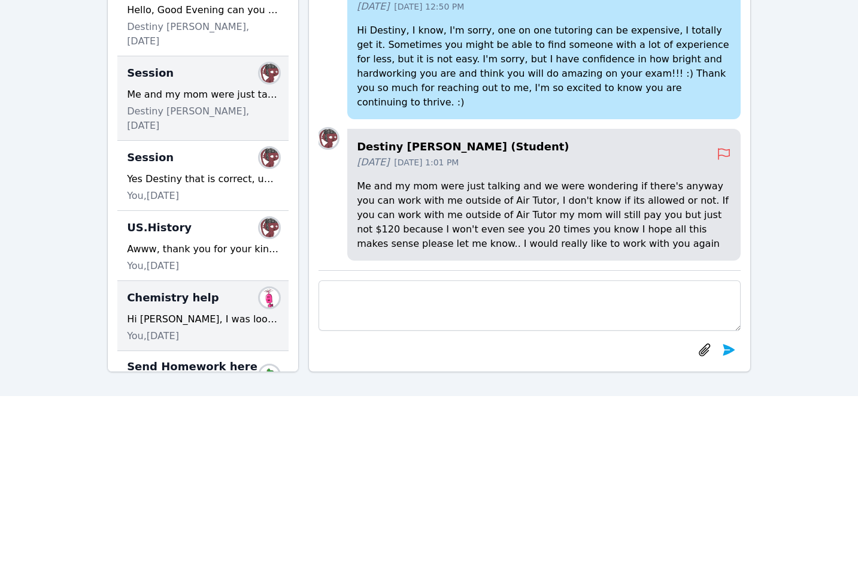
click at [228, 281] on div "Chemistry help Members Hi Edwin, I was looking over the question, and I think w…" at bounding box center [202, 316] width 171 height 70
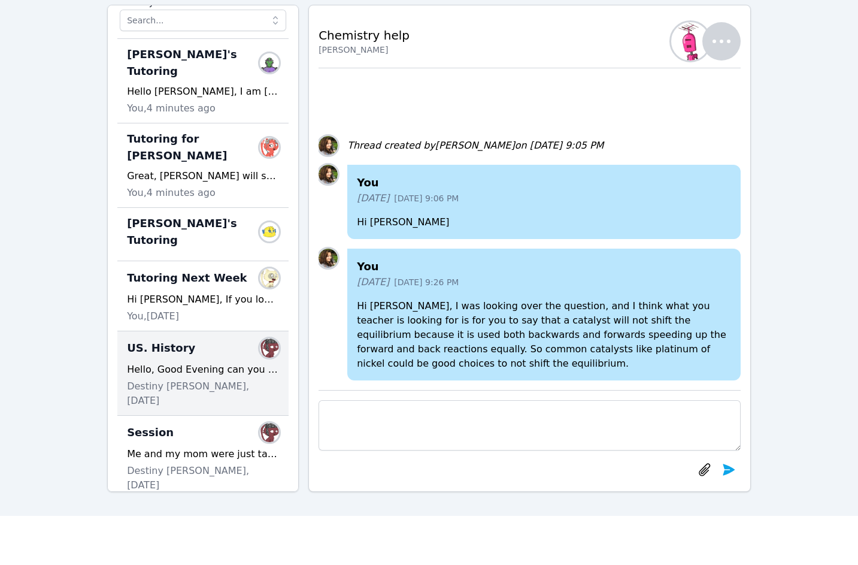
scroll to position [0, 0]
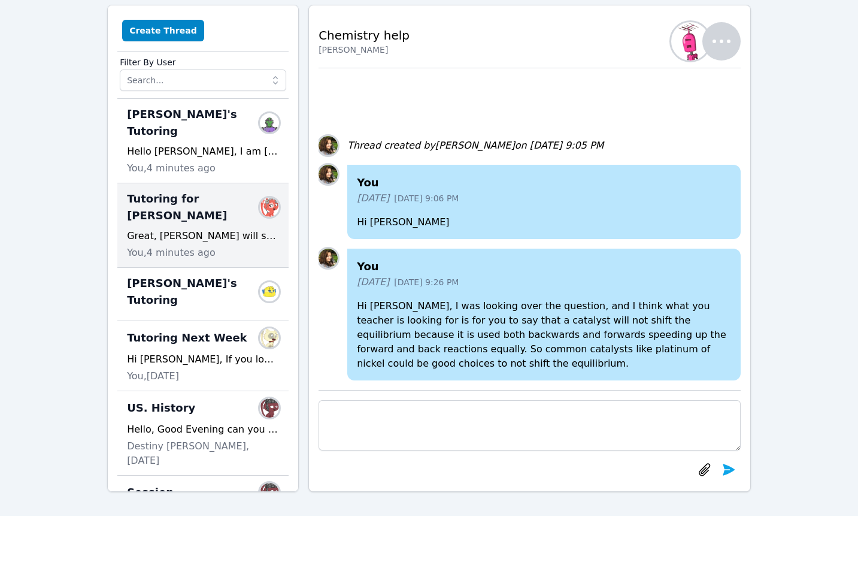
click at [184, 229] on div "Great, [PERSON_NAME] will see the sessions on his Airtutors homepage after I sc…" at bounding box center [203, 236] width 152 height 14
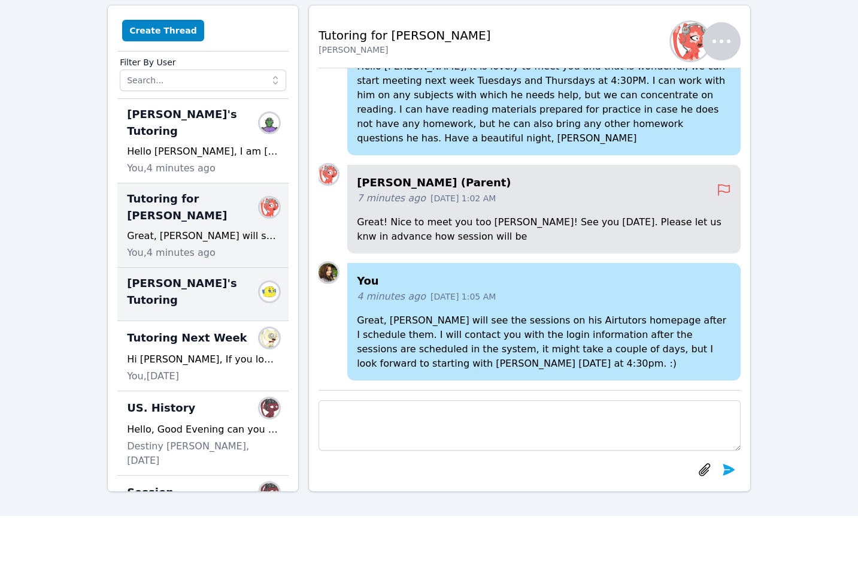
click at [209, 275] on div "Kira's Tutoring Members" at bounding box center [203, 292] width 152 height 34
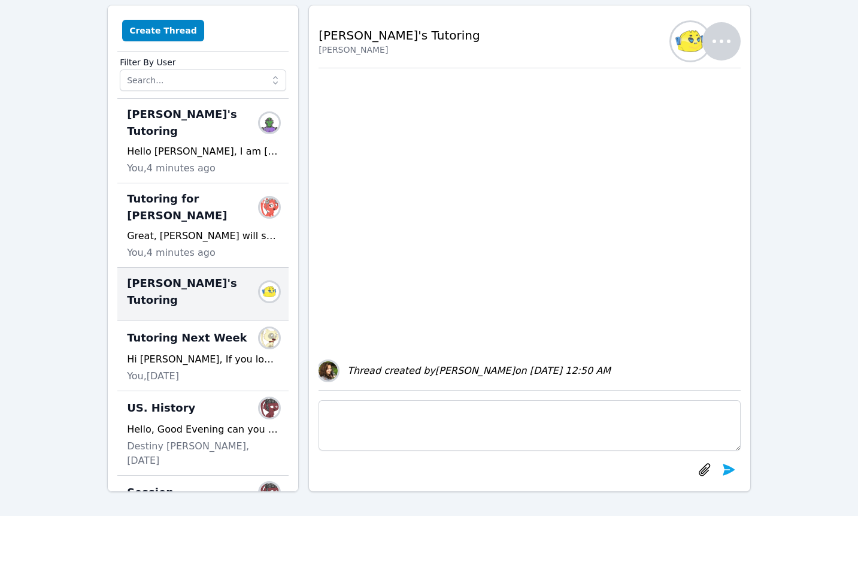
click at [209, 275] on div "Kira's Tutoring Members" at bounding box center [203, 292] width 152 height 34
click at [205, 275] on div "Kira's Tutoring Members" at bounding box center [203, 292] width 152 height 34
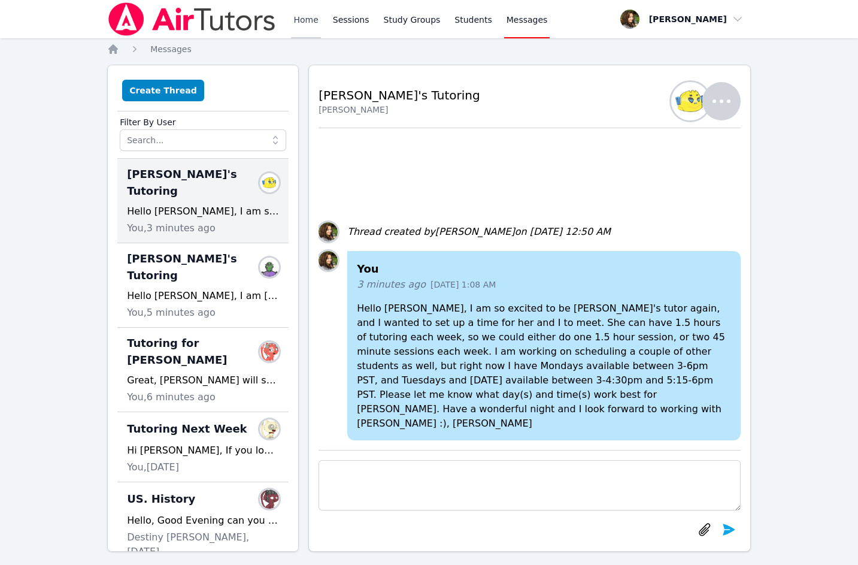
click at [297, 17] on link "Home" at bounding box center [305, 19] width 29 height 38
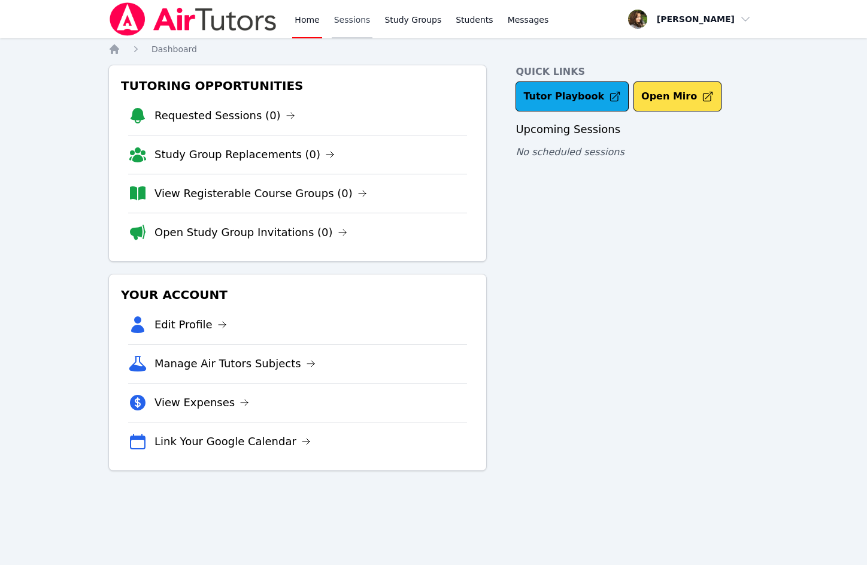
click at [348, 19] on link "Sessions" at bounding box center [352, 19] width 41 height 38
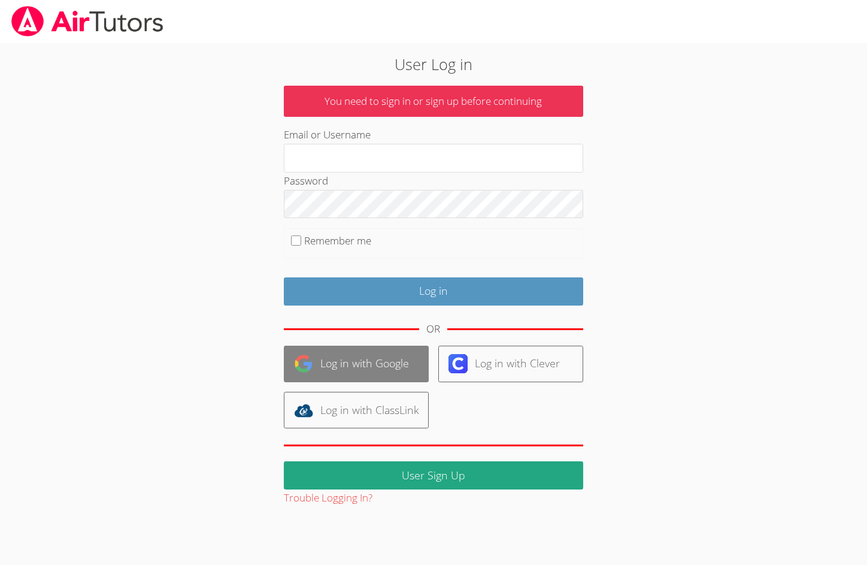
click at [383, 375] on link "Log in with Google" at bounding box center [356, 364] width 145 height 37
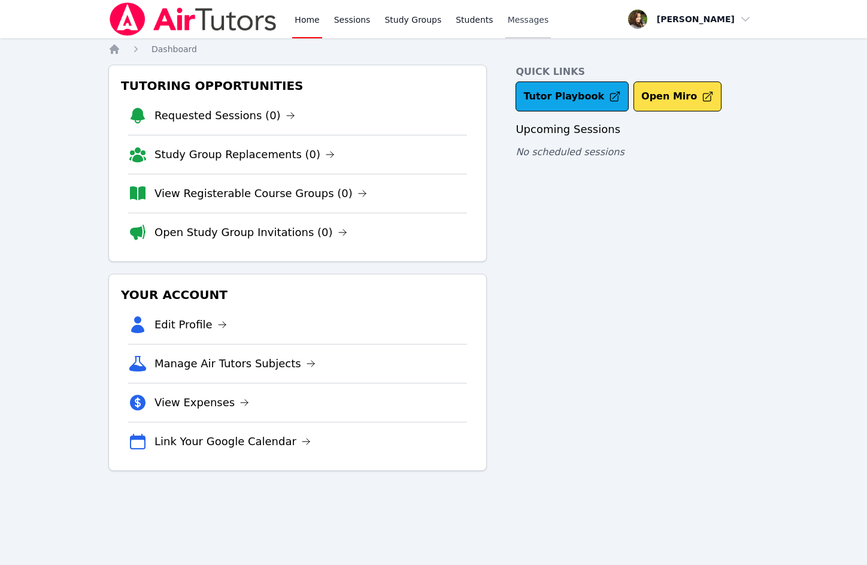
click at [511, 21] on span "Messages" at bounding box center [528, 20] width 41 height 12
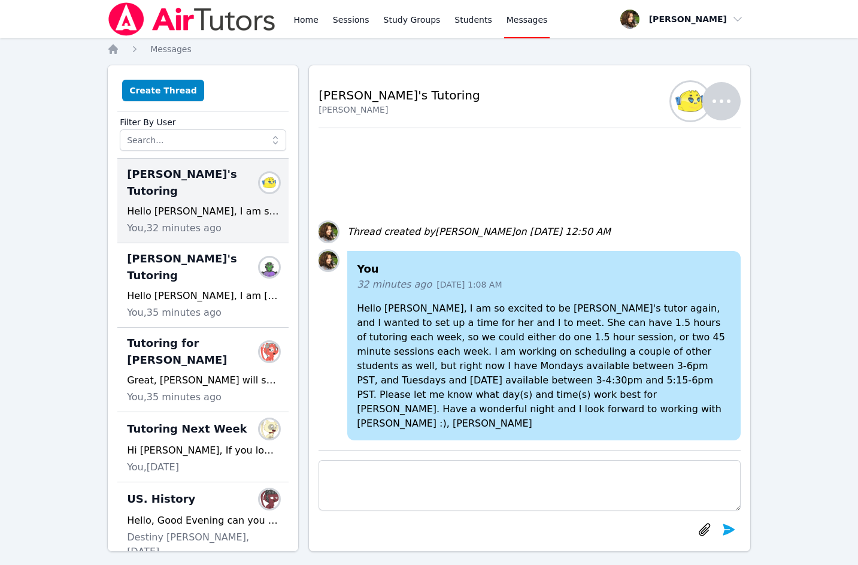
click at [187, 204] on div "Hello [PERSON_NAME], I am so excited to be [PERSON_NAME]'s tutor again, and I w…" at bounding box center [203, 211] width 152 height 14
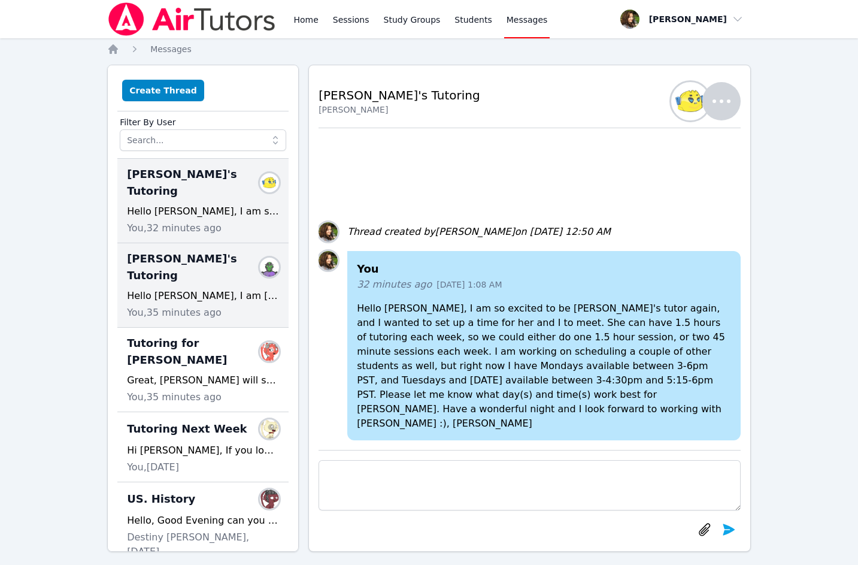
click at [194, 250] on span "[PERSON_NAME]'s Tutoring" at bounding box center [196, 267] width 138 height 34
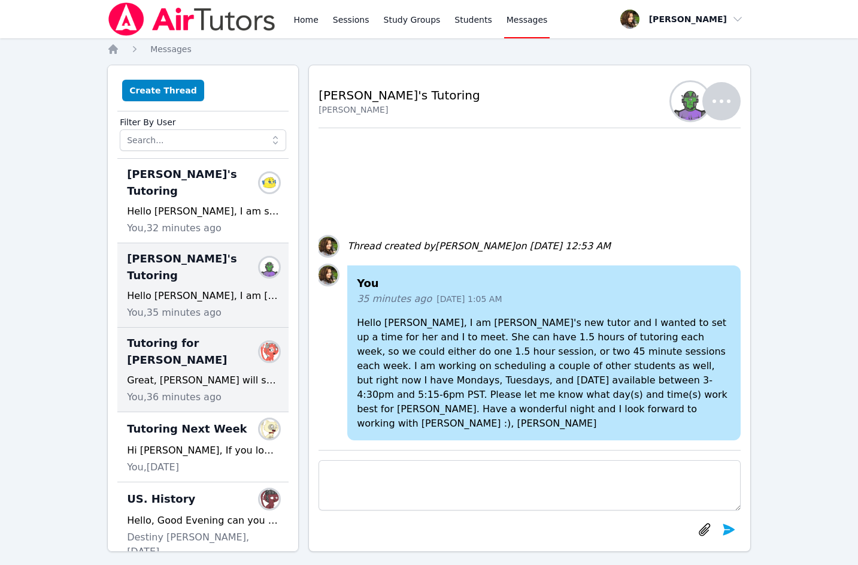
click at [207, 335] on span "Tutoring for Daniel" at bounding box center [196, 352] width 138 height 34
